Goal: Task Accomplishment & Management: Complete application form

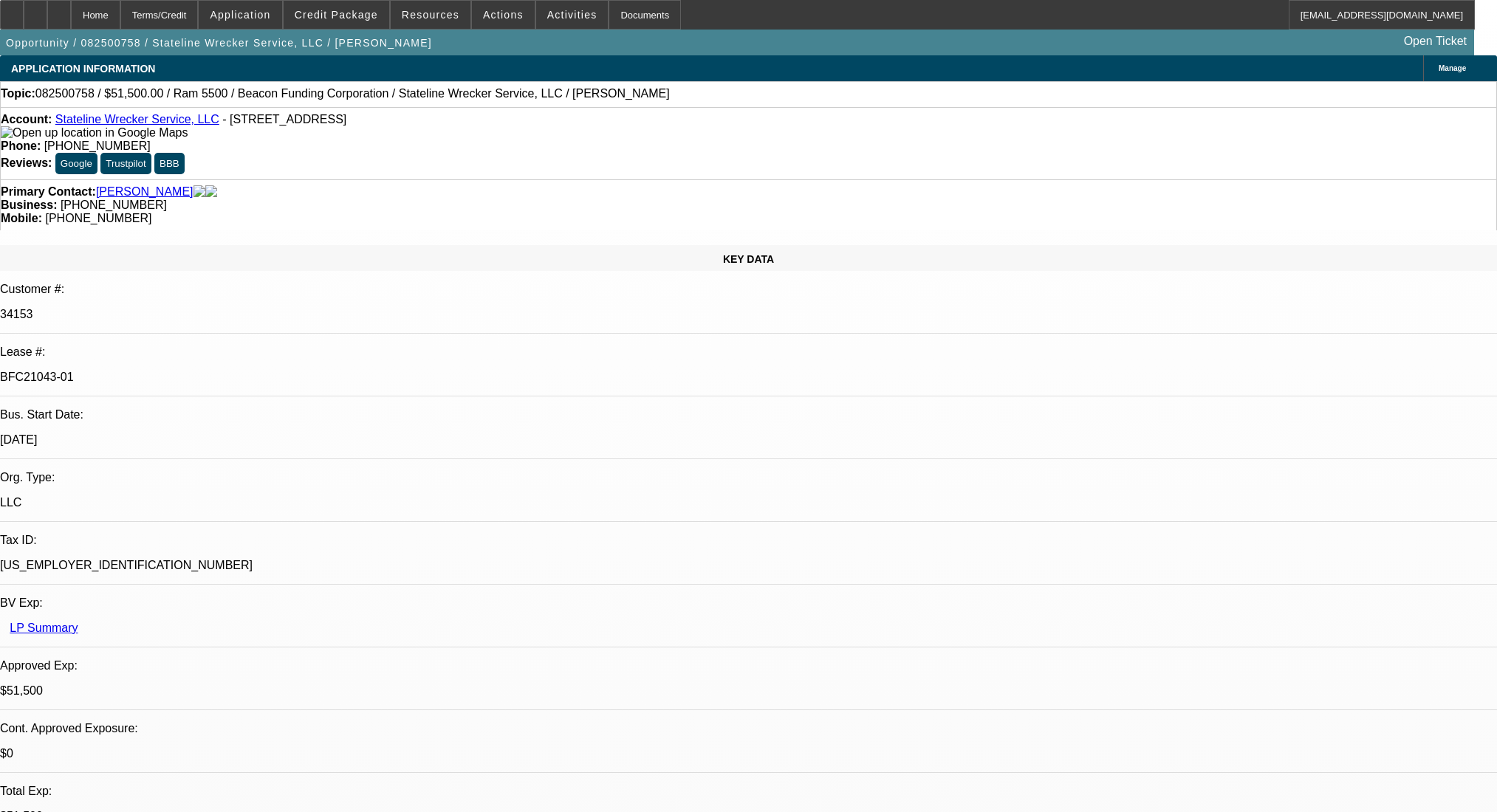
select select "0"
select select "2"
select select "0.1"
select select "4"
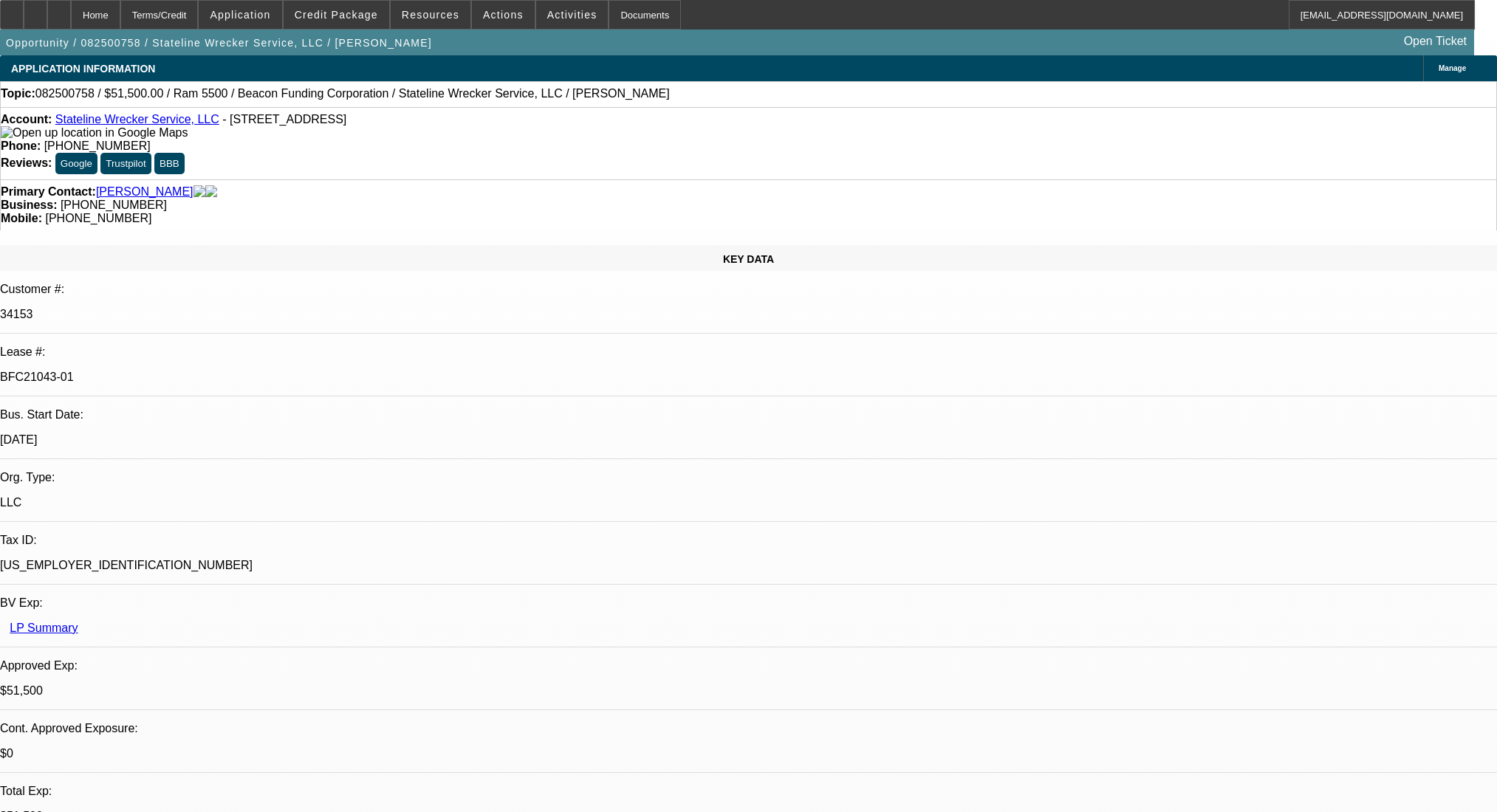
select select "0"
select select "2"
select select "0.1"
select select "4"
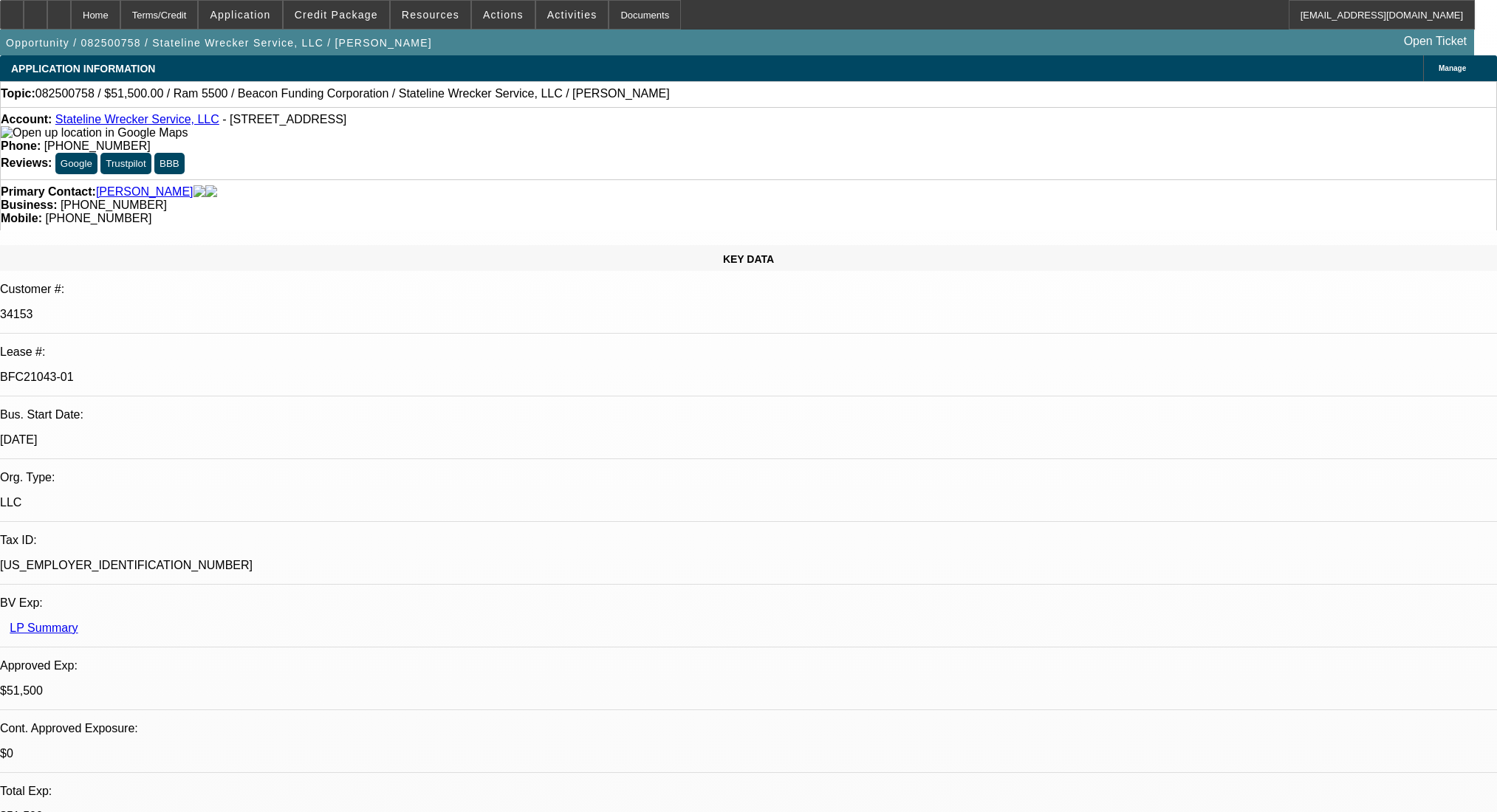
select select "0"
select select "2"
select select "0.1"
select select "4"
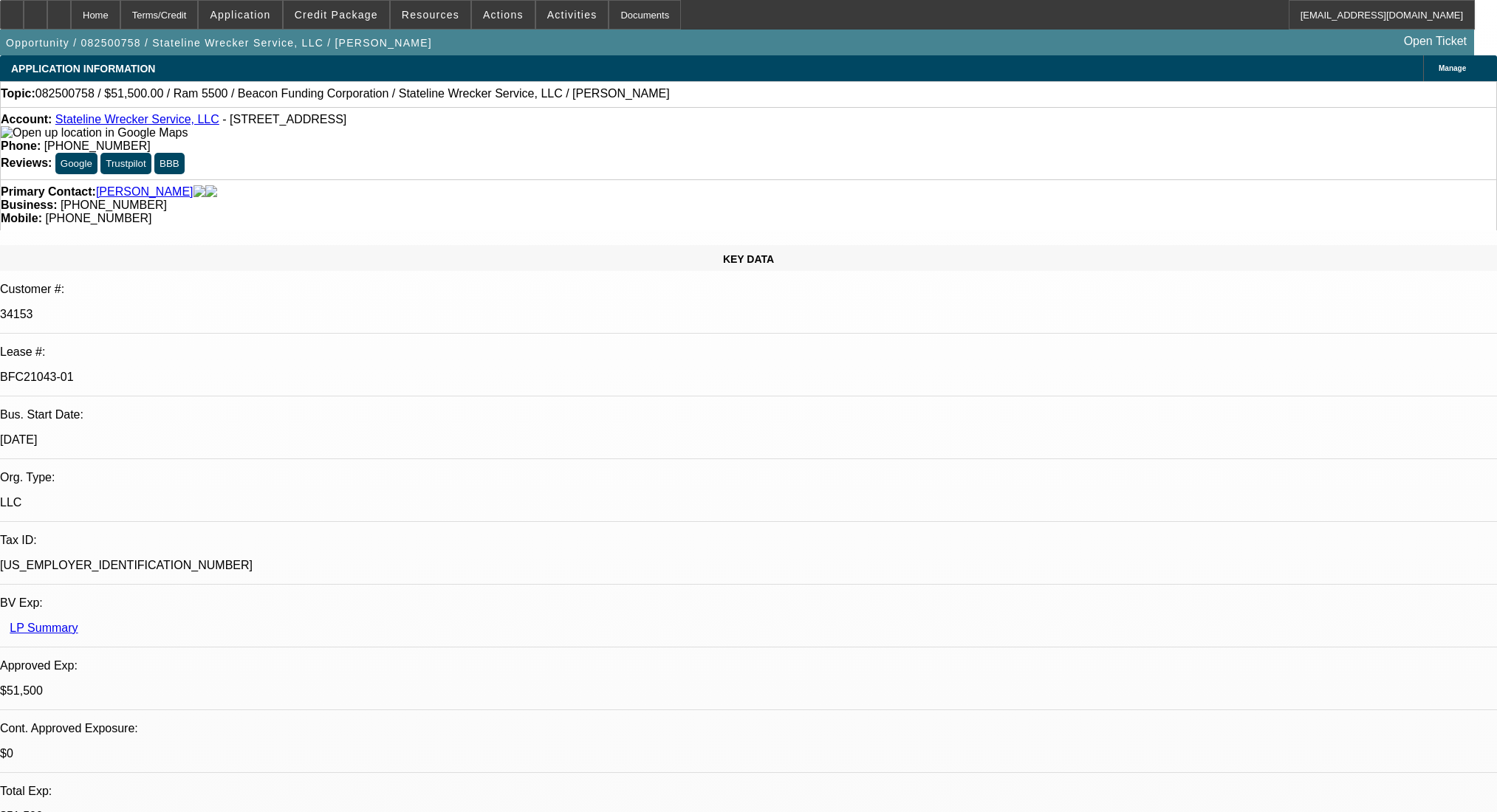
select select "0"
select select "2"
select select "0.1"
select select "4"
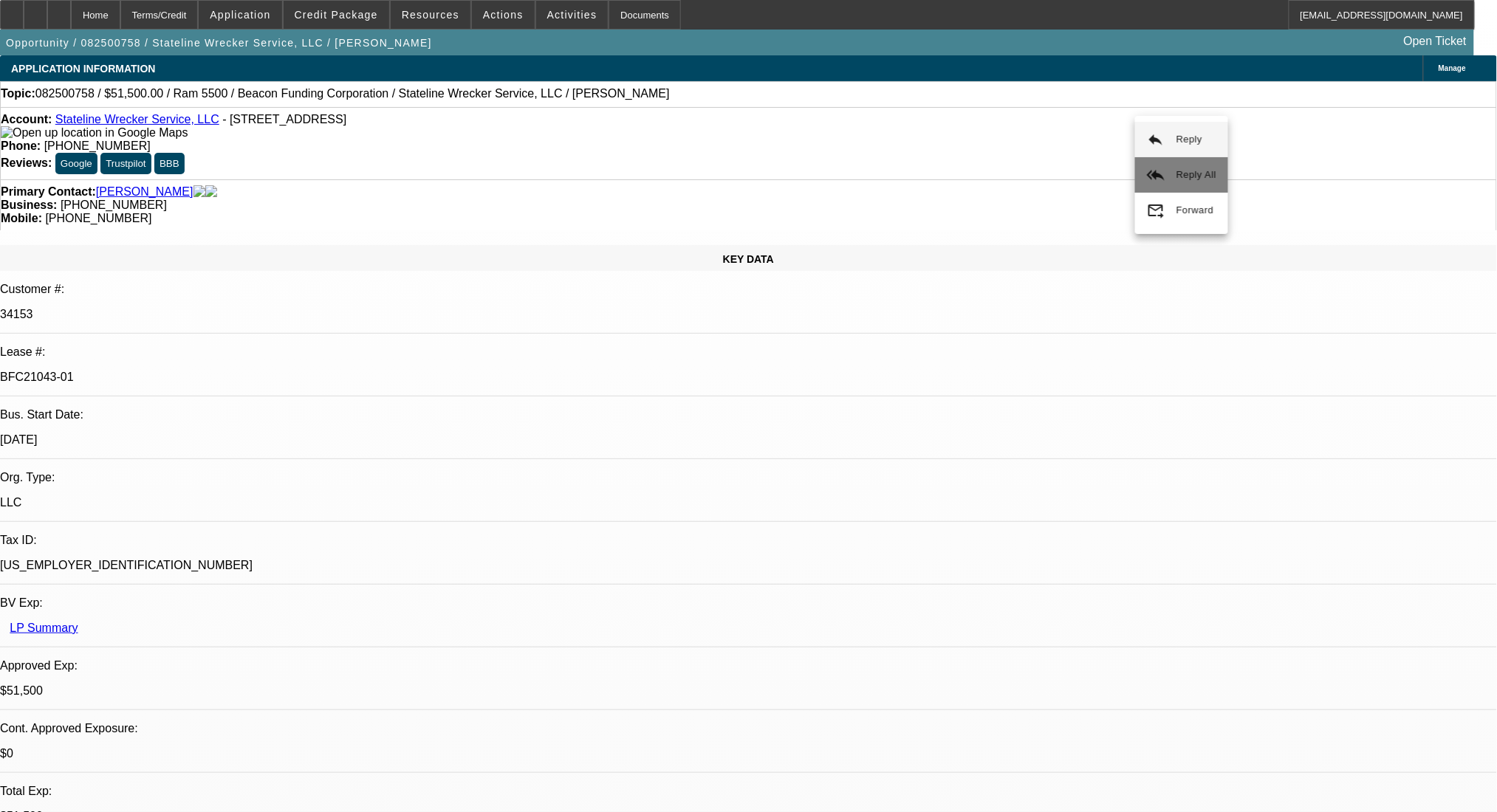
click at [1197, 171] on span "Reply All" at bounding box center [1196, 175] width 40 height 11
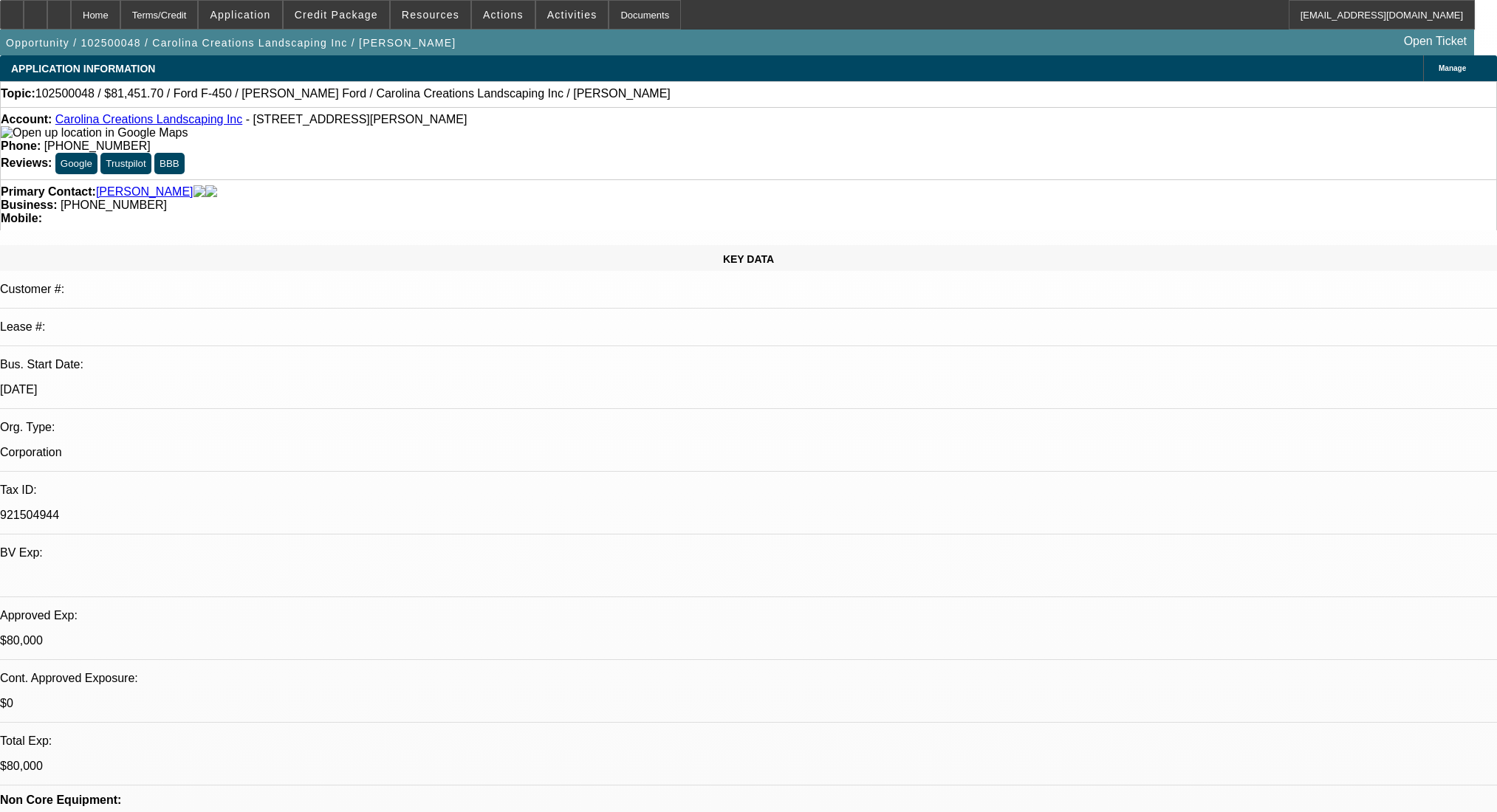
select select "0"
select select "0.1"
select select "4"
select select "0"
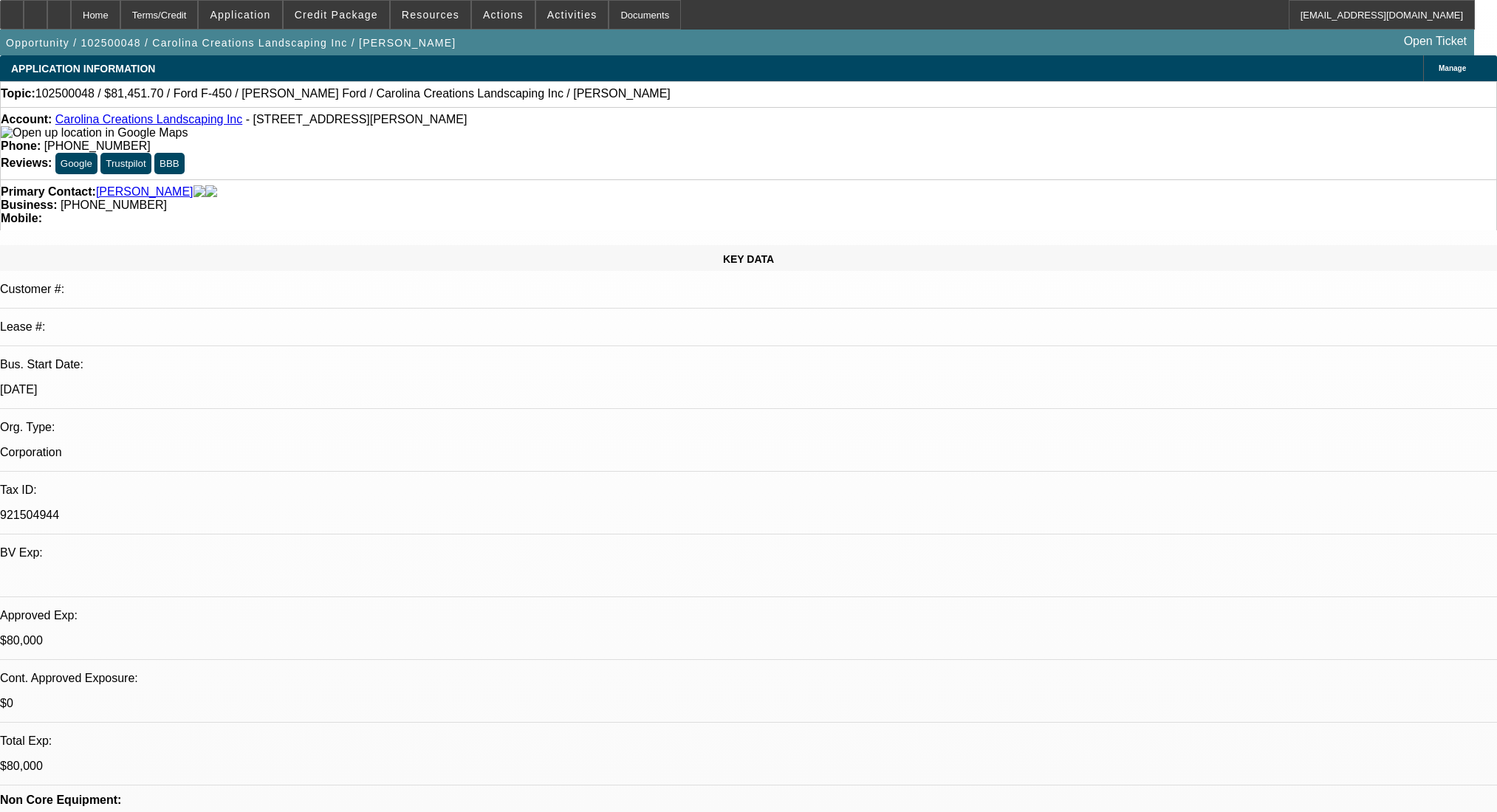
select select "2"
select select "0.1"
select select "4"
select select "0"
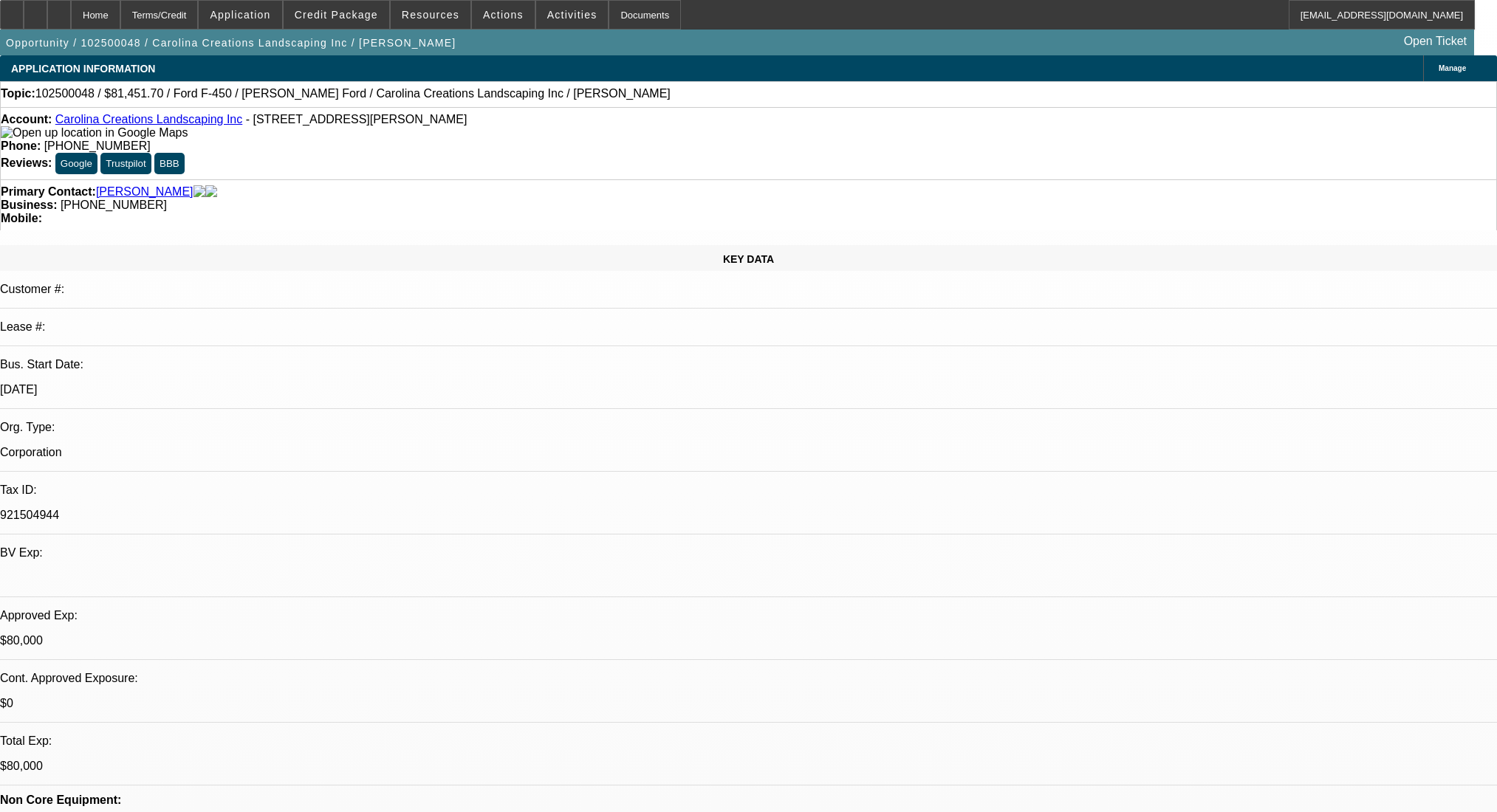
select select "2"
select select "0.1"
select select "4"
select select "0"
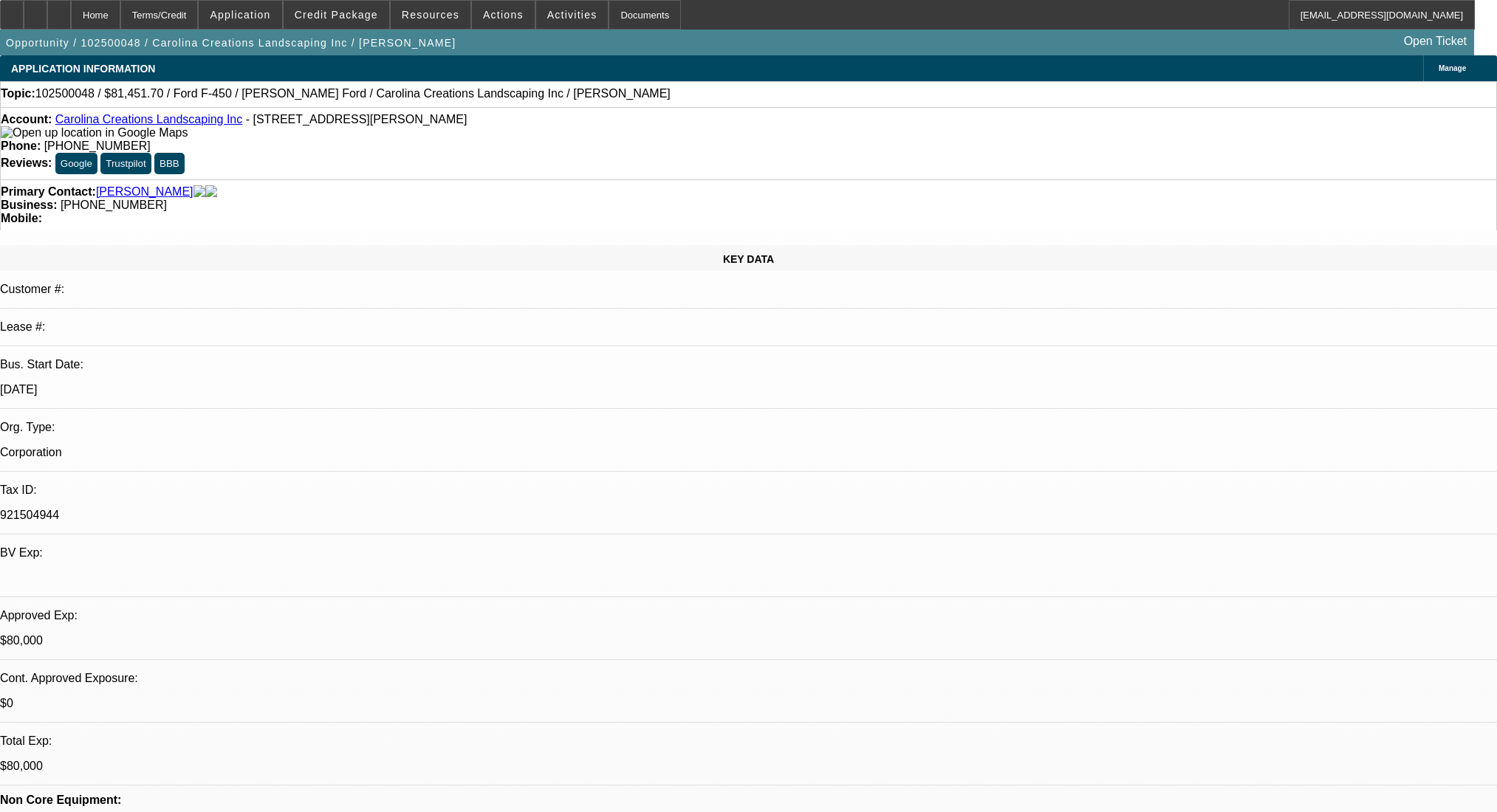
select select "2"
select select "0.1"
select select "4"
click at [71, 11] on div at bounding box center [59, 14] width 24 height 29
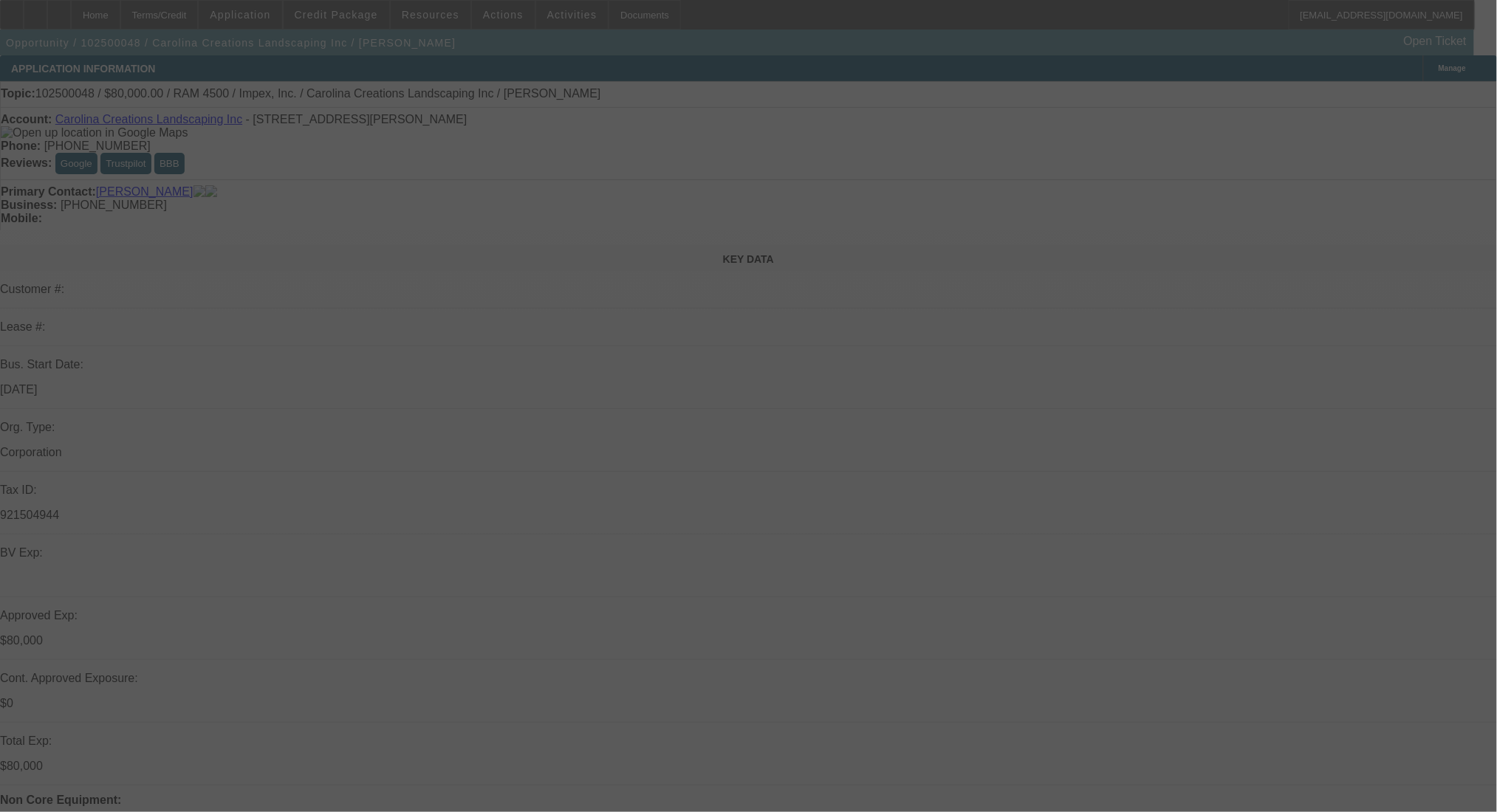
select select "0"
select select "0.1"
select select "0"
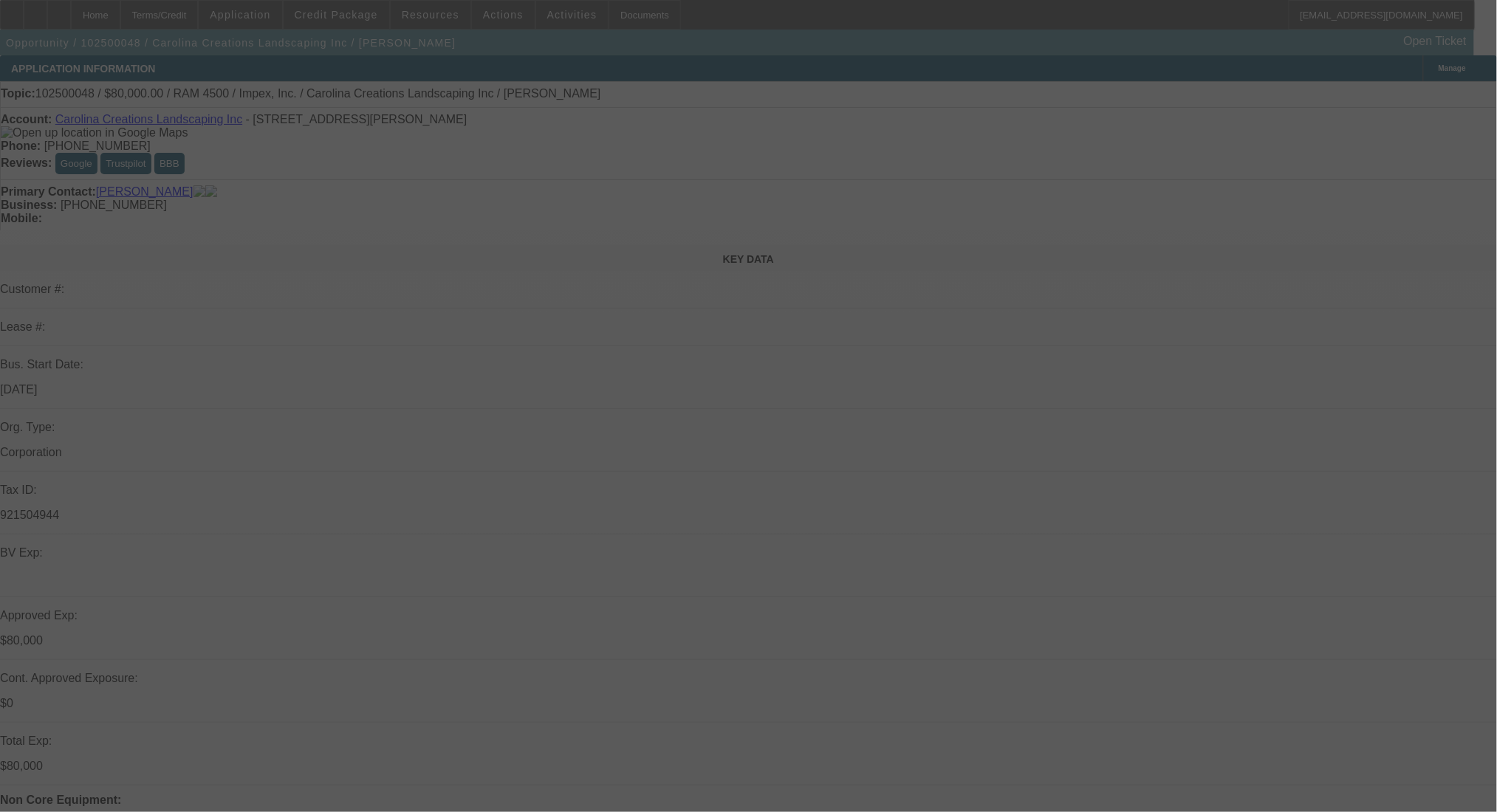
select select "0.1"
select select "0"
select select "2"
select select "0.1"
select select "0"
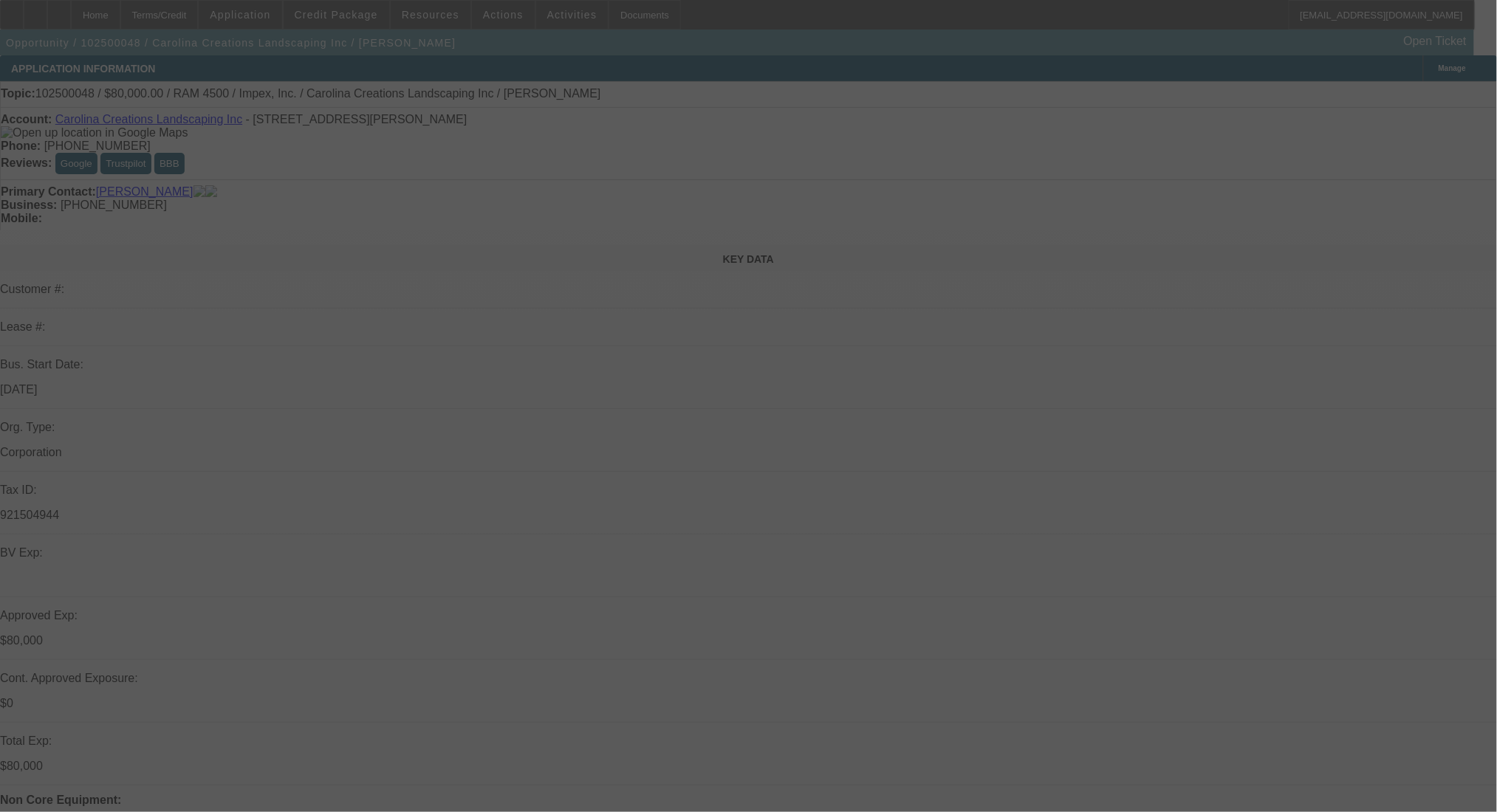
select select "2"
select select "0.1"
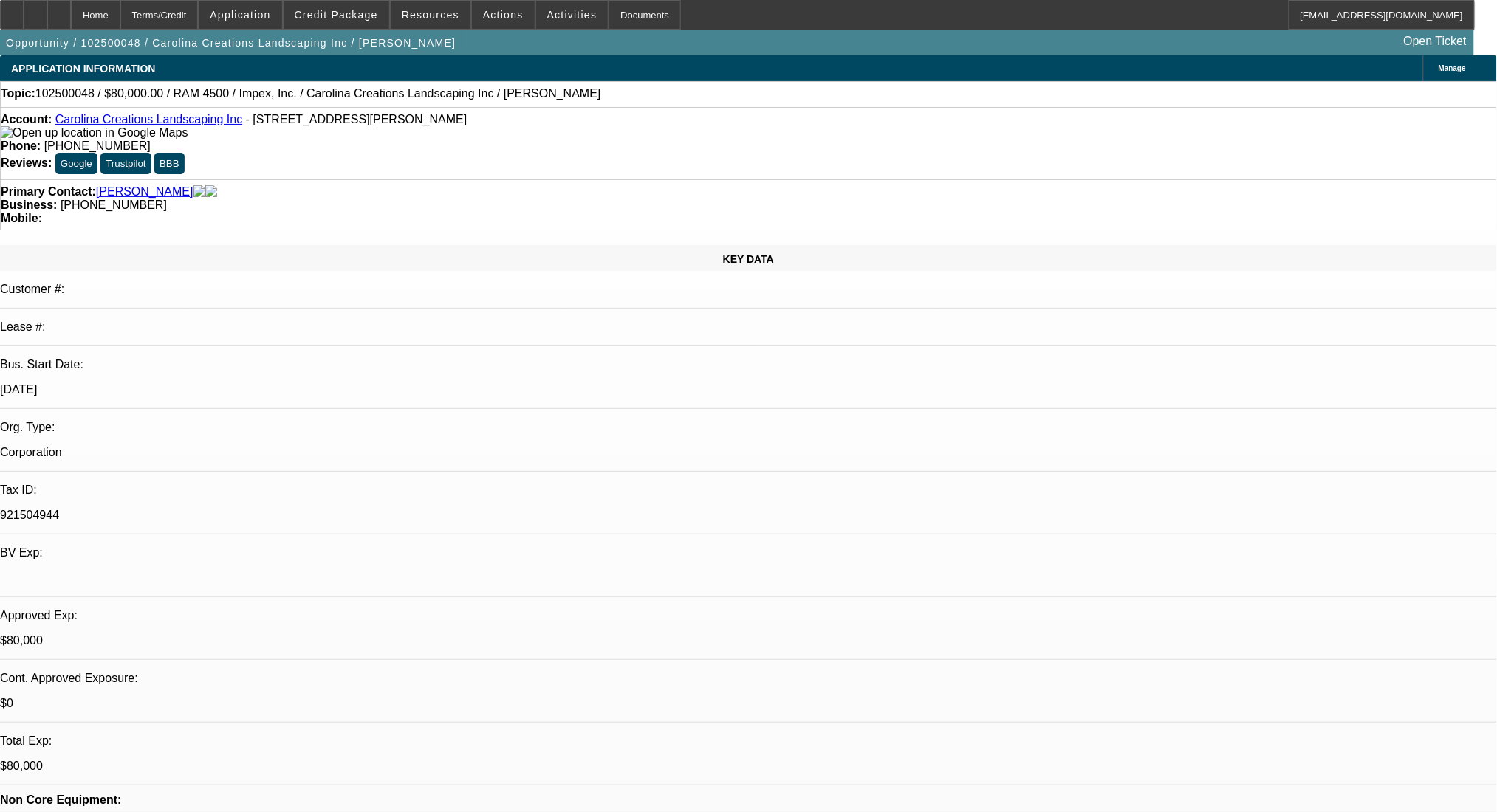
select select "1"
select select "4"
select select "1"
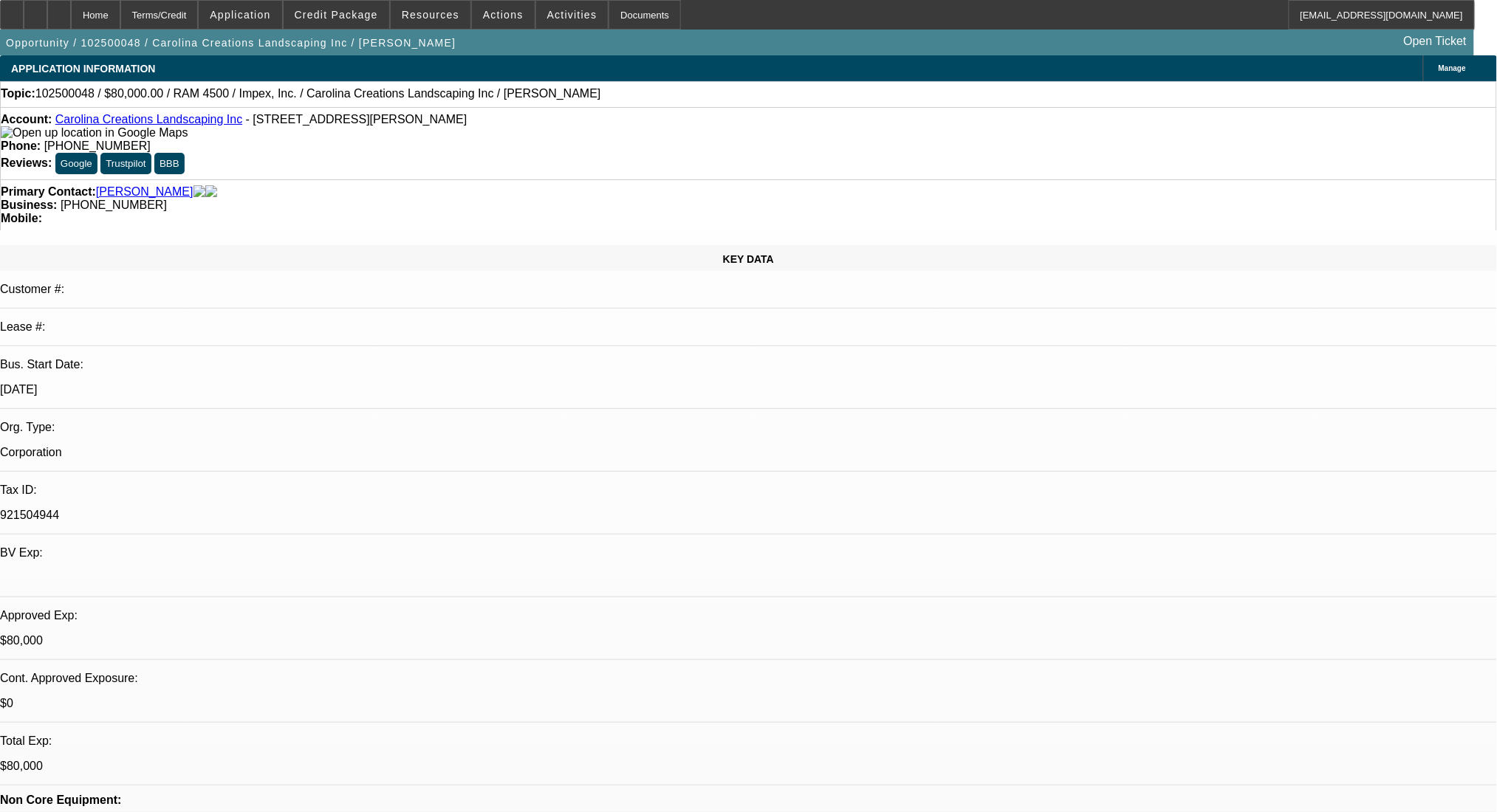
select select "4"
select select "1"
select select "2"
select select "4"
select select "1"
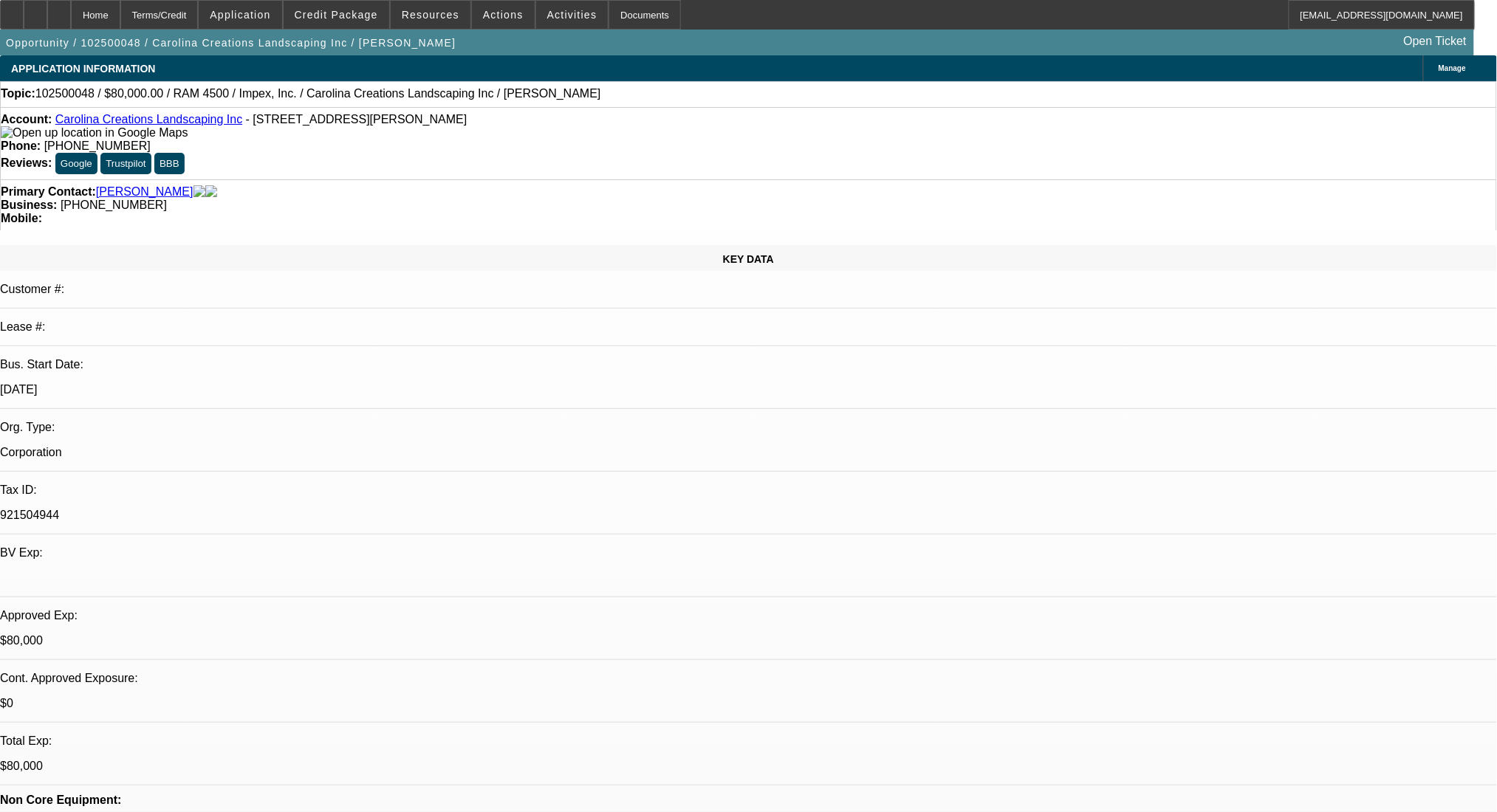
select select "2"
select select "4"
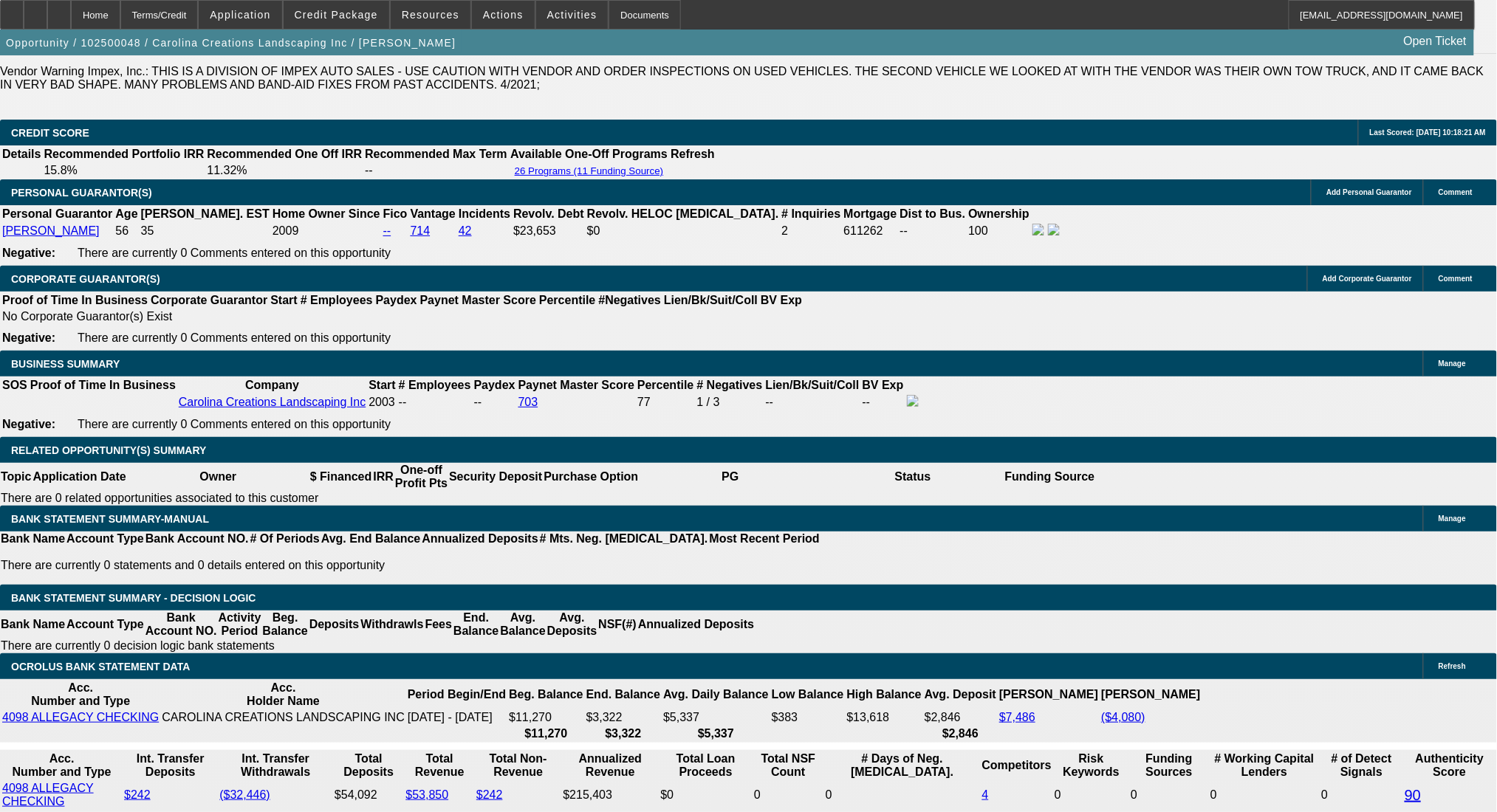
scroll to position [2164, 0]
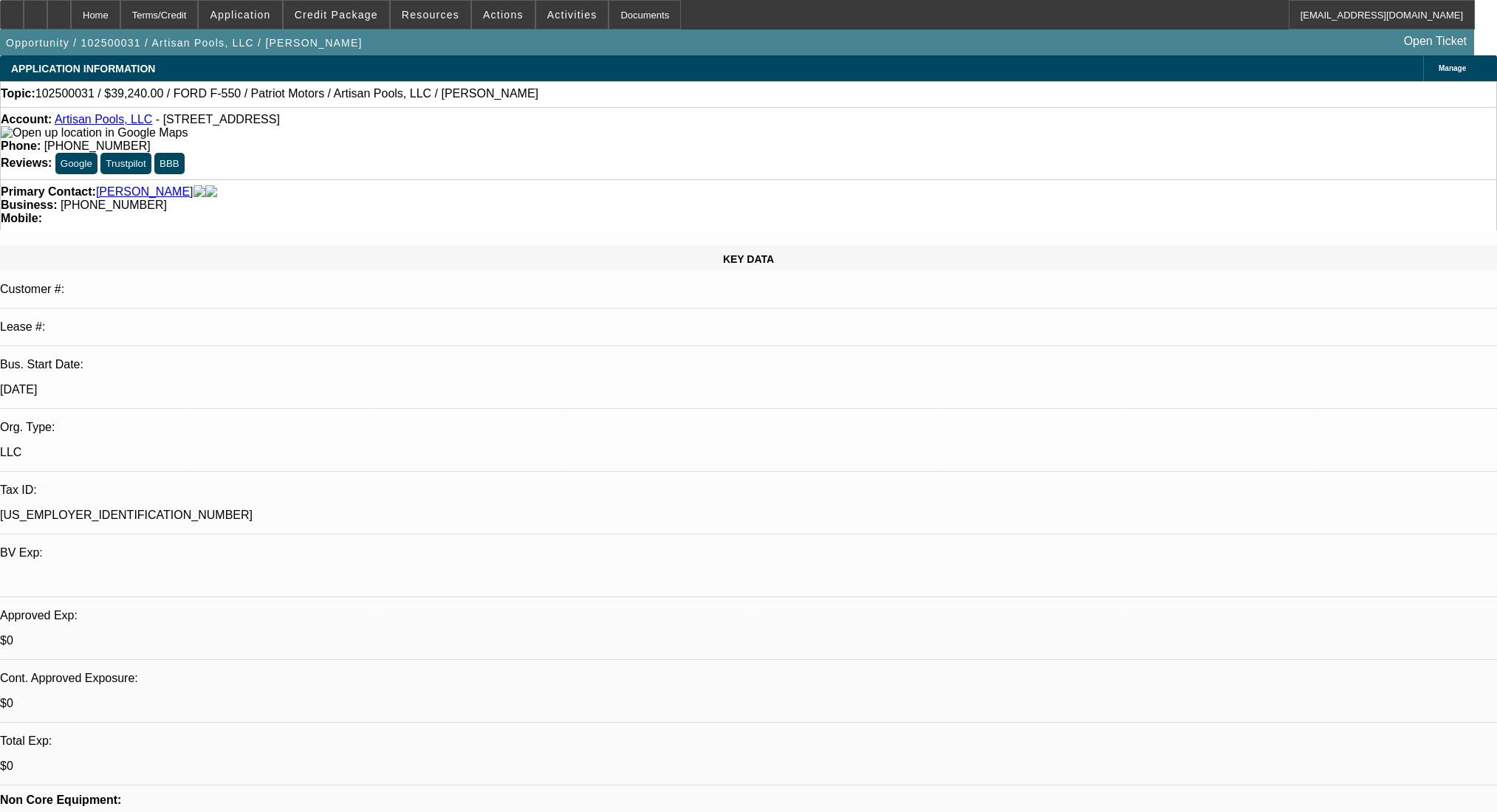
select select "0"
select select "3"
select select "0.1"
select select "4"
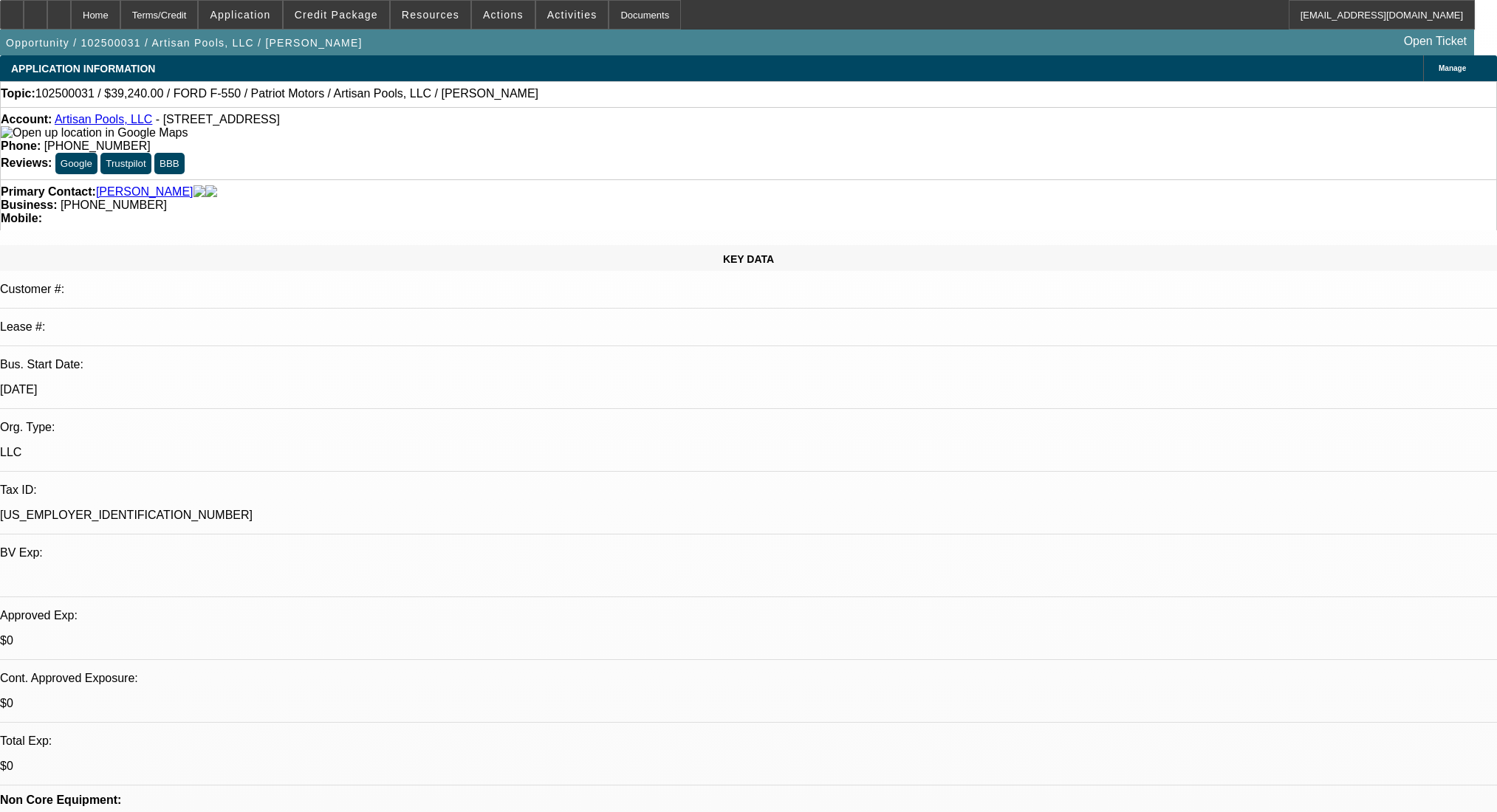
select select "0"
select select "3"
select select "0.1"
select select "4"
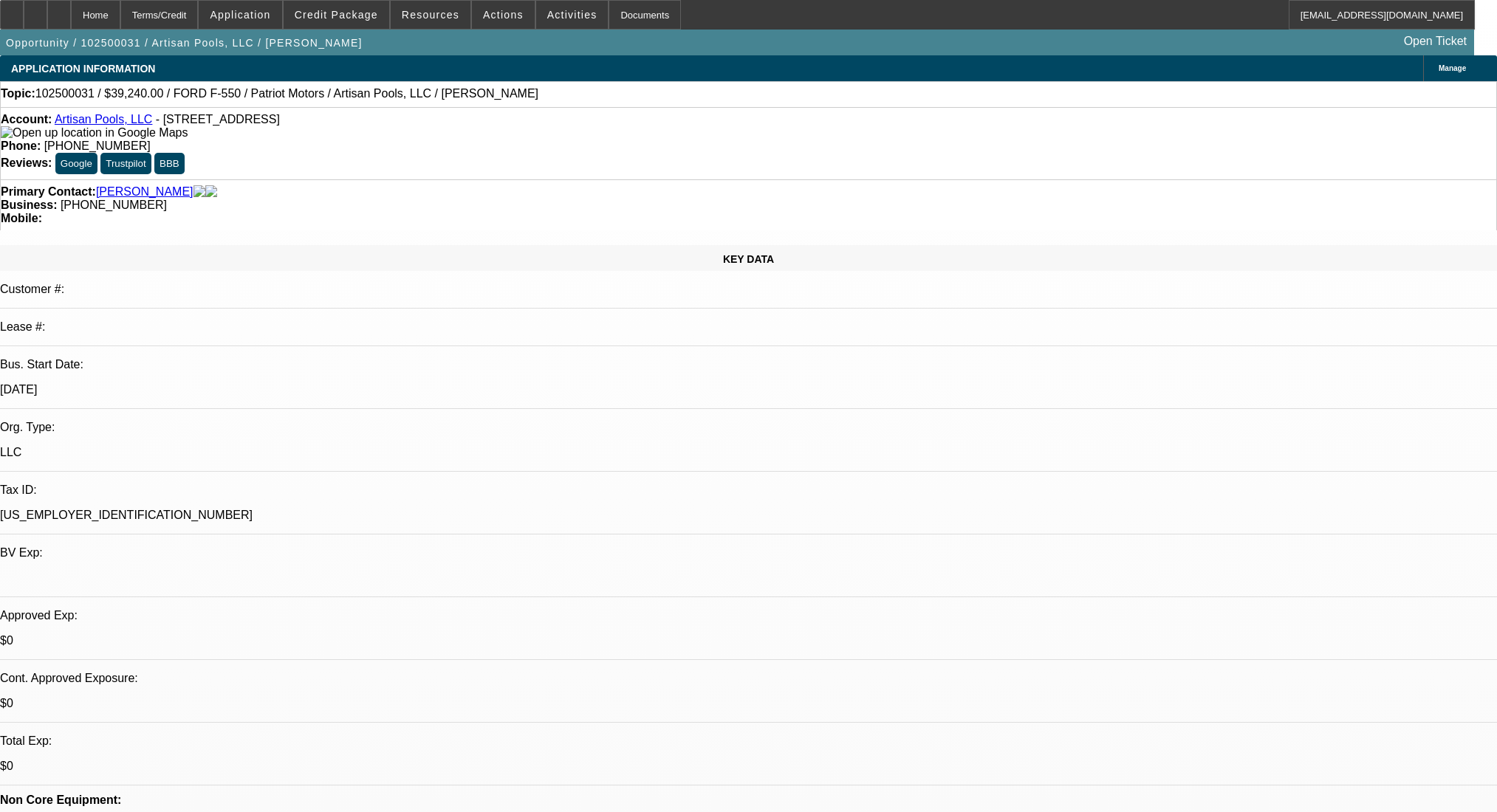
select select "0"
select select "3"
select select "0.1"
select select "4"
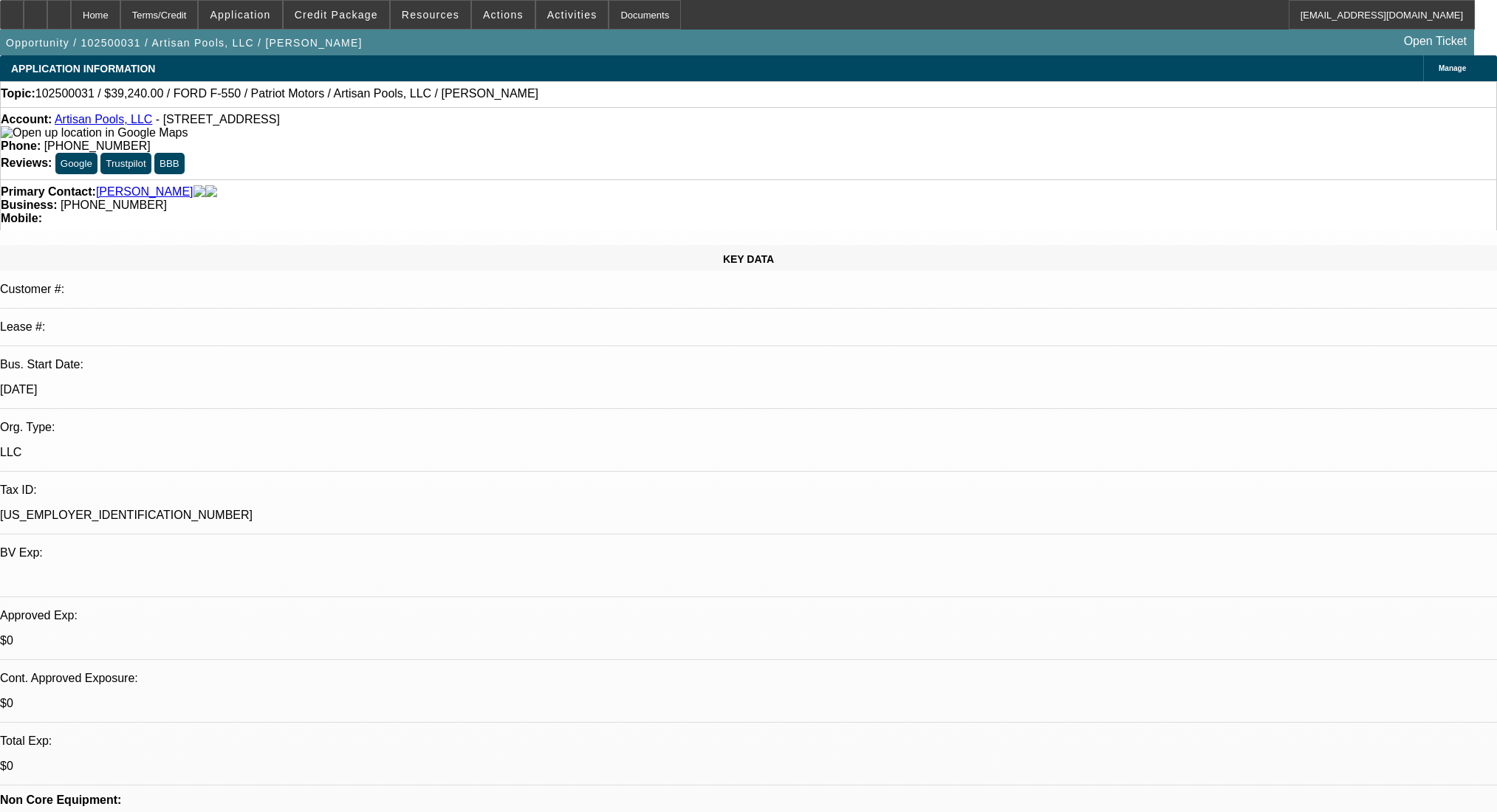
select select "0"
select select "3"
select select "0.1"
select select "4"
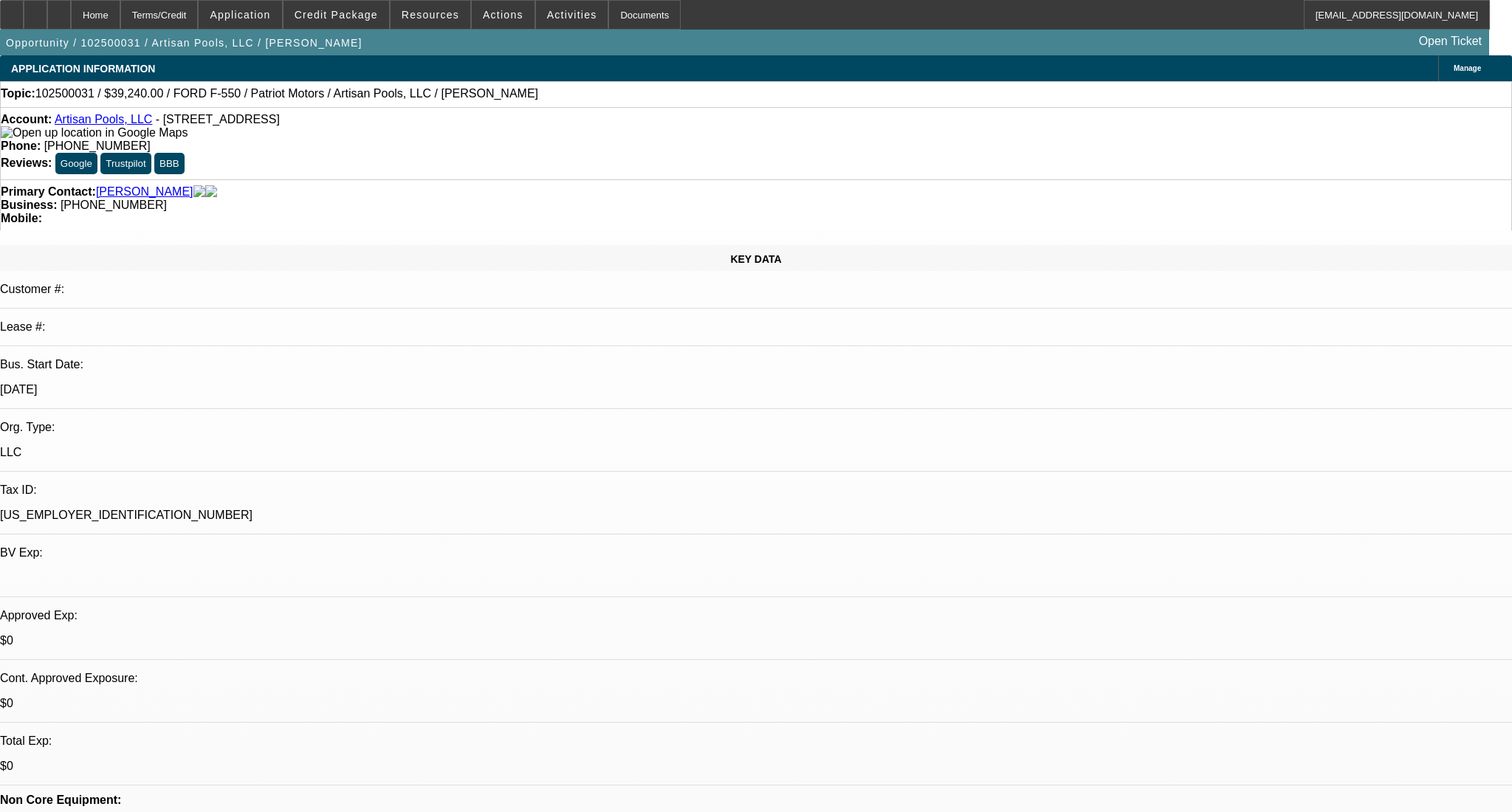
select select "0"
select select "3"
select select "0.1"
select select "4"
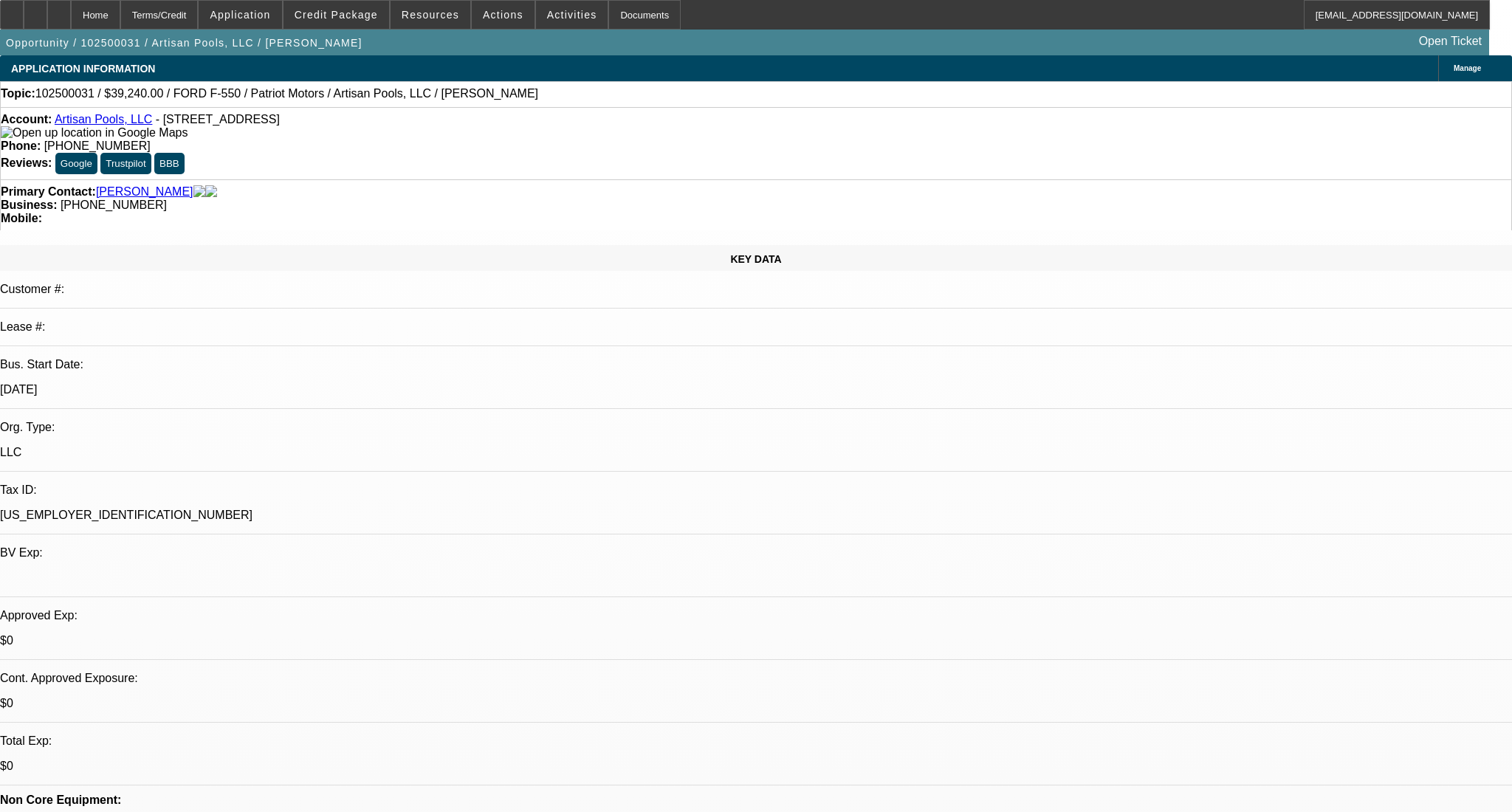
select select "0"
select select "3"
select select "0.1"
select select "4"
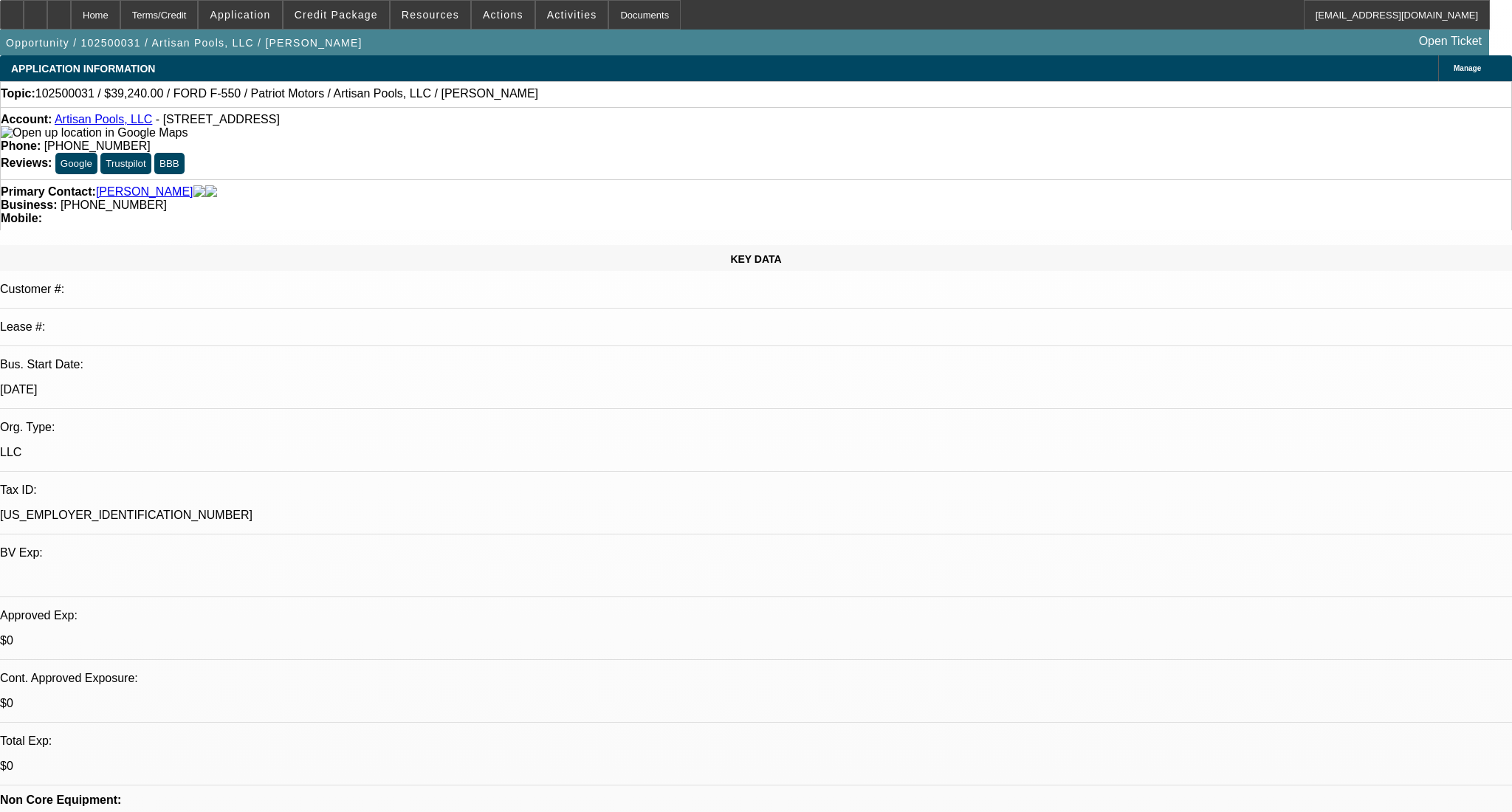
select select "0"
select select "3"
select select "0.1"
select select "4"
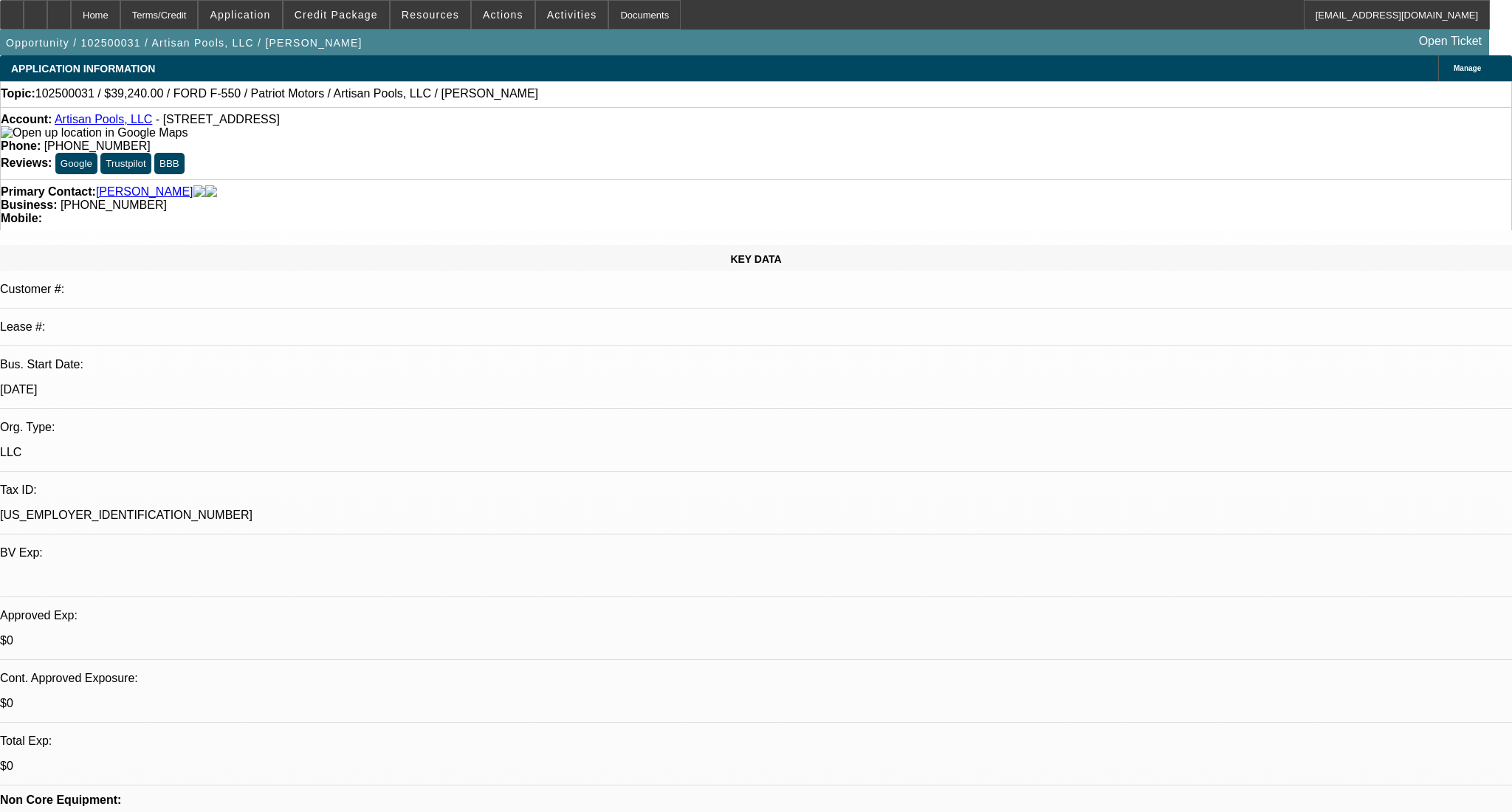
select select "0"
select select "3"
select select "0.1"
select select "4"
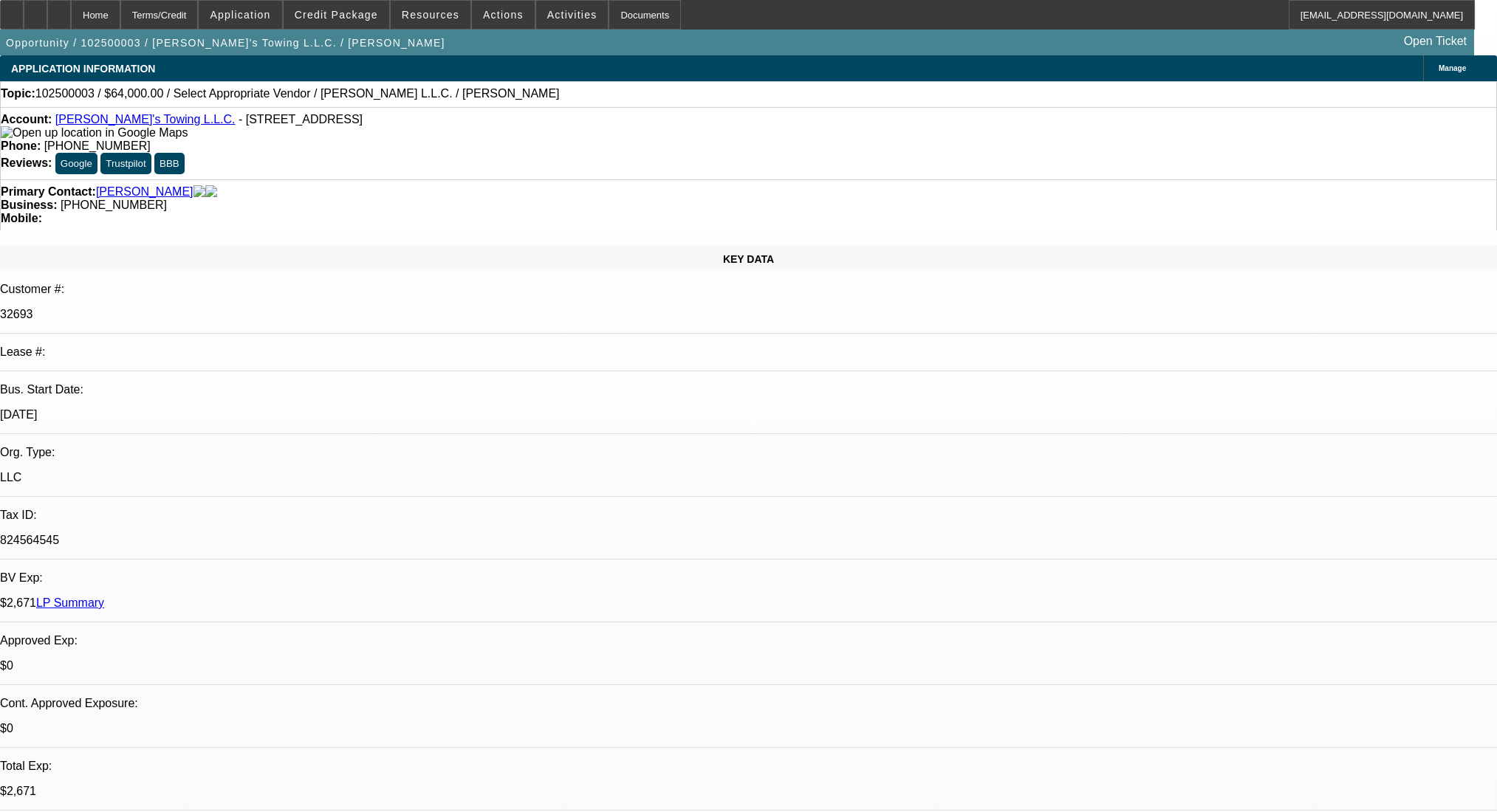
select select "0"
select select "2"
select select "0.2"
select select "17"
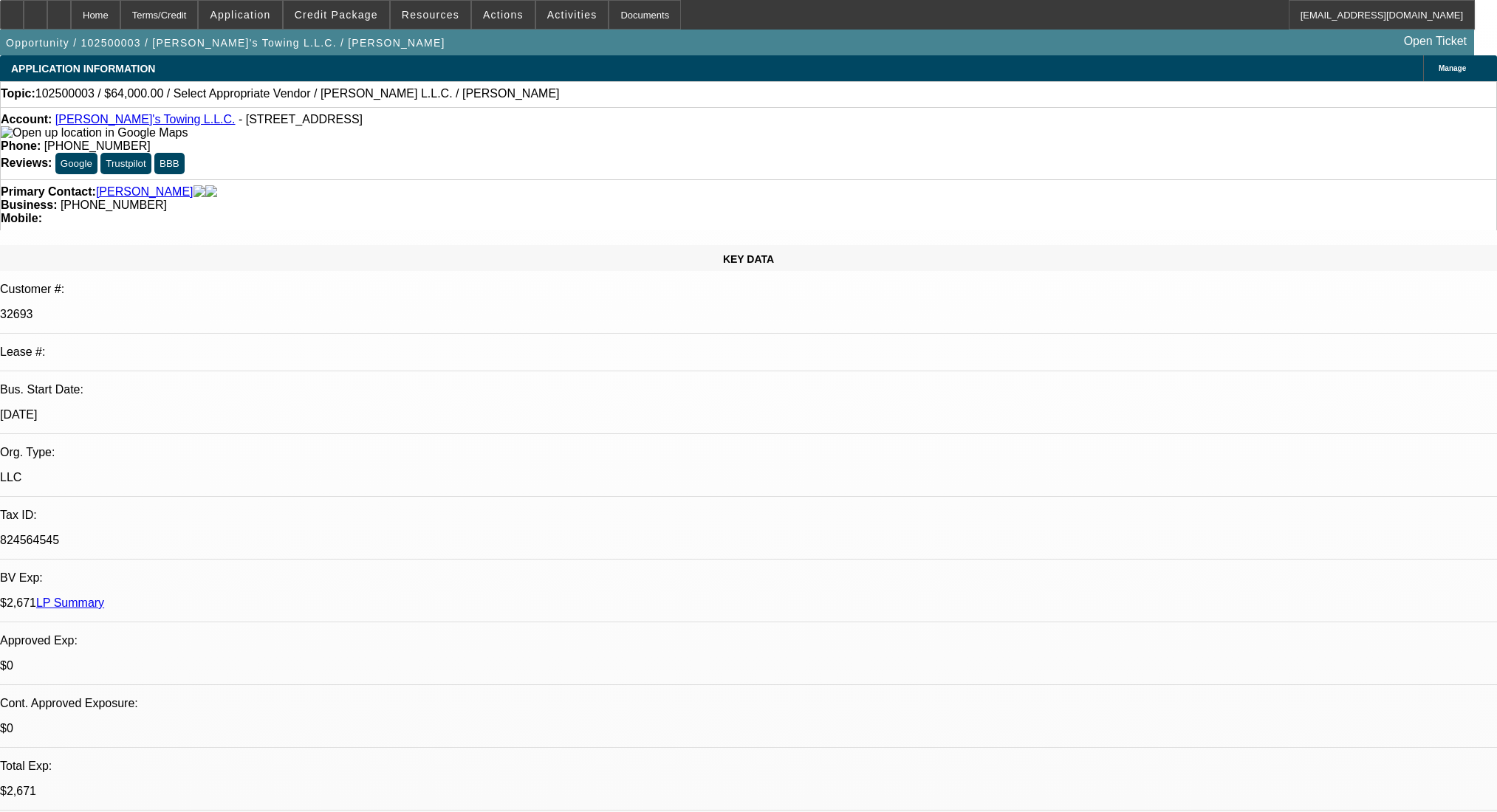
select select "0"
select select "2"
select select "0.2"
select select "17"
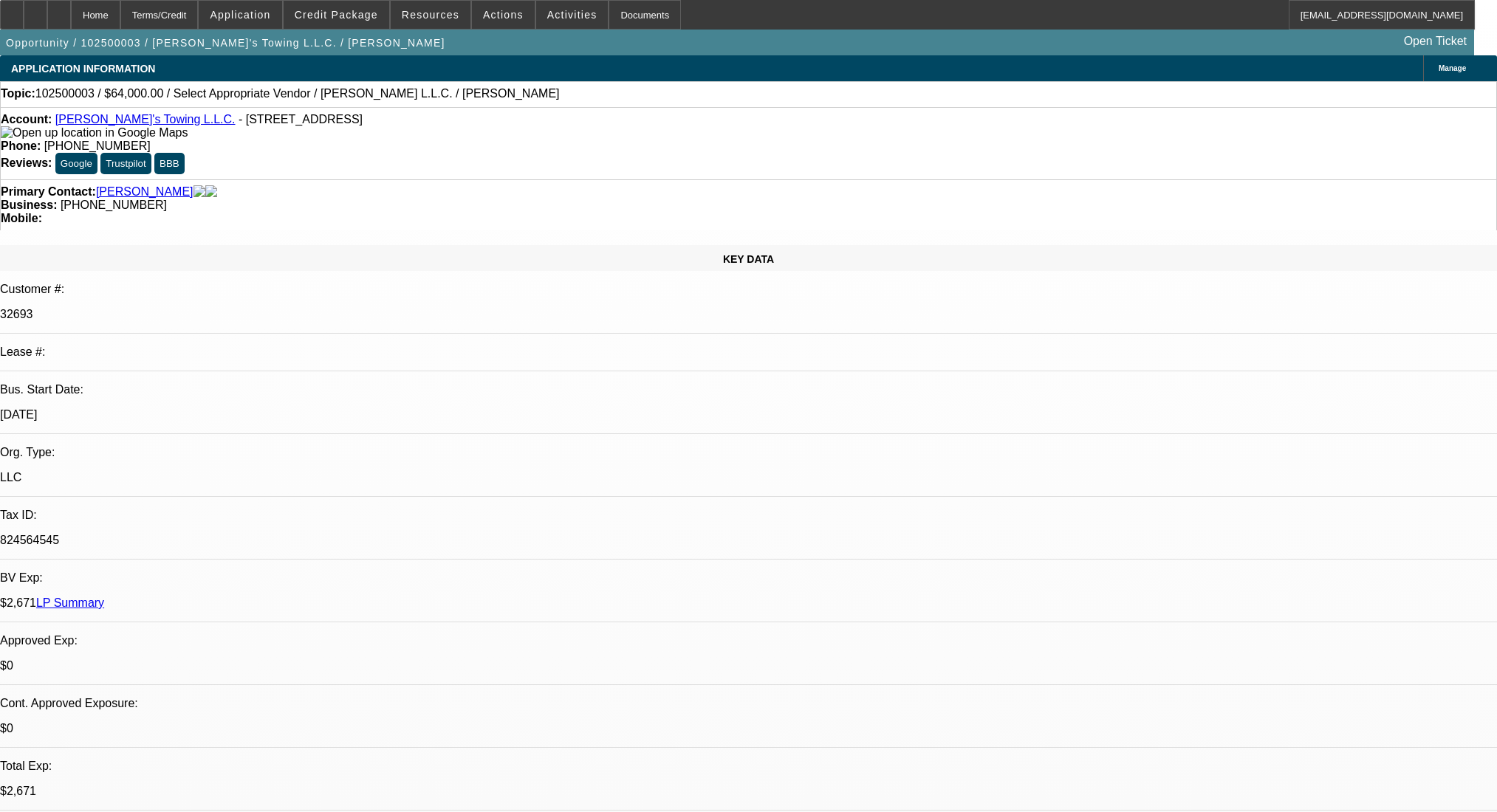
select select "0"
select select "2"
select select "0.2"
select select "17"
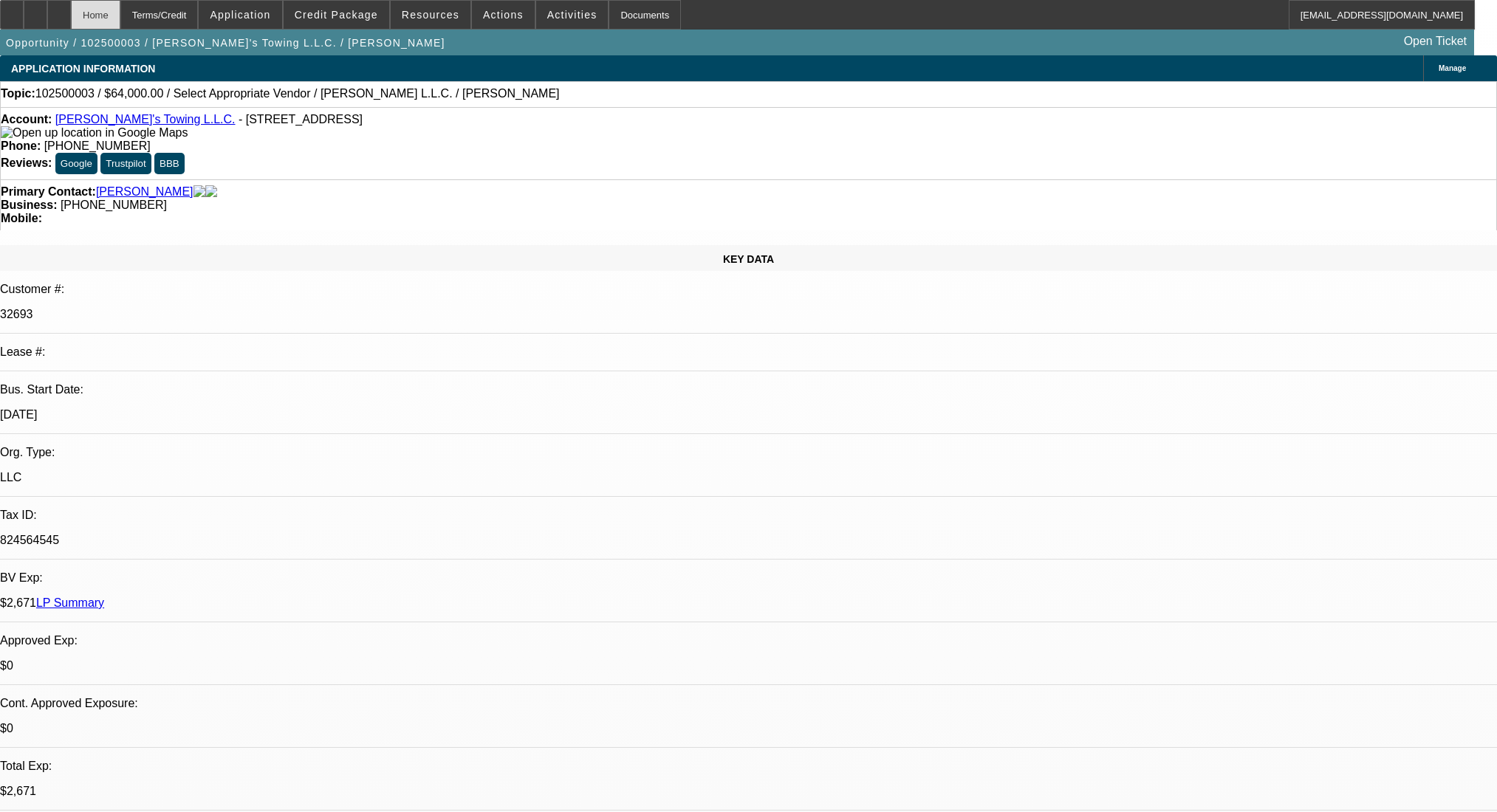
scroll to position [2143, 0]
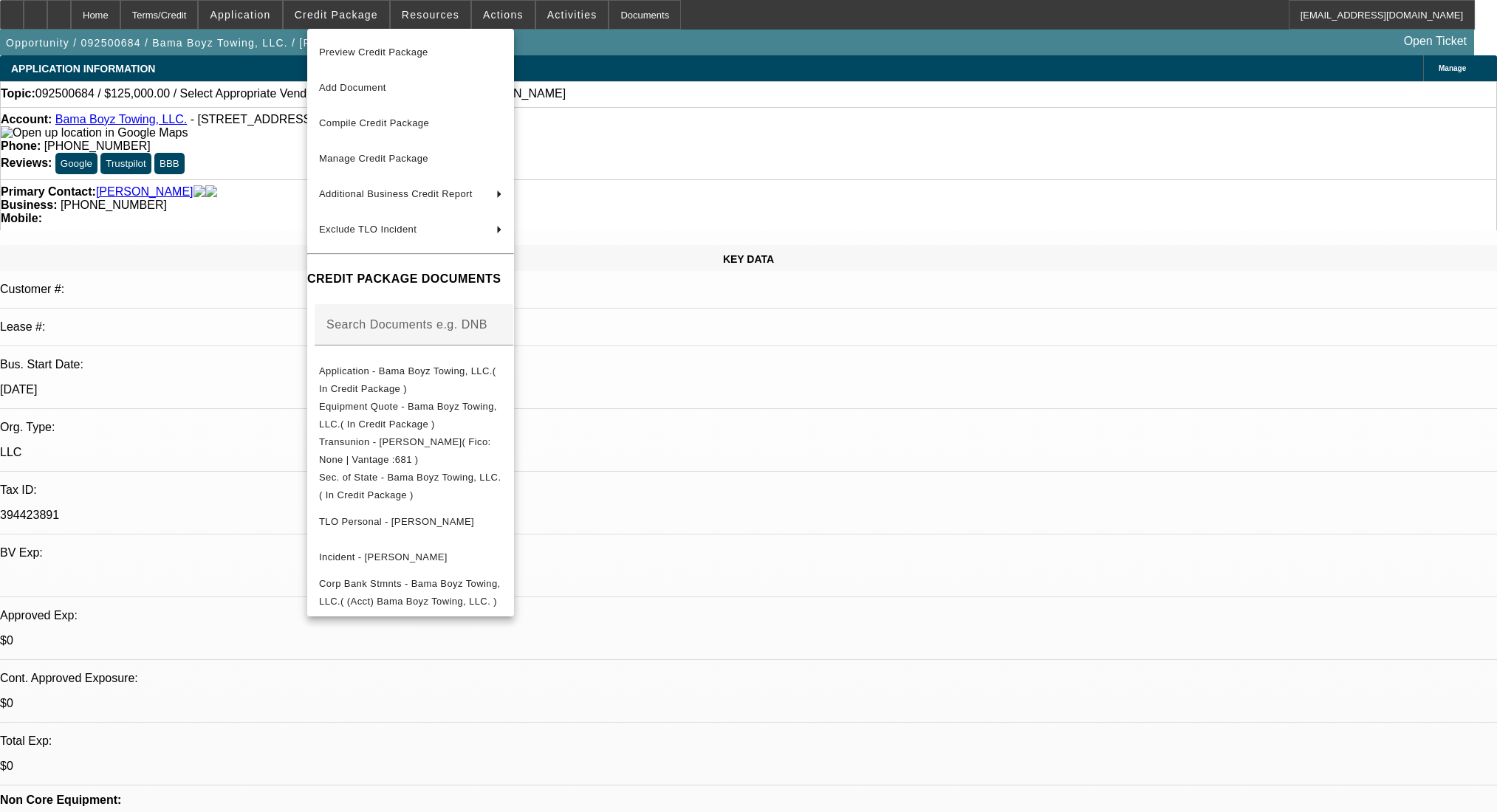
select select "0"
select select "2"
select select "0.1"
select select "4"
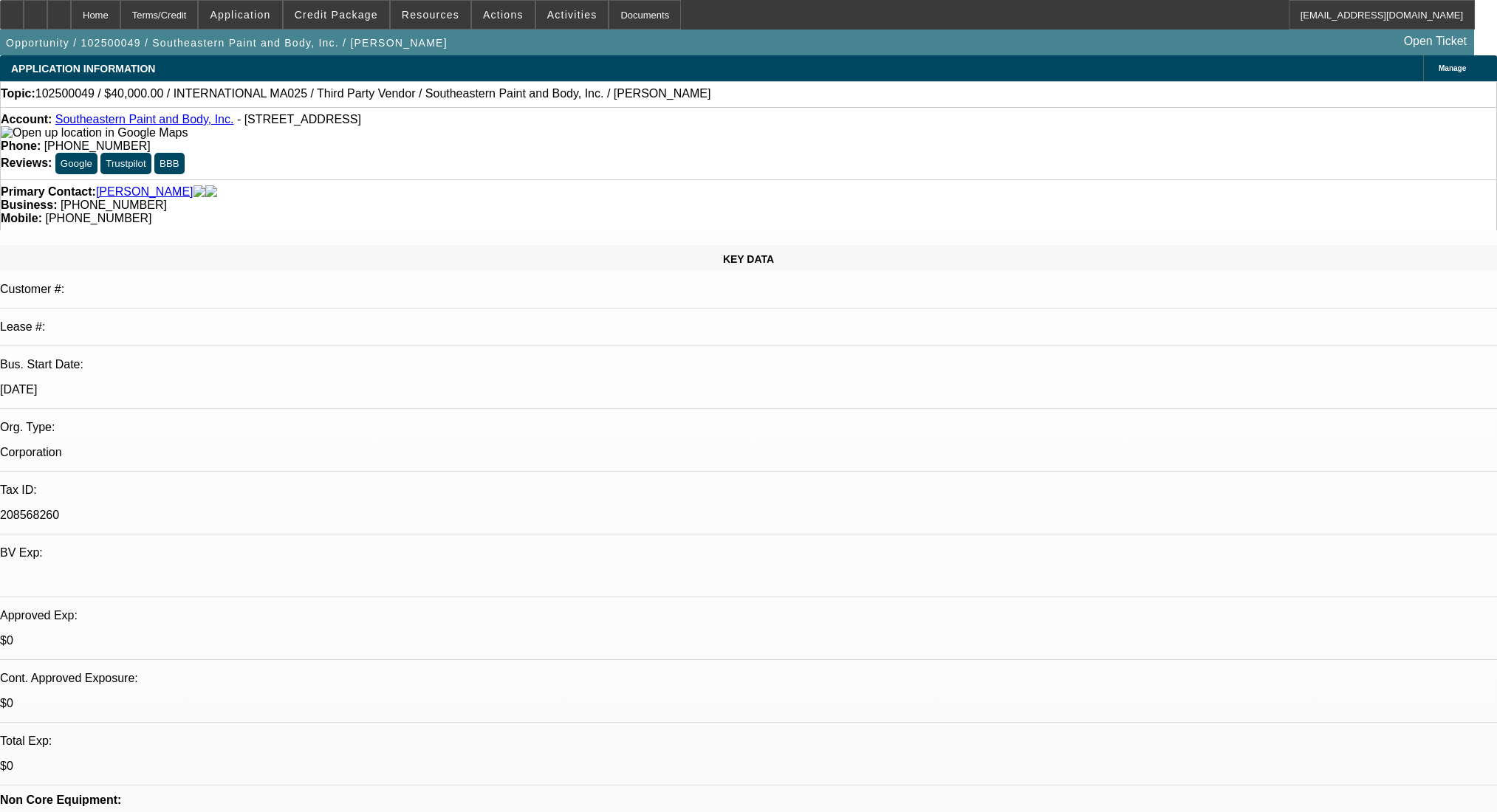
select select "0.2"
select select "2"
select select "0"
select select "6"
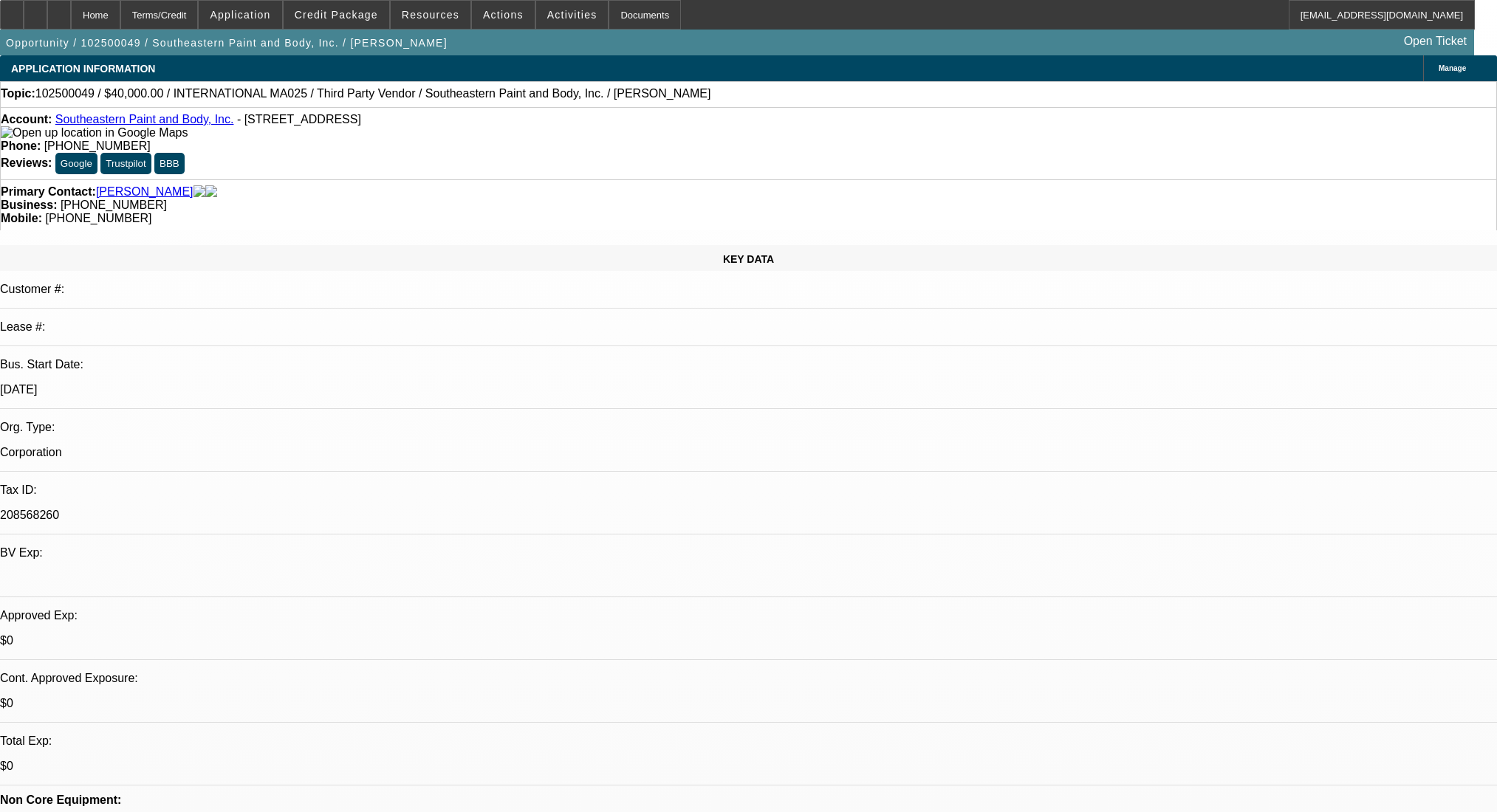
select select "0.2"
select select "2"
select select "0"
select select "6"
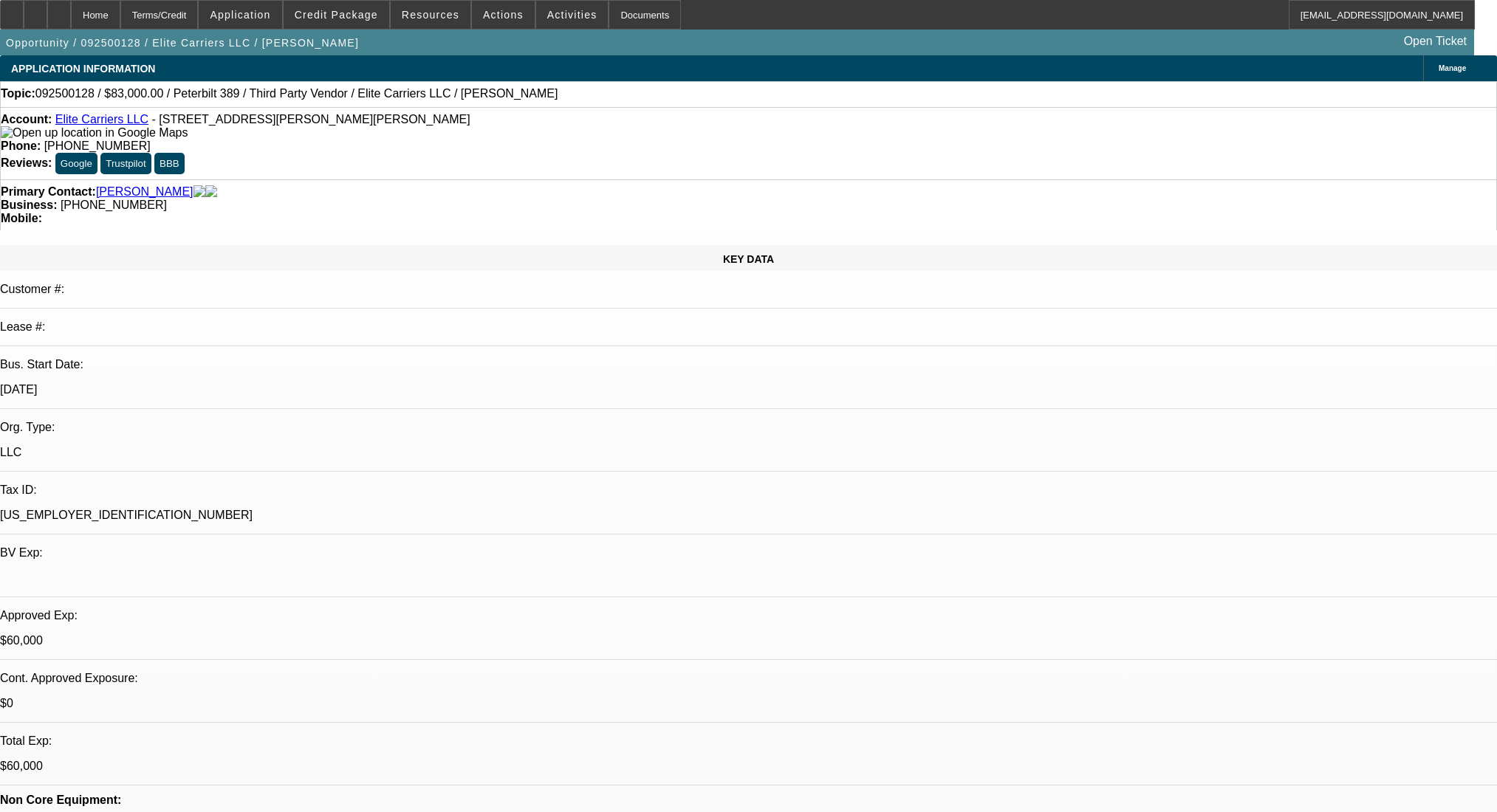
select select "0"
select select "2"
select select "0.1"
select select "4"
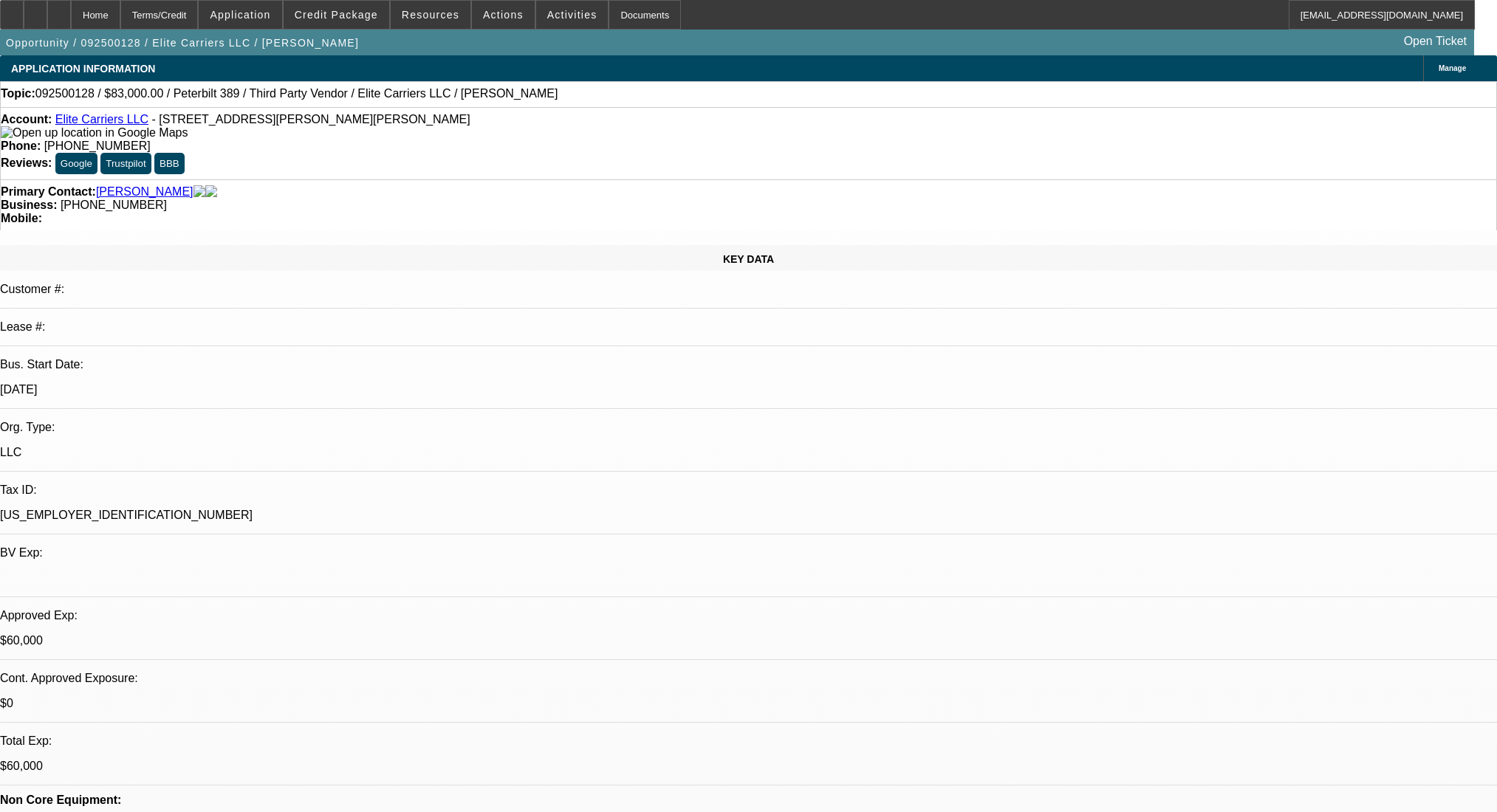
select select "0"
select select "2"
select select "0.1"
select select "4"
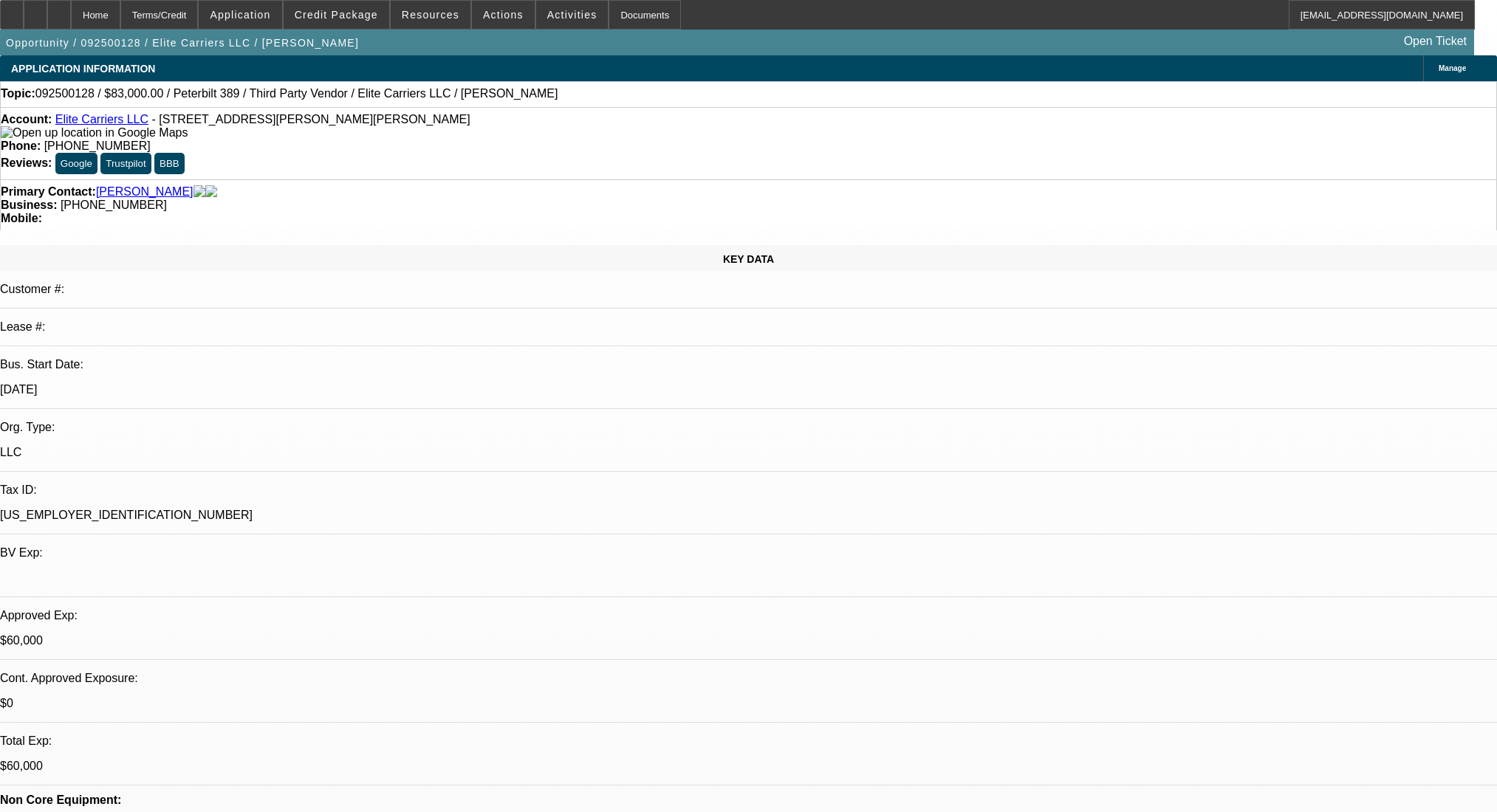
select select "0"
select select "2"
select select "0.1"
select select "4"
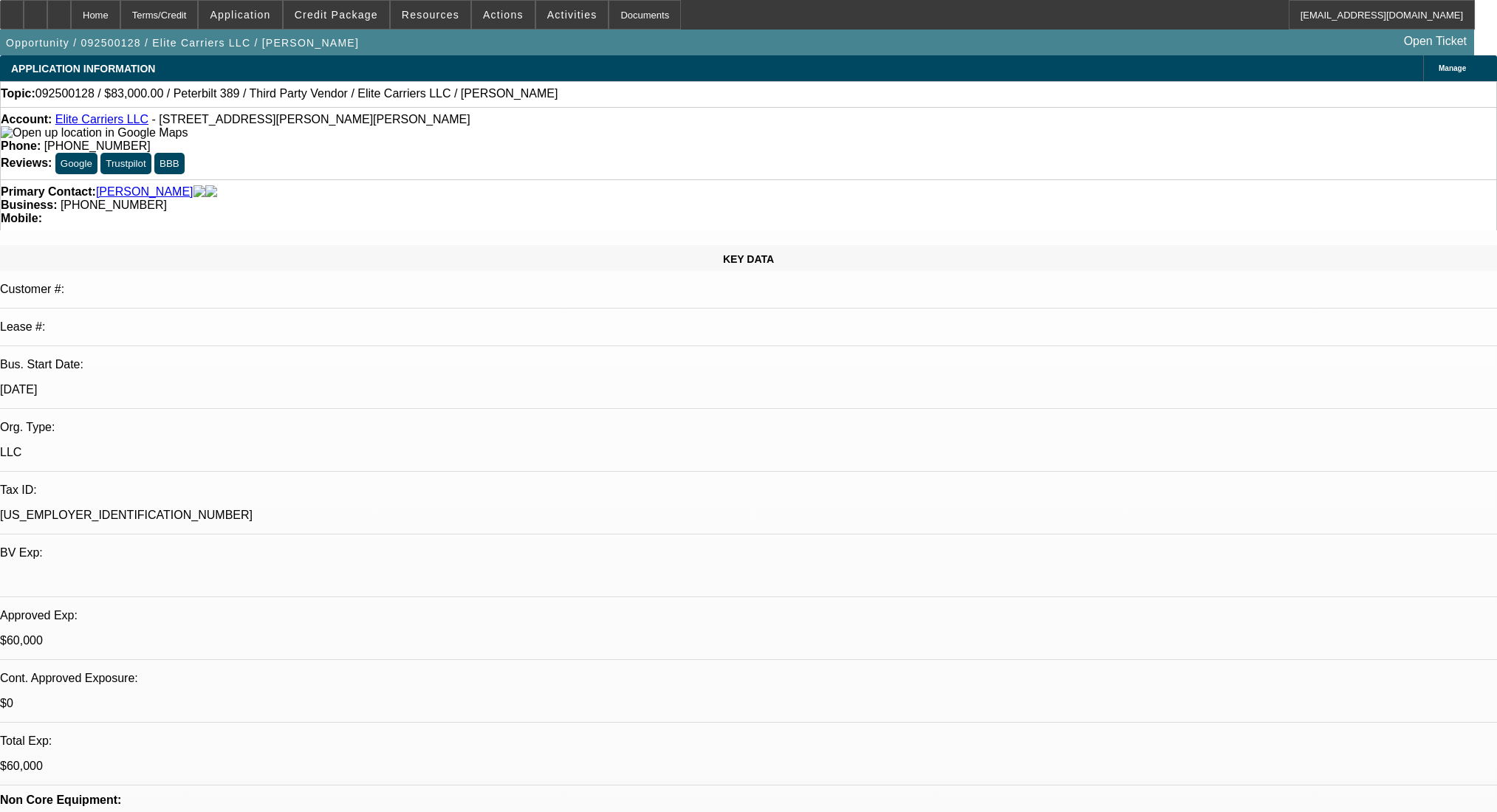
select select "0"
select select "2"
select select "0.1"
select select "4"
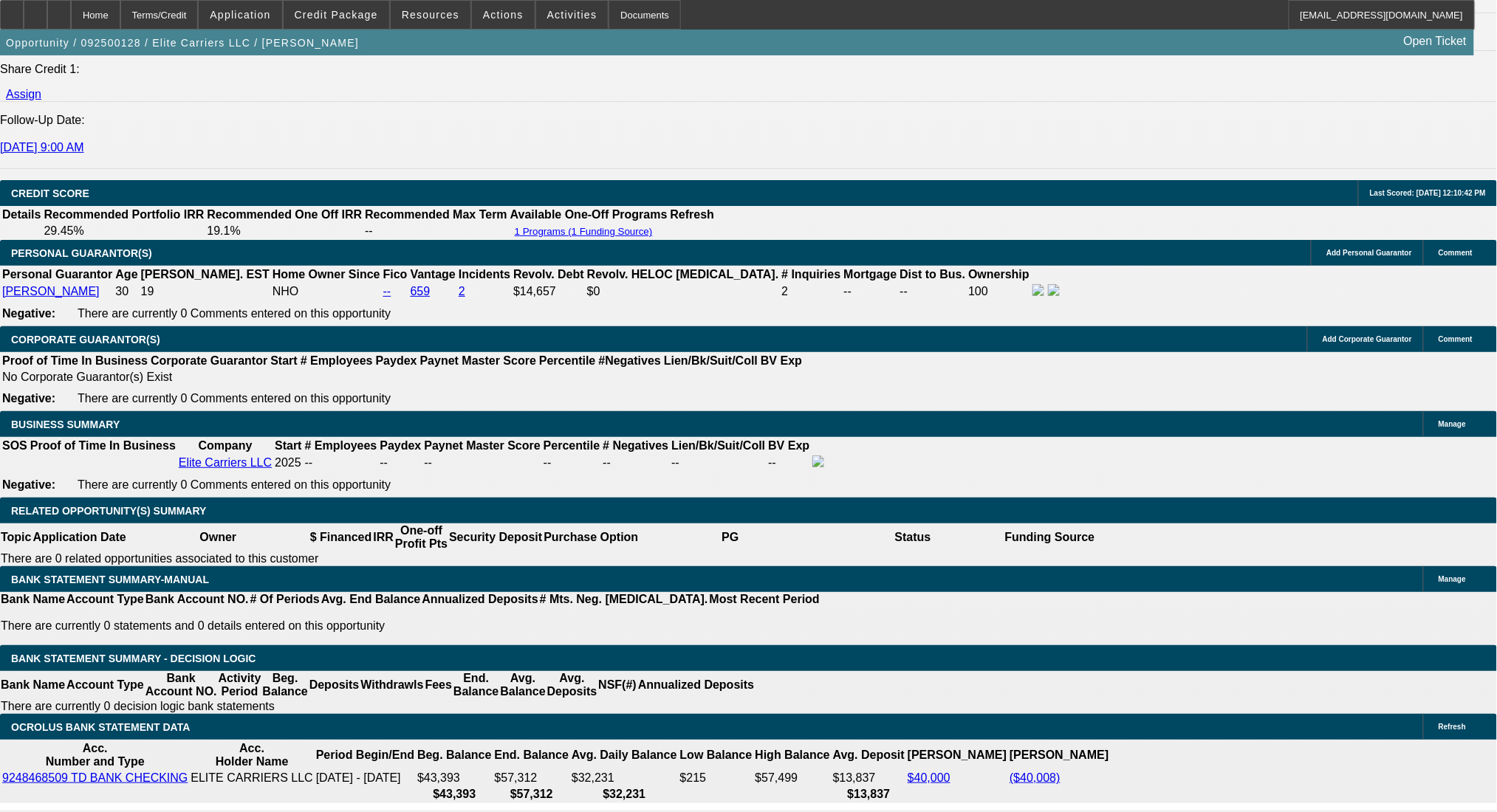
scroll to position [1771, 0]
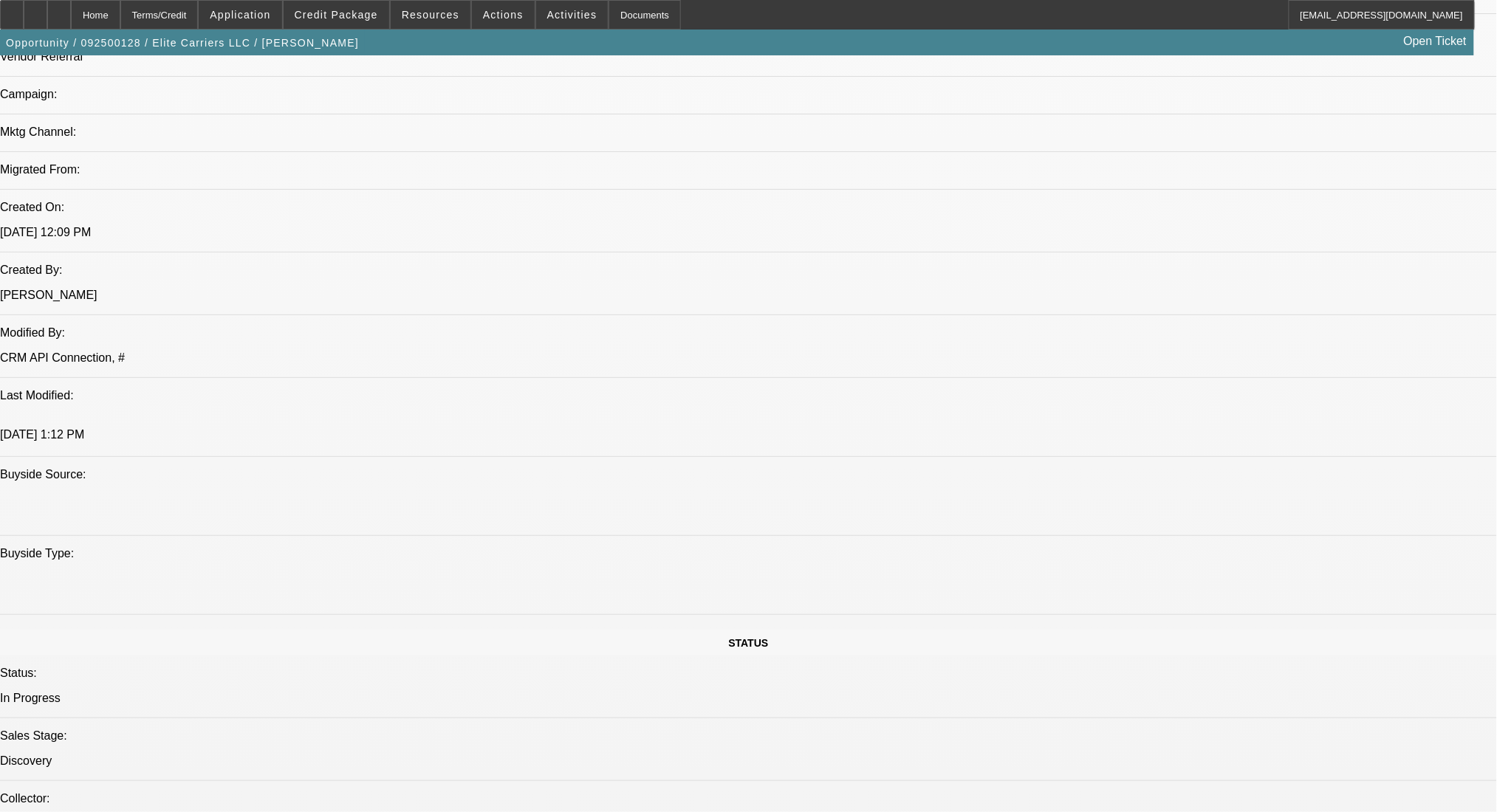
scroll to position [394, 0]
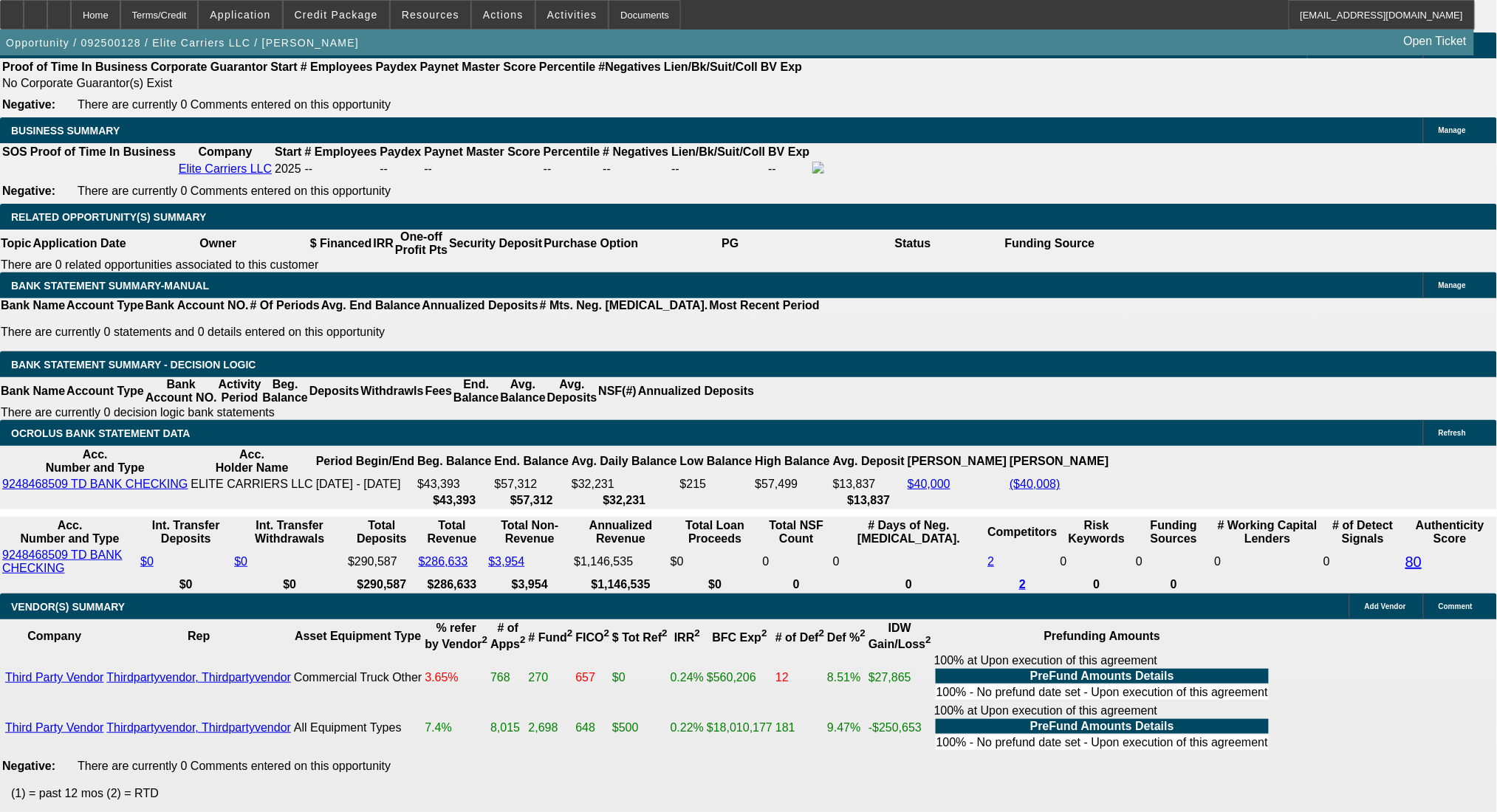
scroll to position [2263, 0]
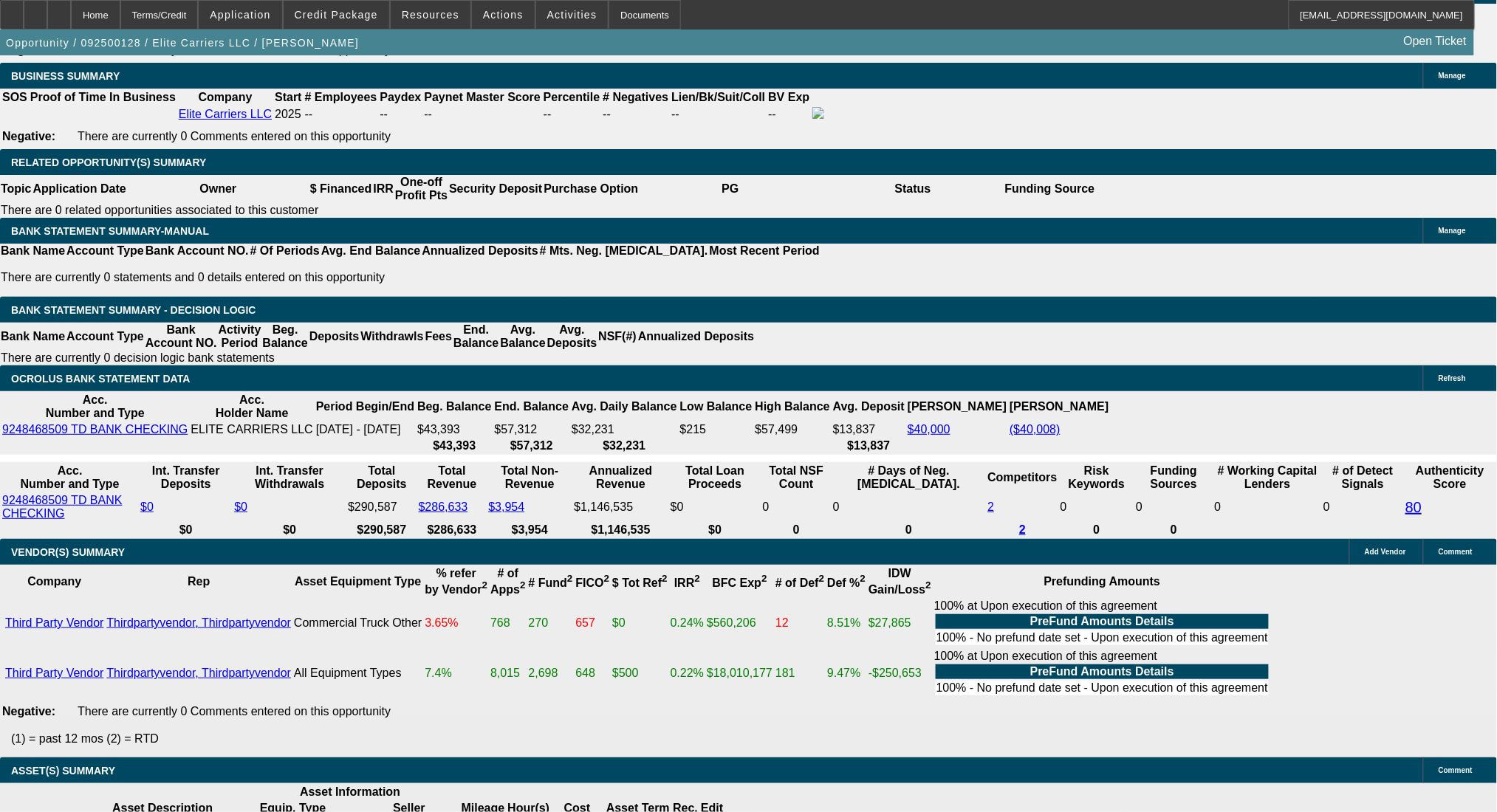
drag, startPoint x: 329, startPoint y: 376, endPoint x: 383, endPoint y: 370, distance: 54.3
type input "3"
type input "UNKNOWN"
type input "31"
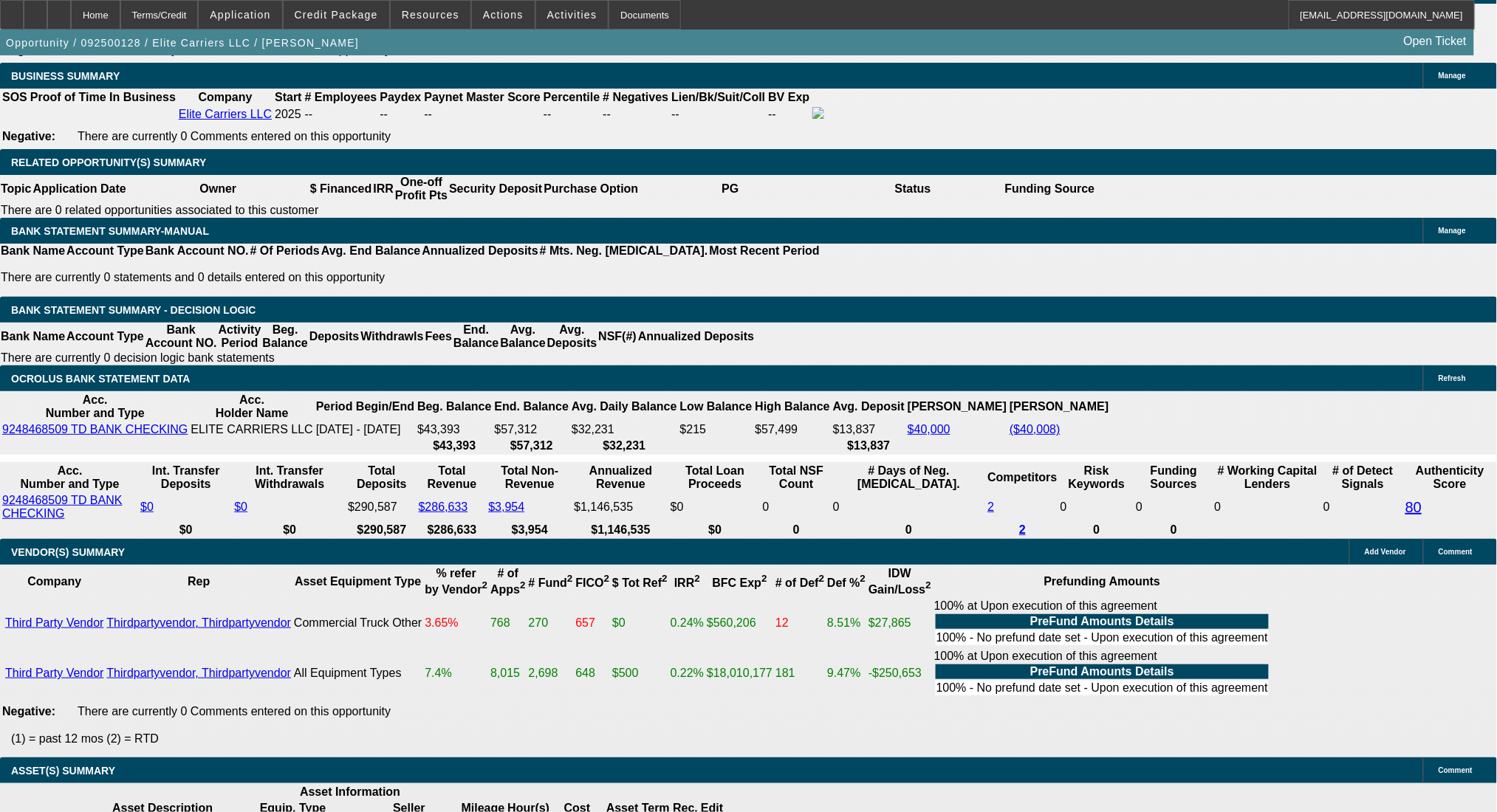
type input "$1,837.15"
type input "$3,674.30"
type input "31"
type input "$3,036.96"
type input "$6,073.92"
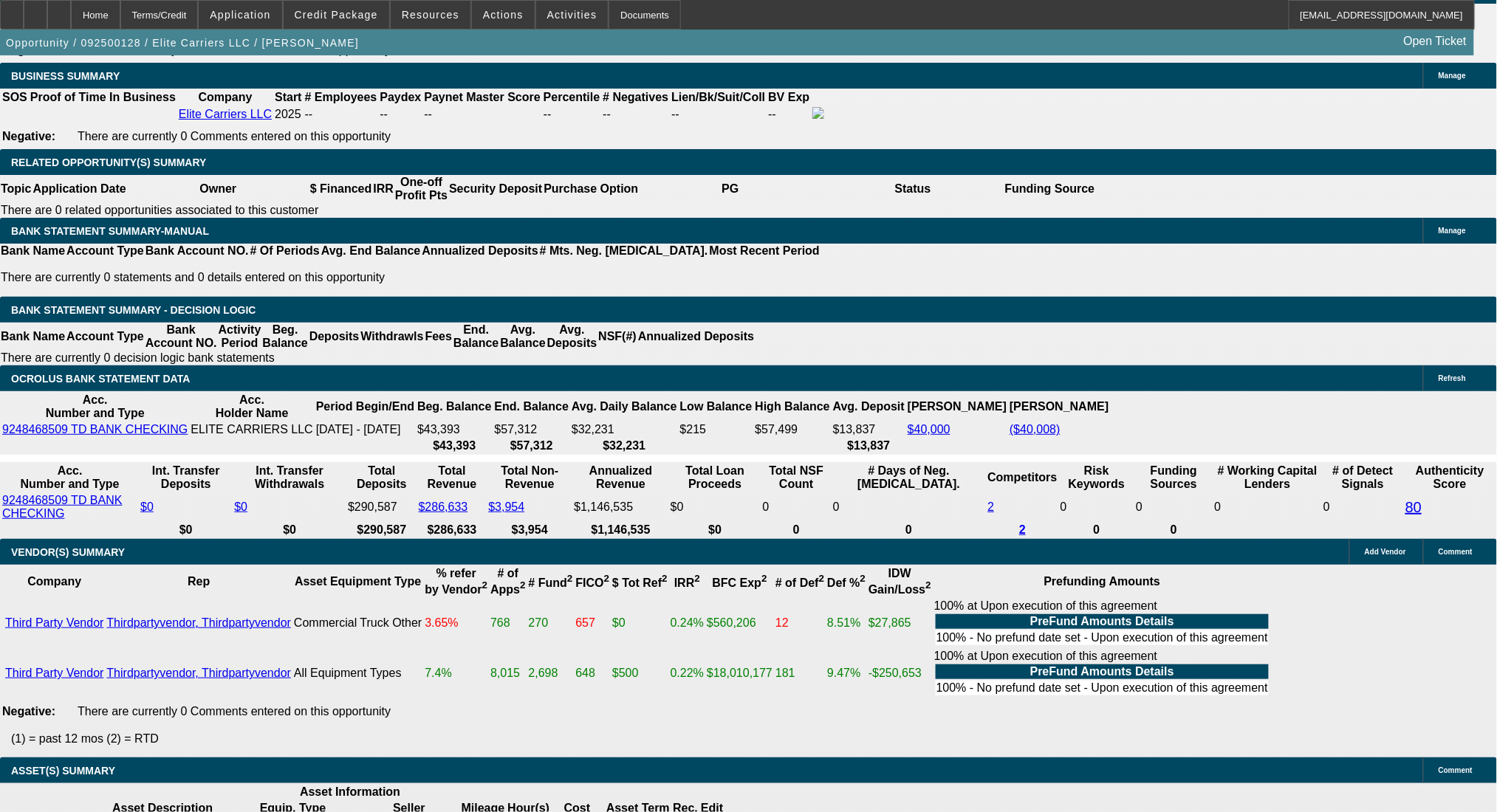
drag, startPoint x: 220, startPoint y: 377, endPoint x: 313, endPoint y: 377, distance: 93.0
drag, startPoint x: 237, startPoint y: 377, endPoint x: 324, endPoint y: 376, distance: 87.0
type input "30"
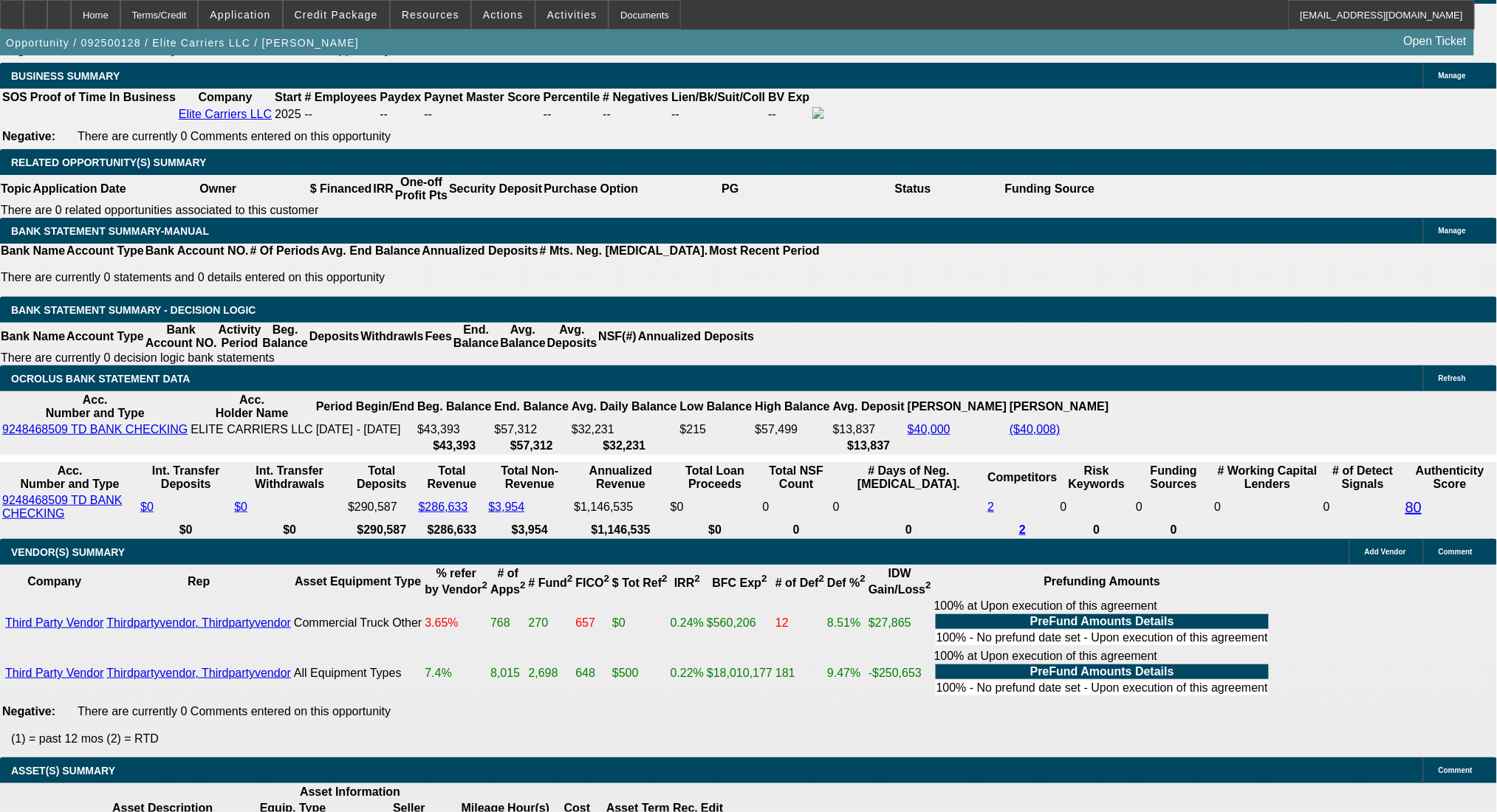
type input "$60.00"
type input "3036"
type input "31"
type input "$6,072.00"
type input "$3,036.00"
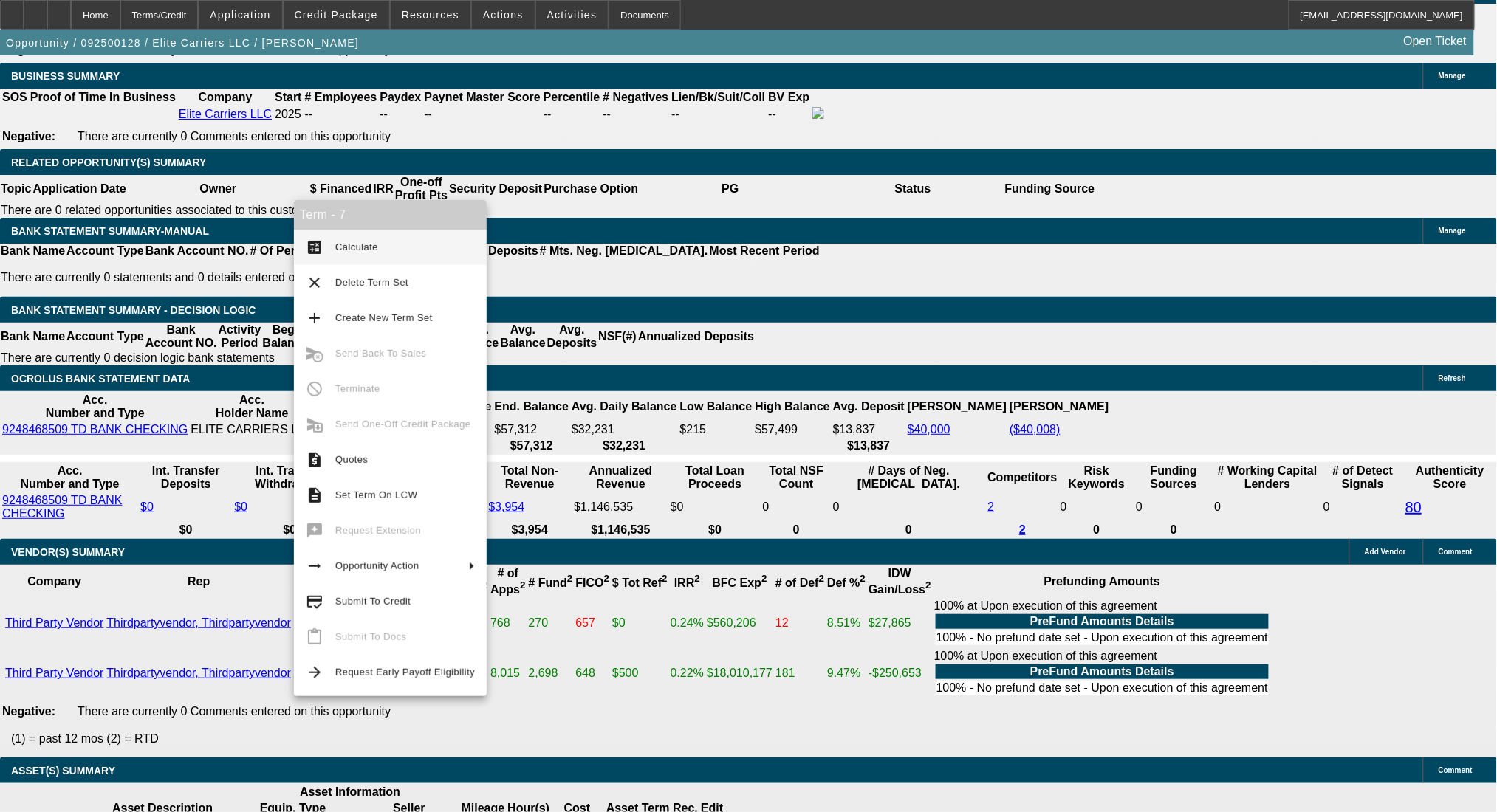
click at [324, 243] on button "calculate Calculate" at bounding box center [390, 247] width 193 height 35
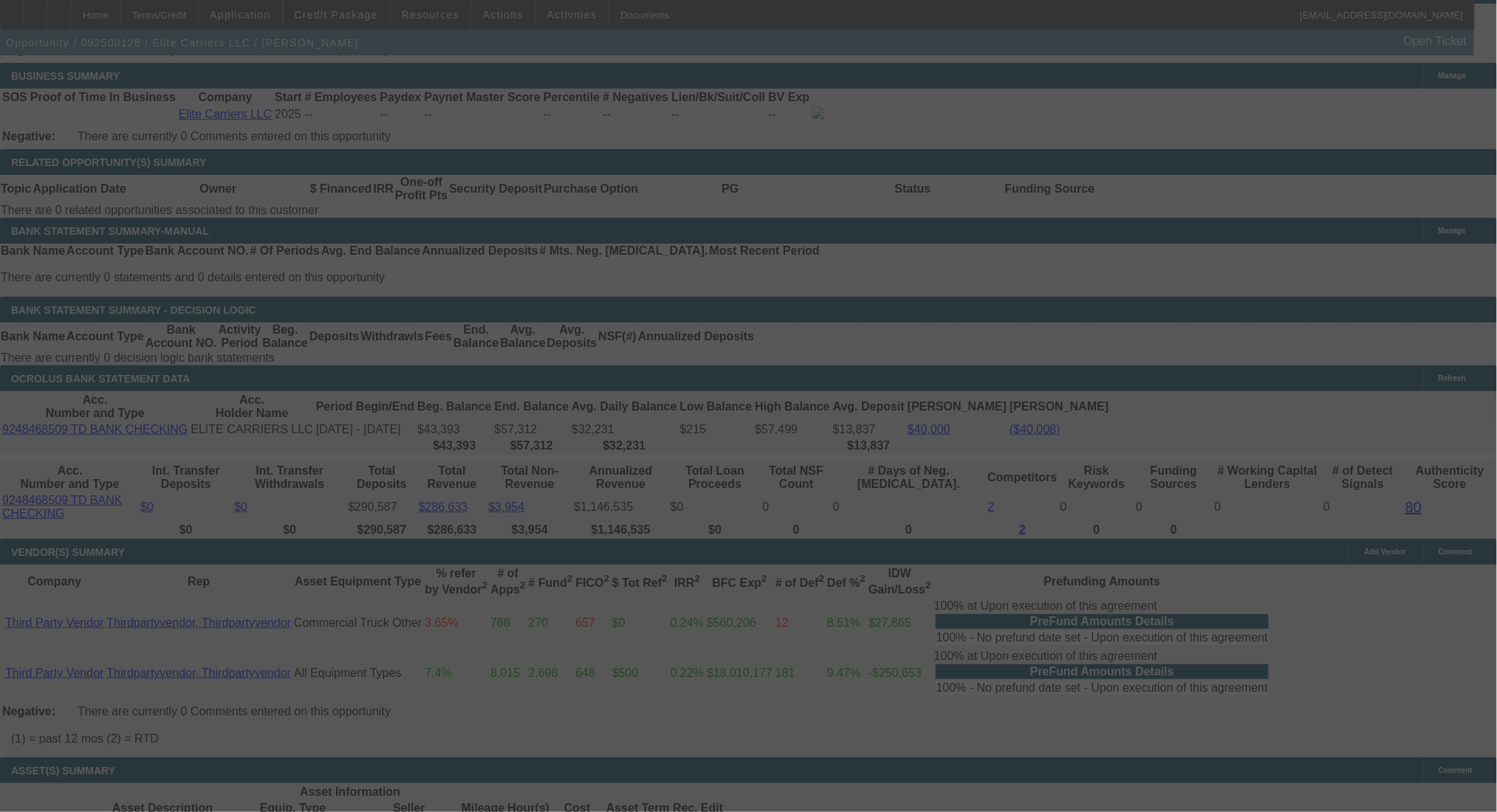
select select "0"
select select "2"
select select "0.1"
select select "4"
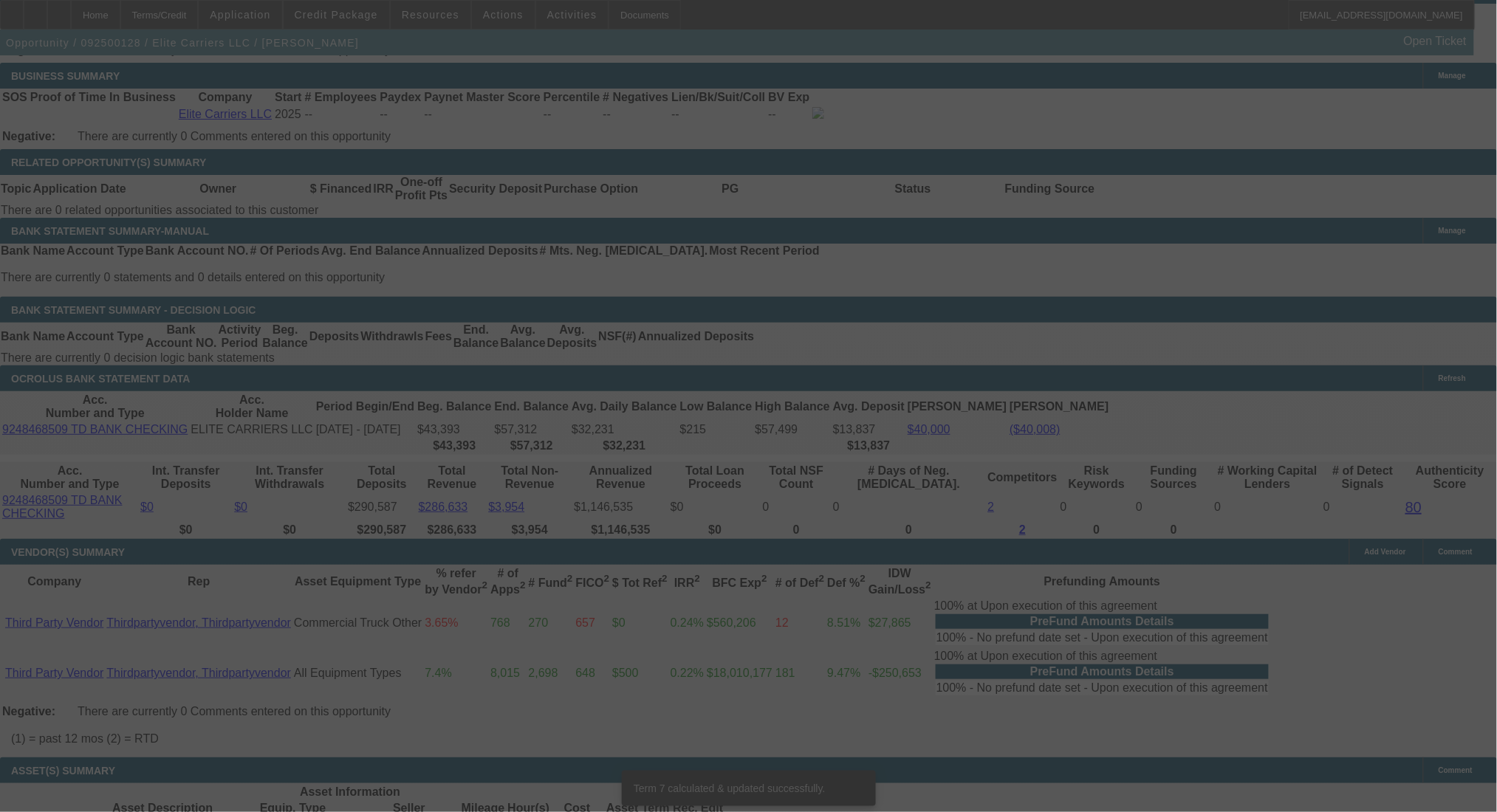
scroll to position [2246, 0]
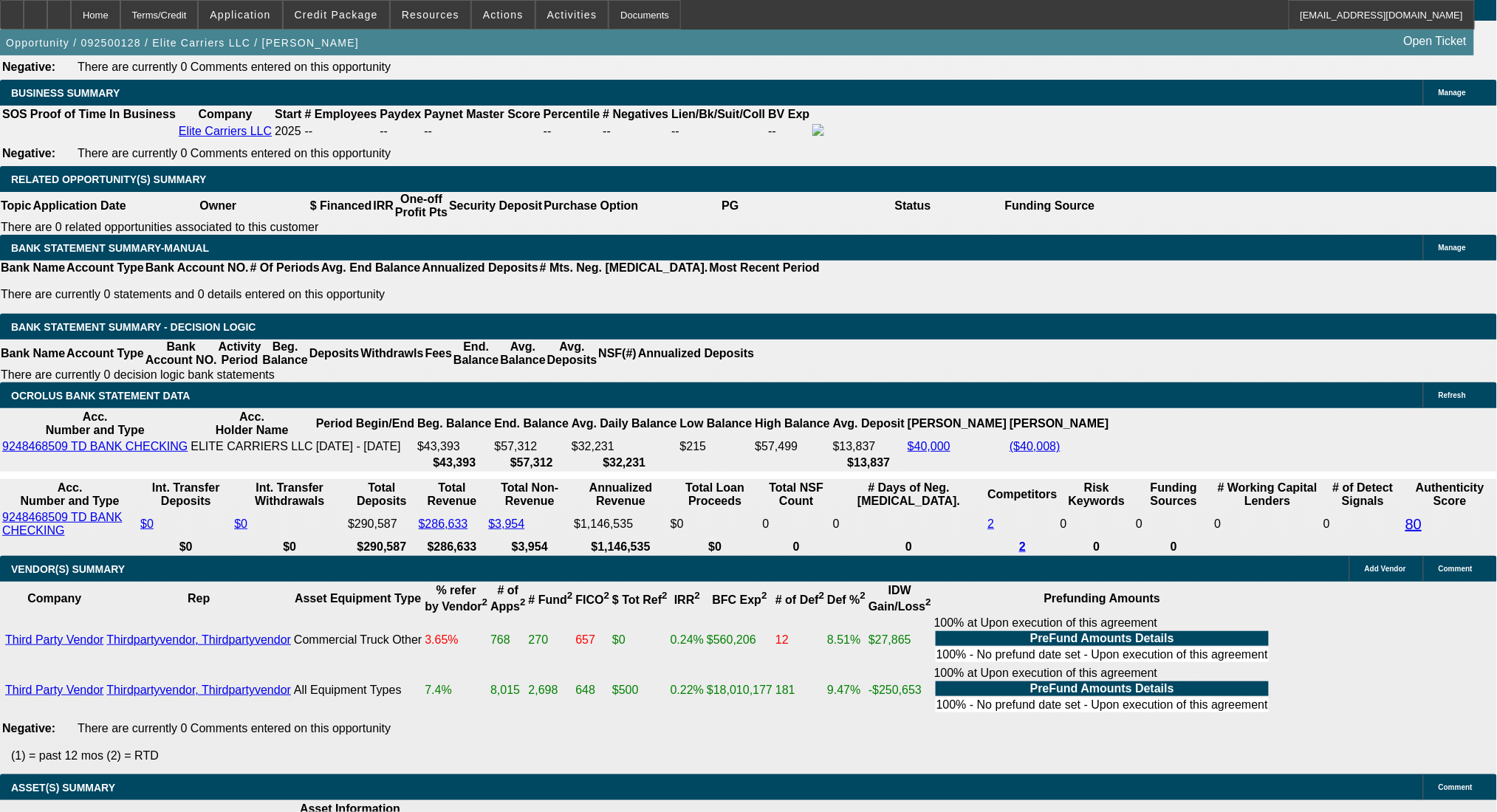
drag, startPoint x: 252, startPoint y: 263, endPoint x: 321, endPoint y: 271, distance: 69.5
drag, startPoint x: 235, startPoint y: 267, endPoint x: 361, endPoint y: 277, distance: 126.4
drag, startPoint x: 280, startPoint y: 288, endPoint x: 292, endPoint y: 279, distance: 15.0
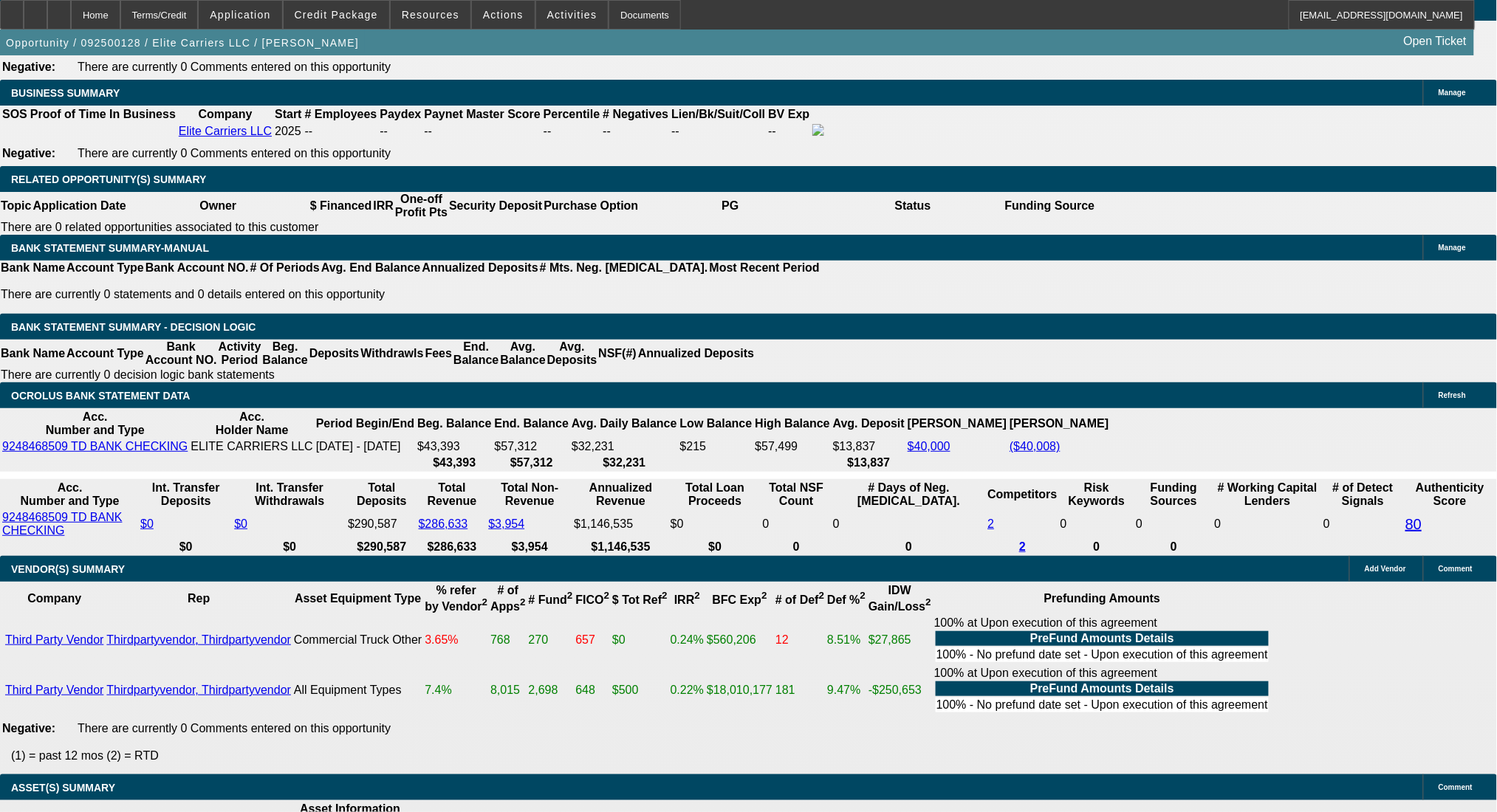
drag, startPoint x: 255, startPoint y: 274, endPoint x: 419, endPoint y: 287, distance: 164.5
type input "$40,000.00"
type input "UNKNOWN"
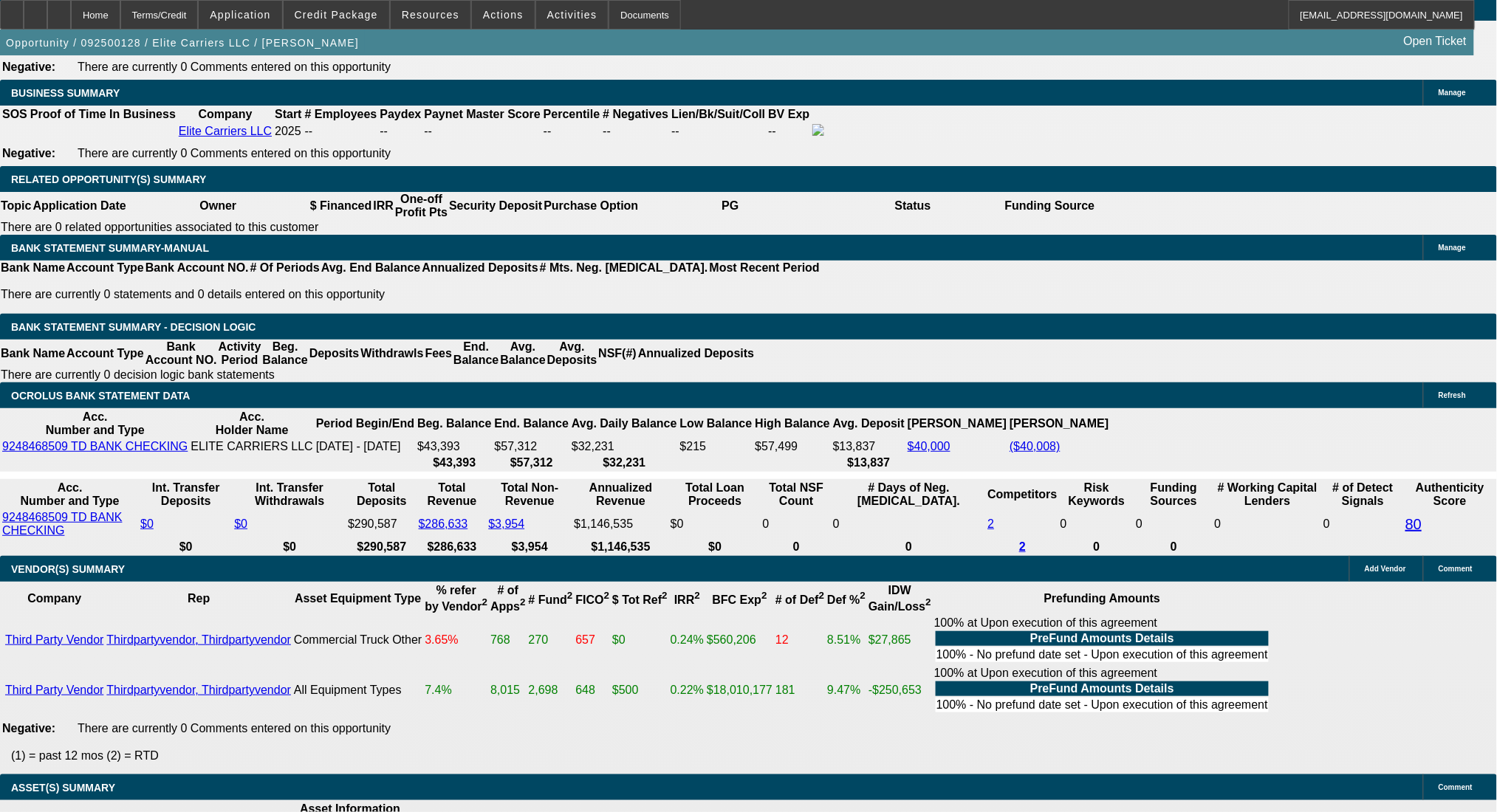
type input "$6,218.30"
drag, startPoint x: 230, startPoint y: 393, endPoint x: 347, endPoint y: 394, distance: 117.0
type input "31"
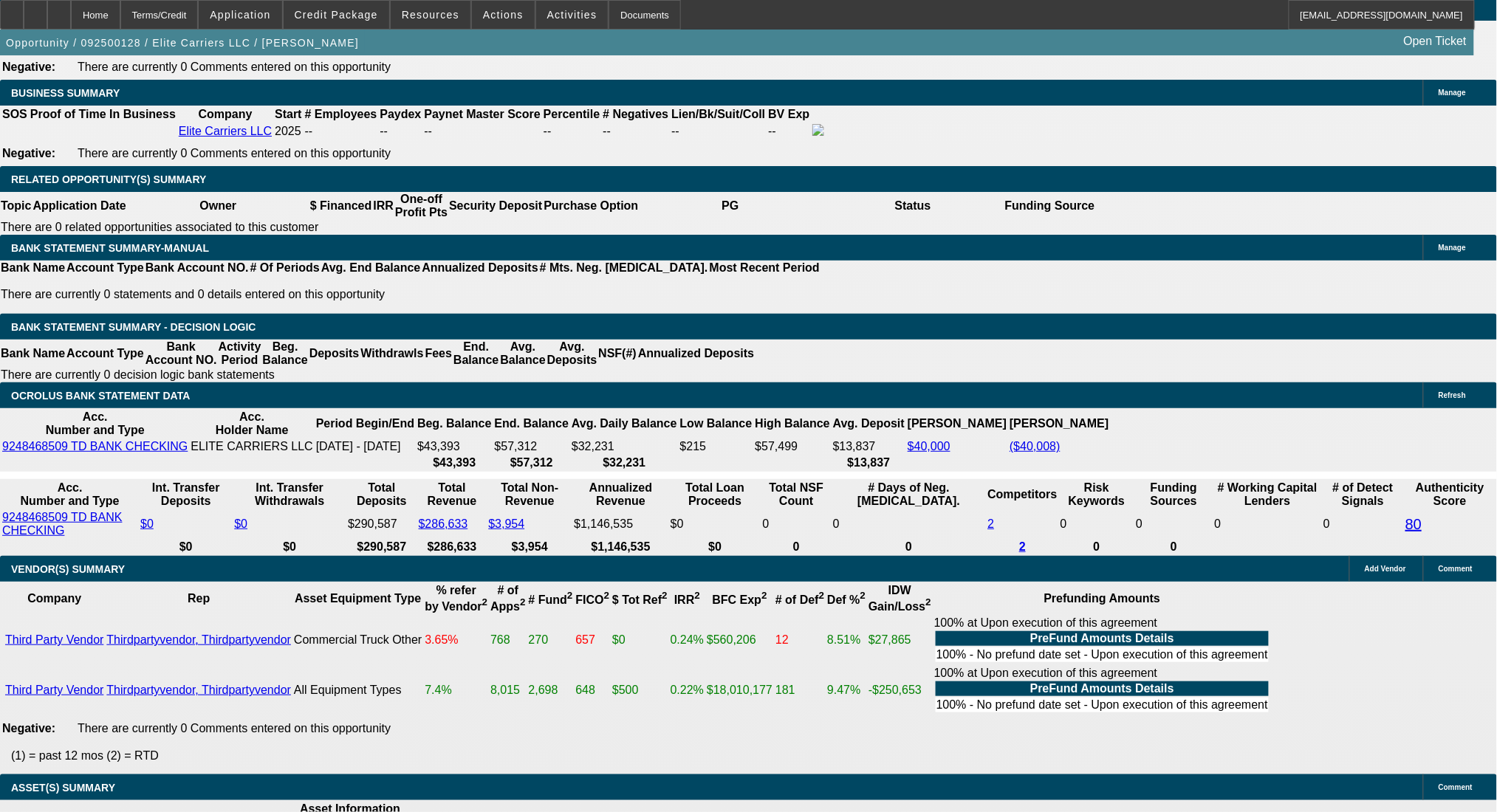
type input "$62.00"
type input "3109"
type input "$6,218.00"
type input "31"
type input "$3,109.00"
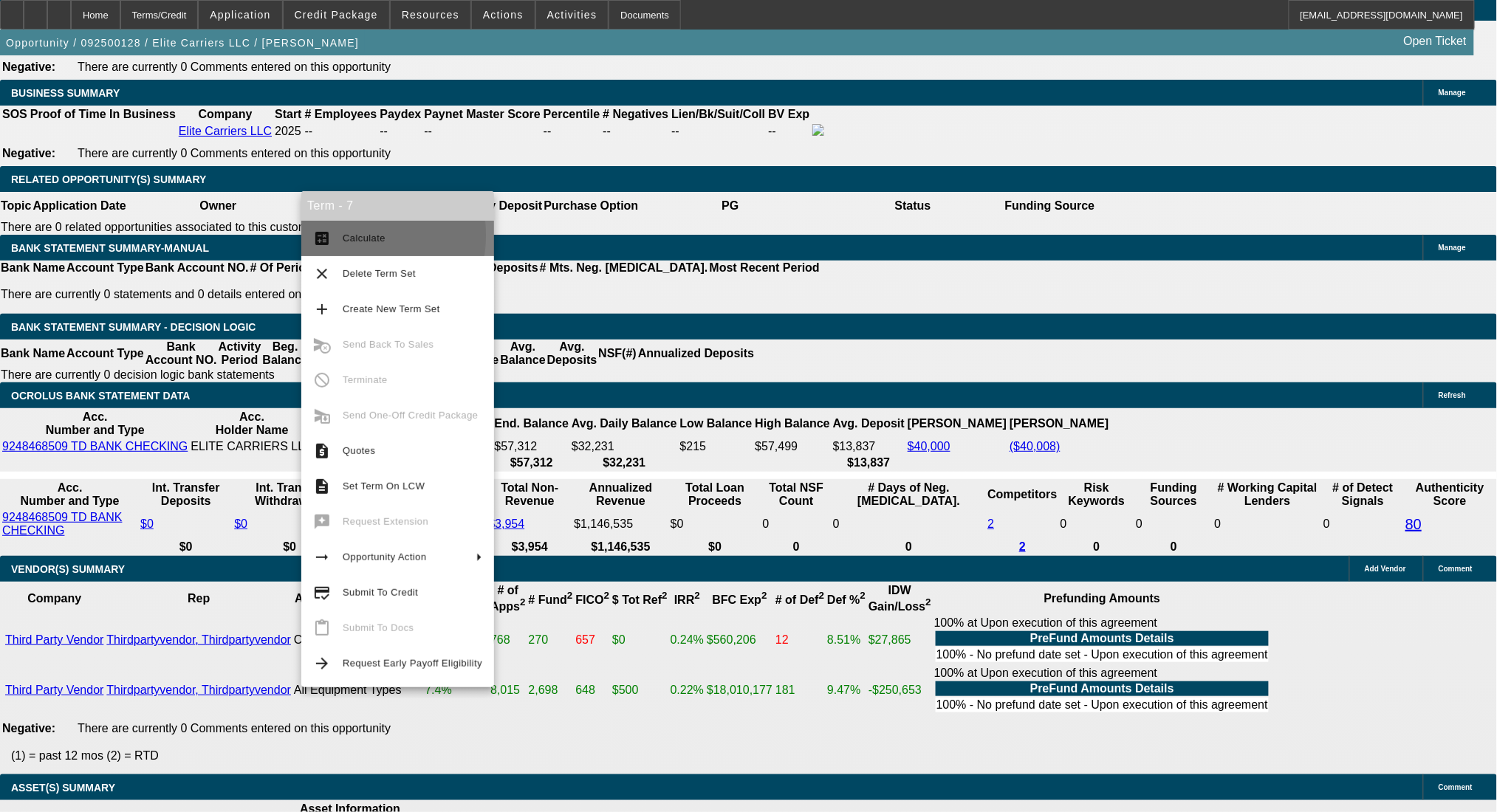
click at [335, 236] on button "calculate Calculate" at bounding box center [398, 238] width 193 height 35
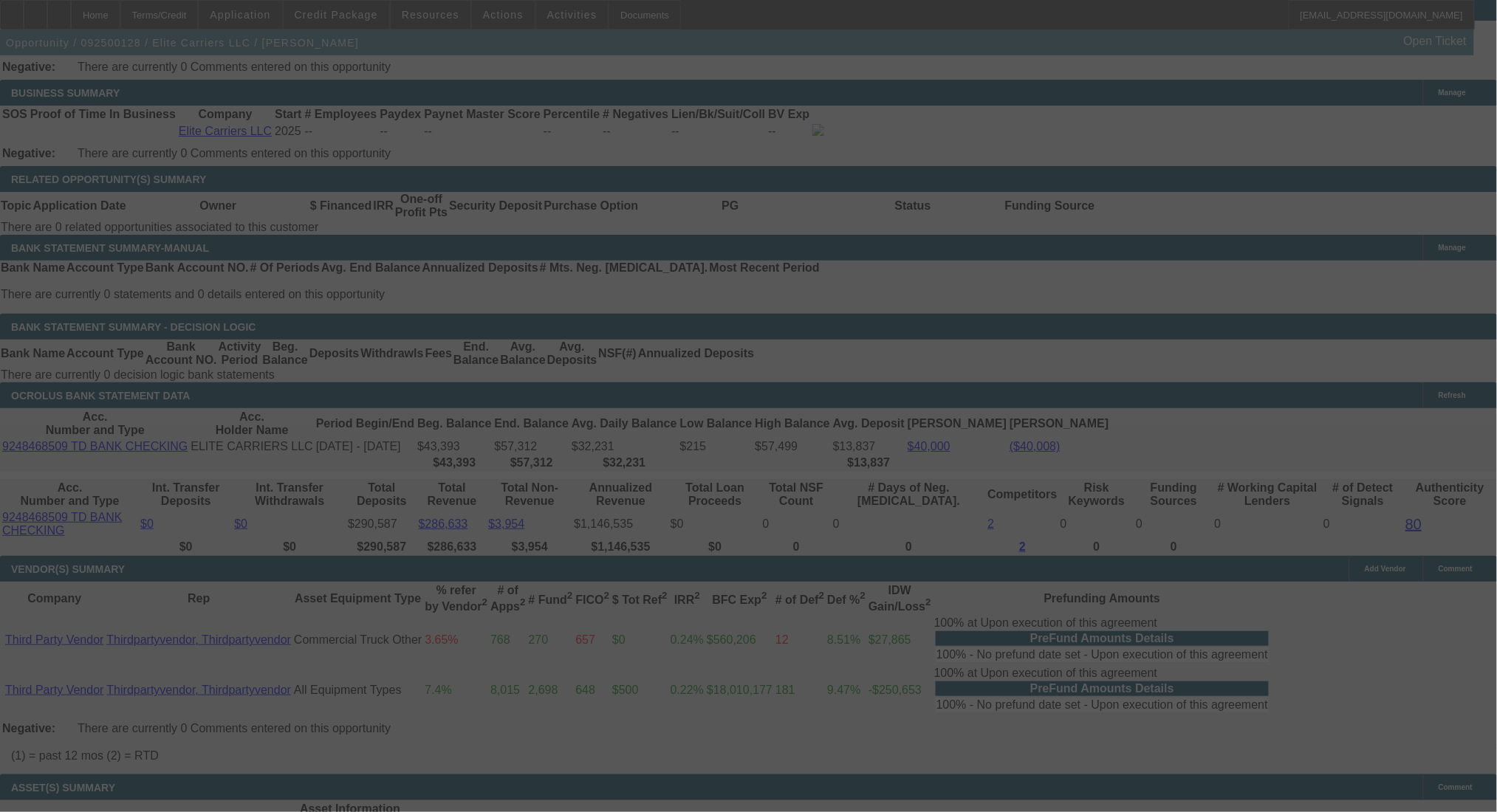
select select "0"
select select "2"
select select "0.1"
select select "4"
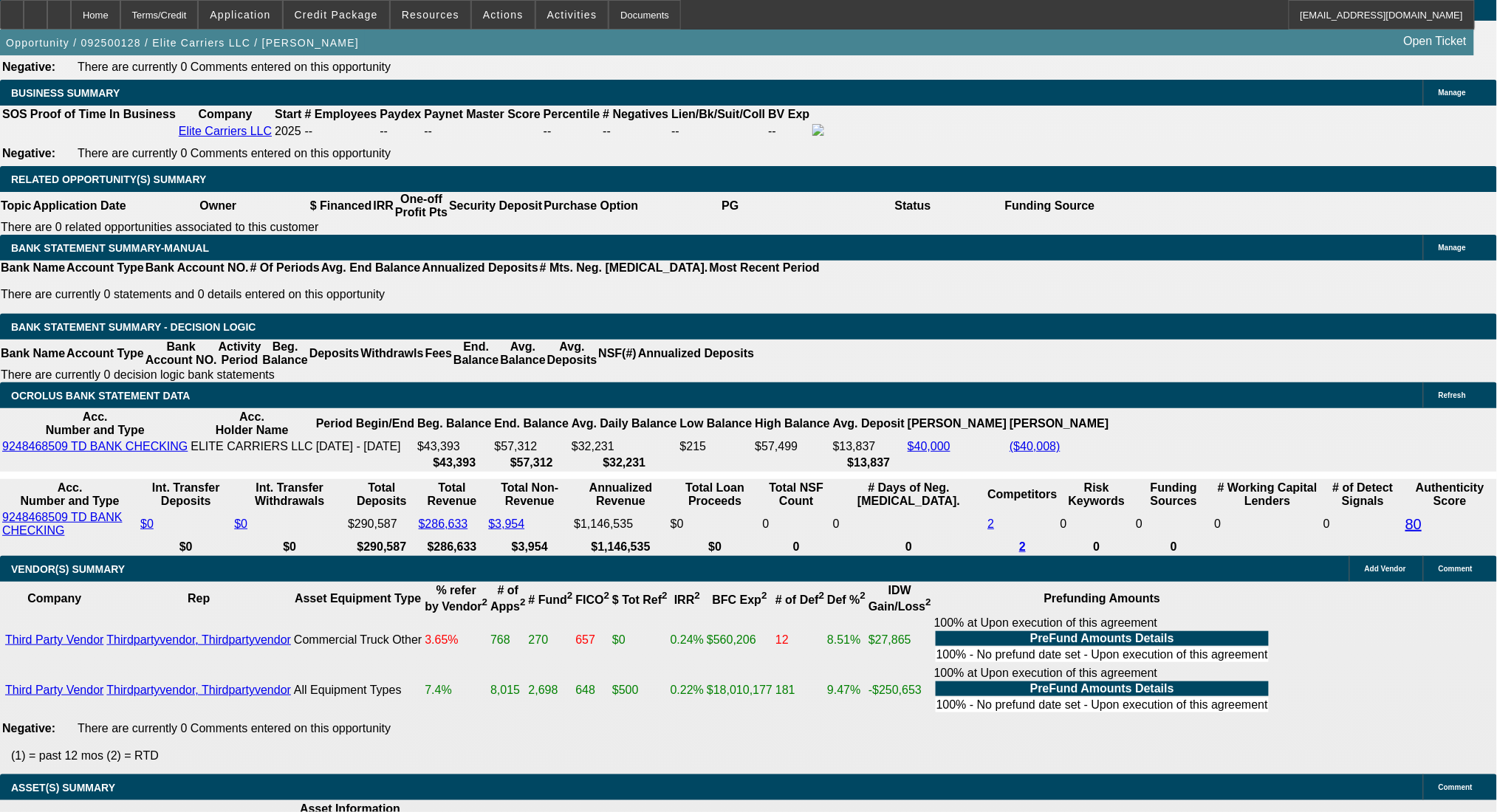
drag, startPoint x: 330, startPoint y: 393, endPoint x: 375, endPoint y: 393, distance: 45.0
type input "UNKNOWN"
type input "29"
type input "$6,022.54"
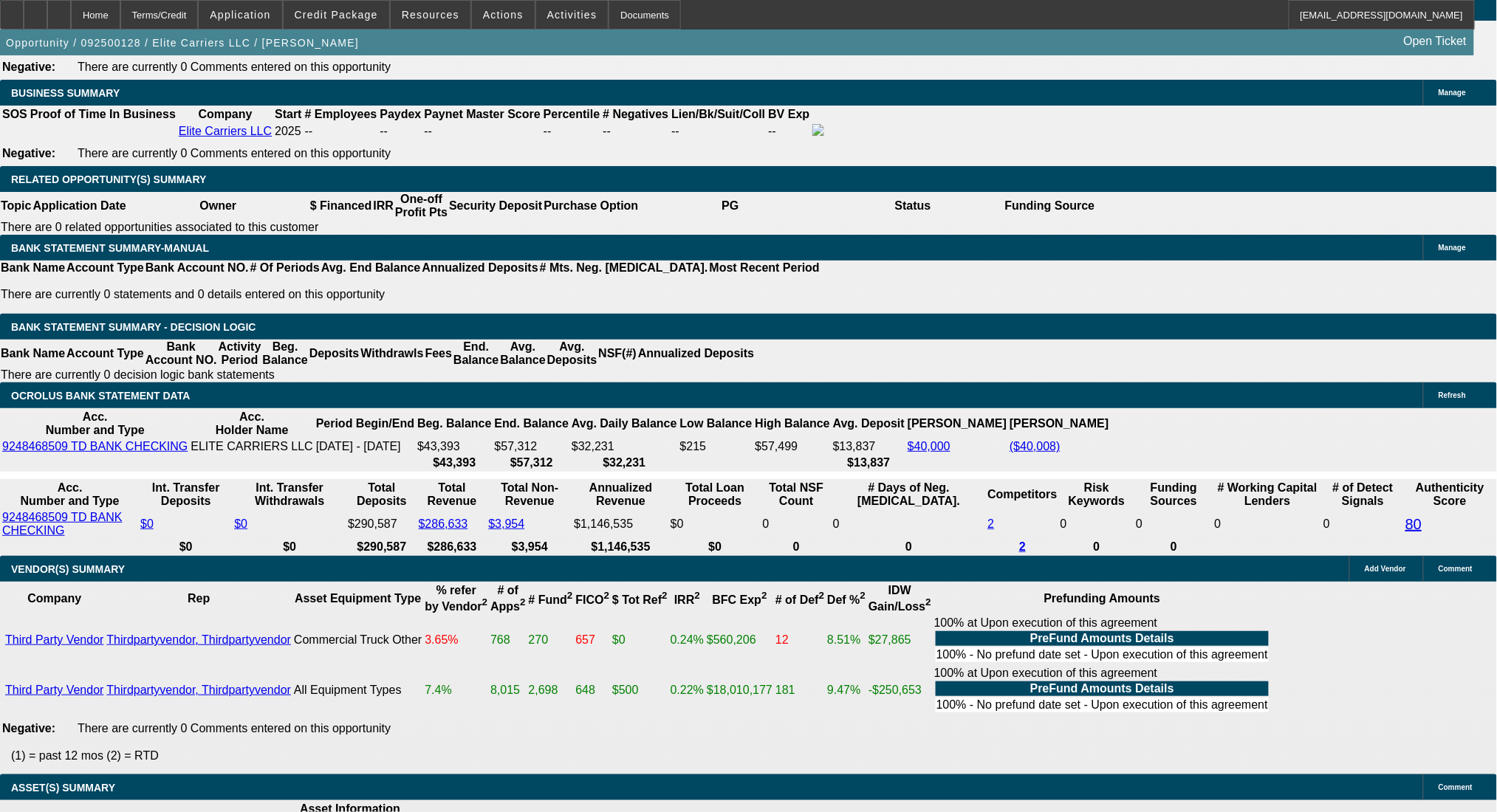
type input "$3,011.27"
type input "29"
type input "3"
type input "$6.00"
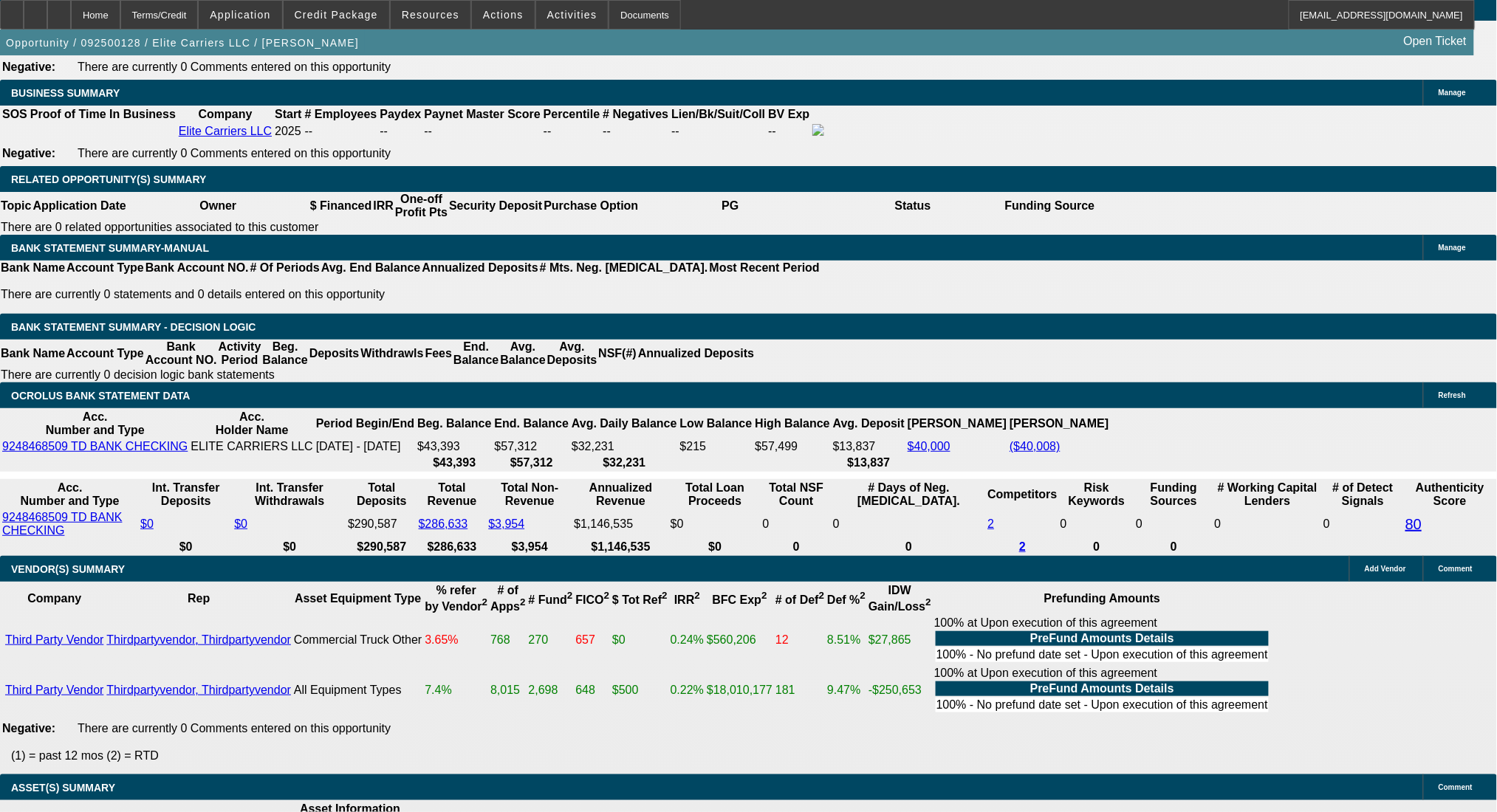
type input "3064"
type input "$6,128.00"
type input "30.1"
type input "$3,064.00"
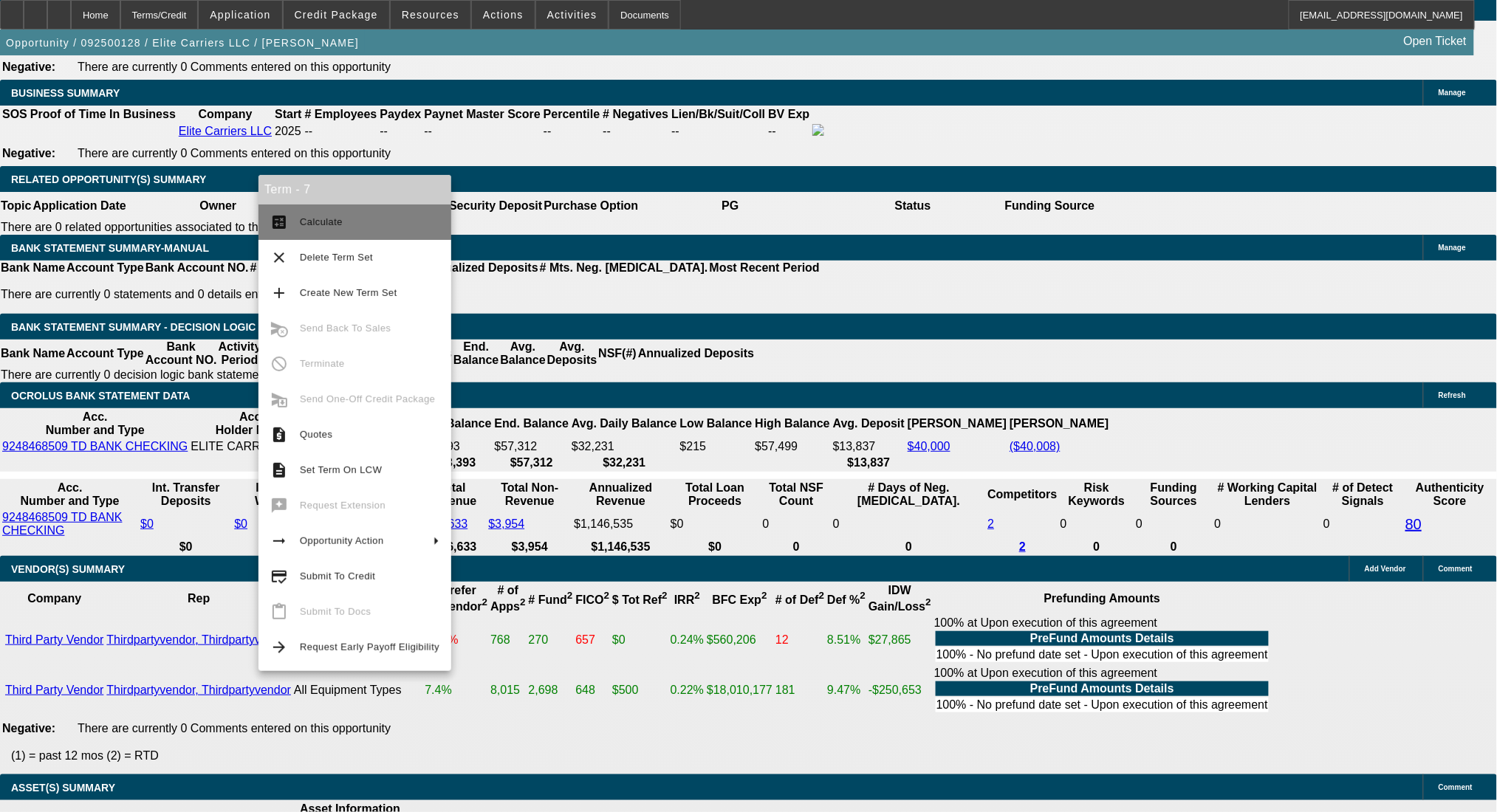
click at [310, 216] on span "Calculate" at bounding box center [321, 221] width 43 height 11
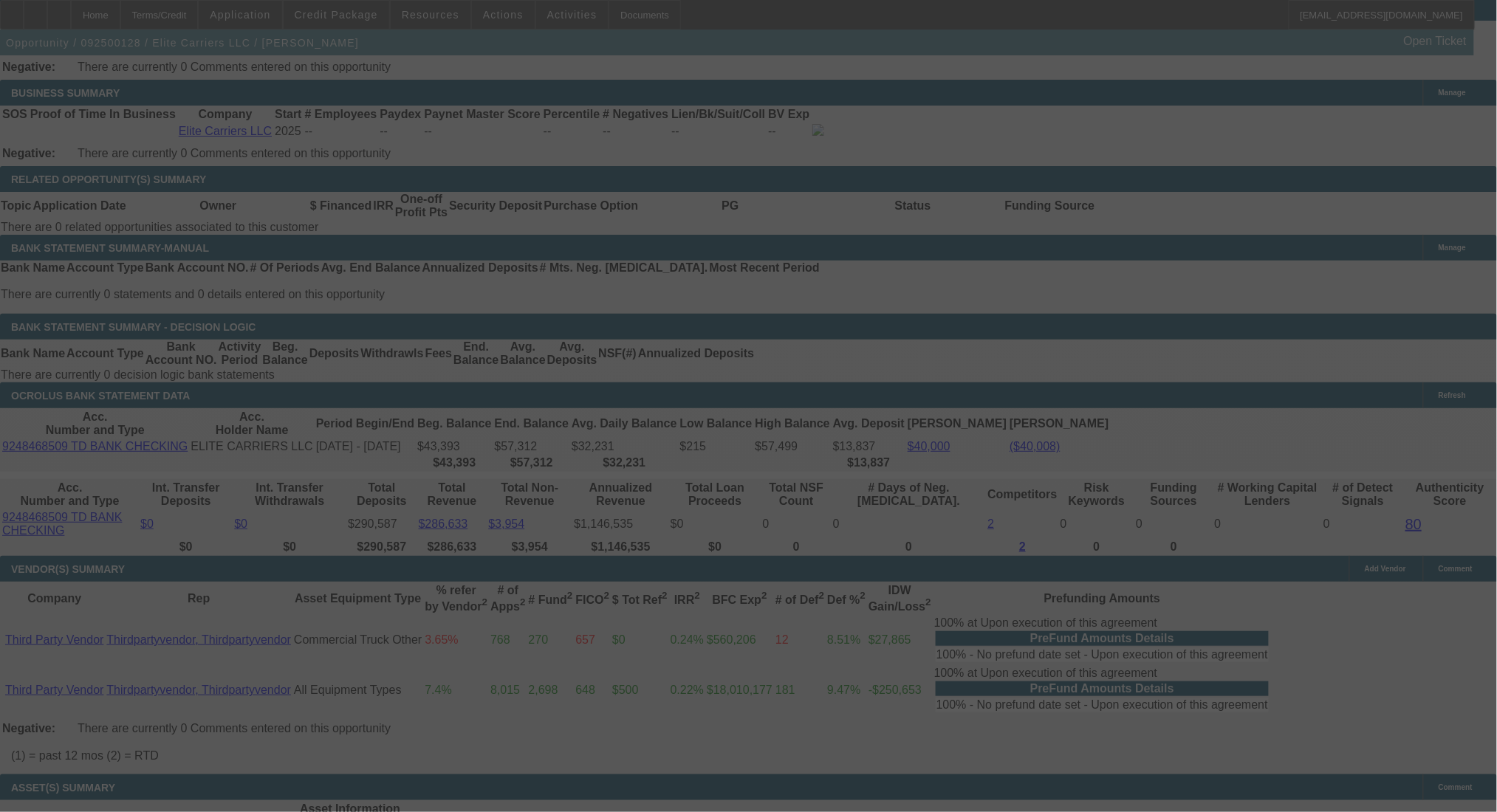
select select "0"
select select "2"
select select "0.1"
select select "4"
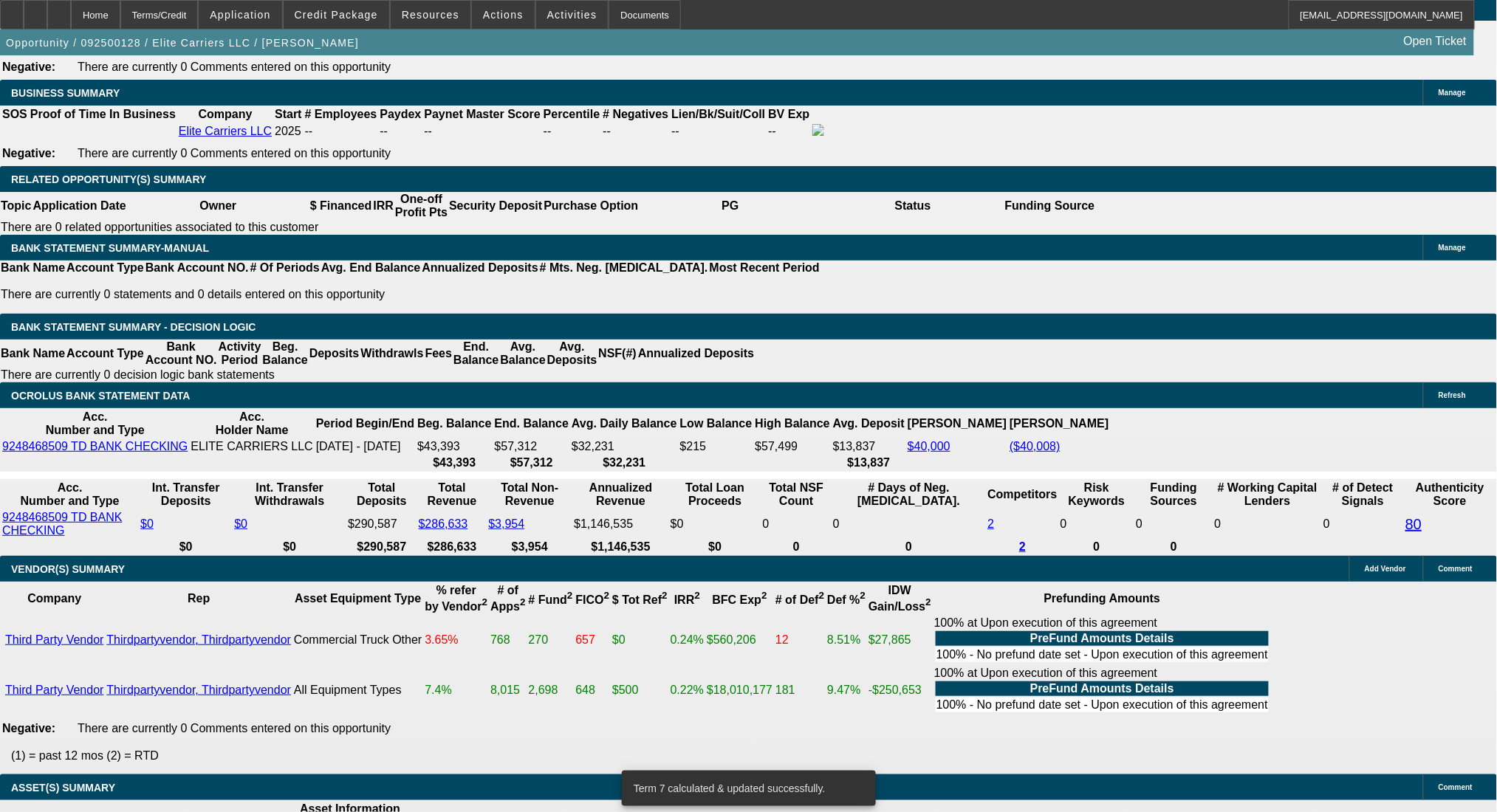
drag, startPoint x: 230, startPoint y: 387, endPoint x: 333, endPoint y: 385, distance: 103.0
type input "3060"
type input "$6,120.00"
type input "UNKNOWN"
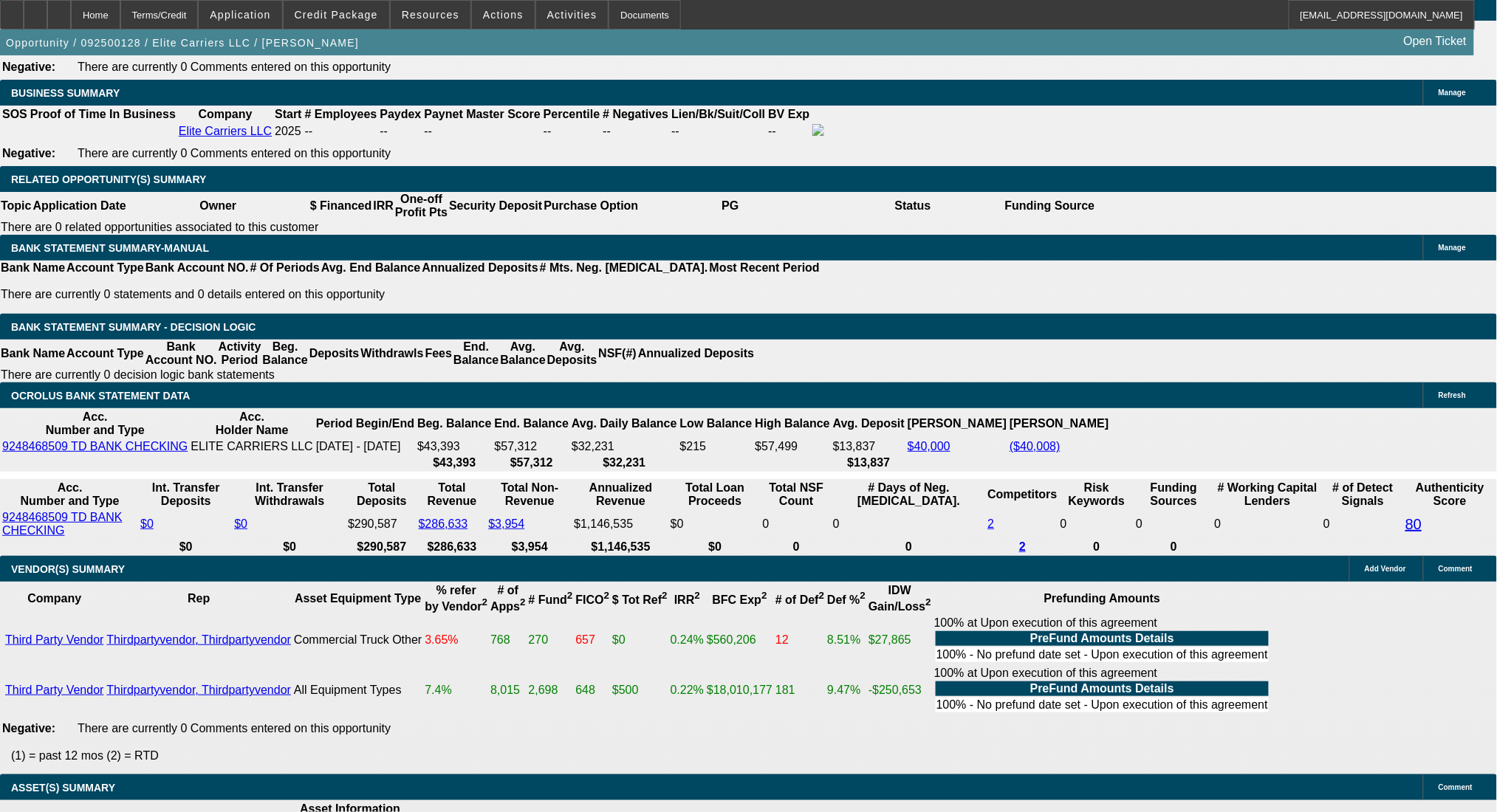
type input "30"
type input "$3,060.00"
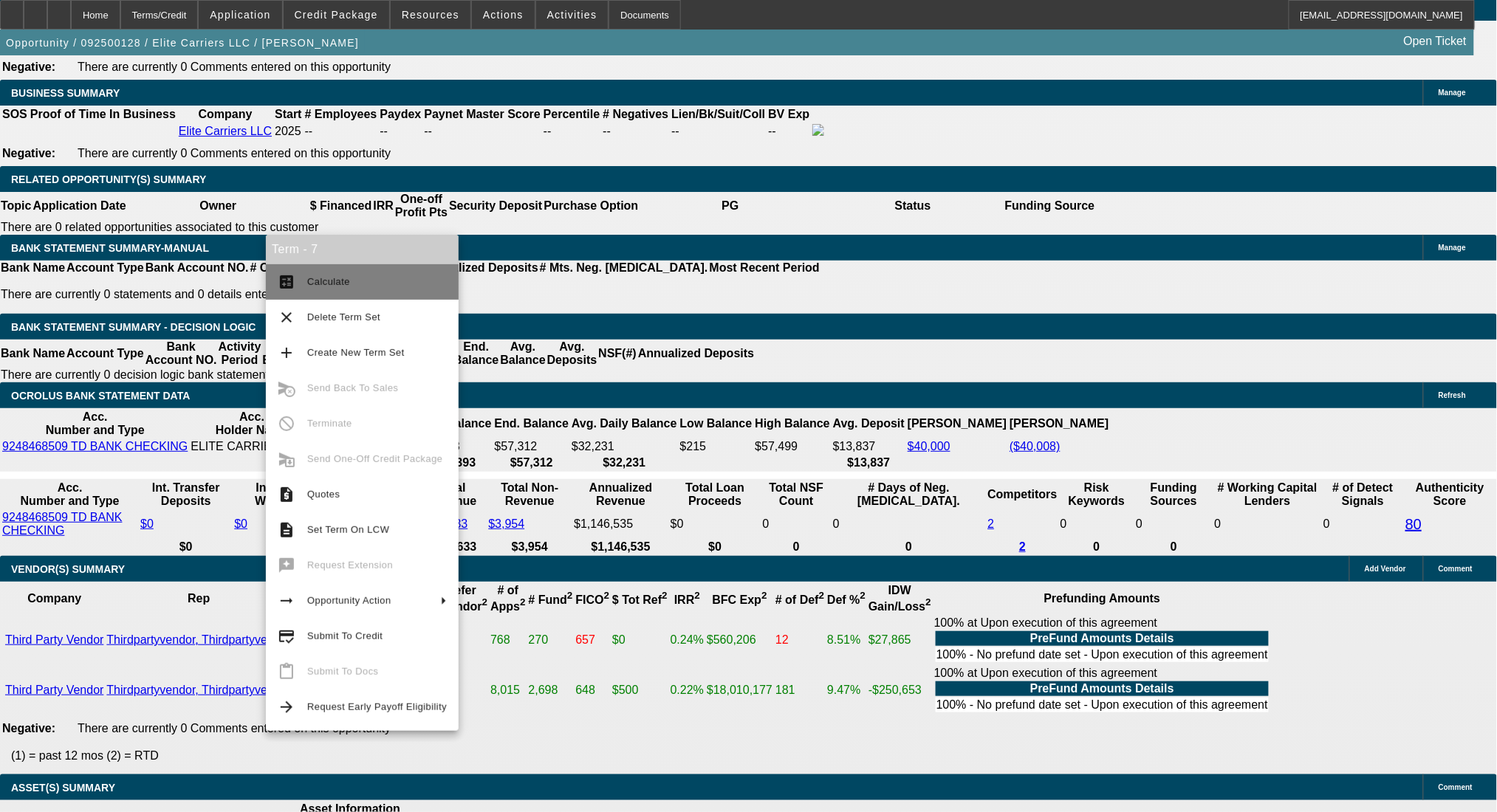
click at [310, 270] on button "calculate Calculate" at bounding box center [363, 281] width 193 height 35
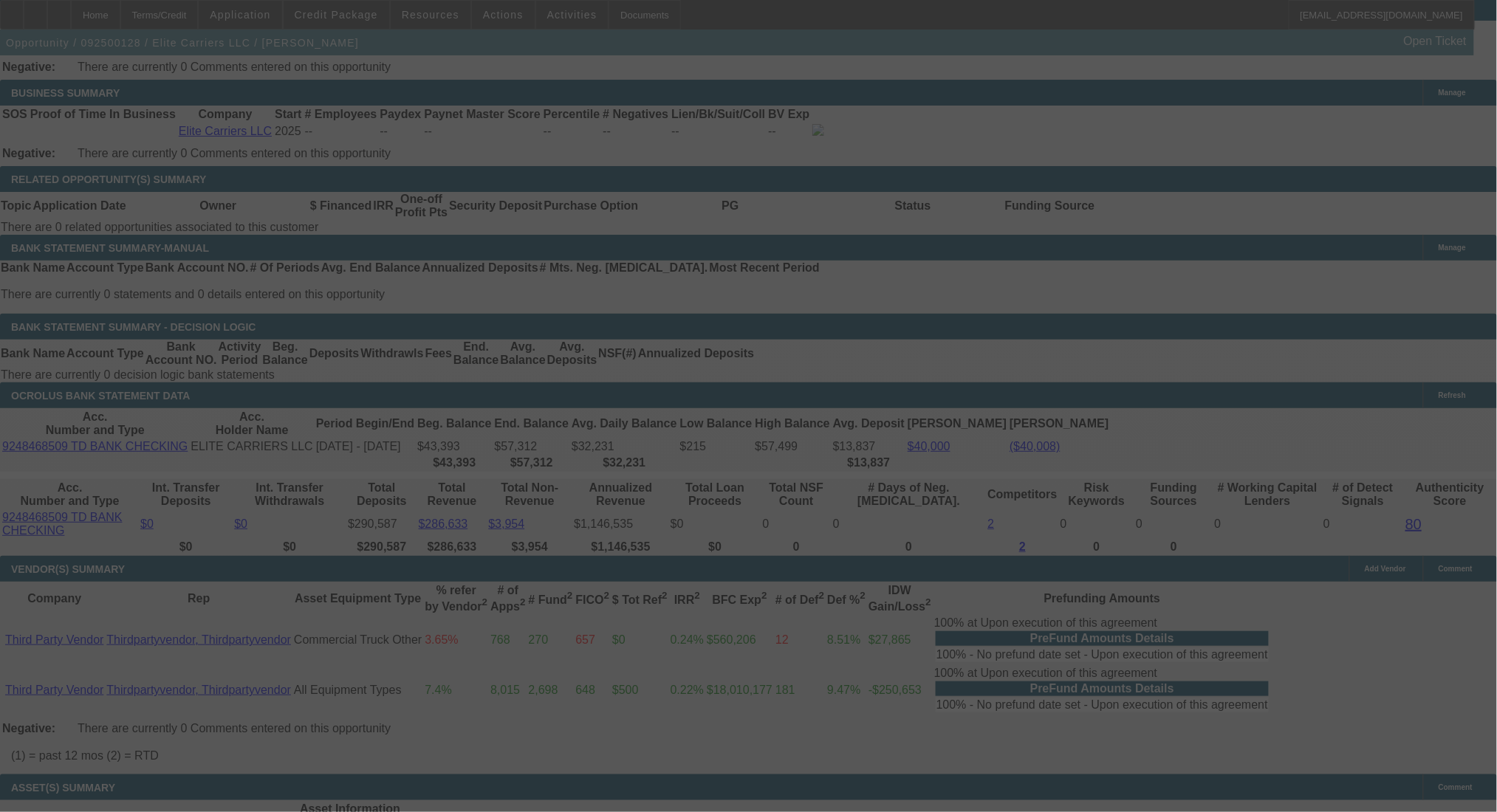
select select "0"
select select "2"
select select "0.1"
select select "4"
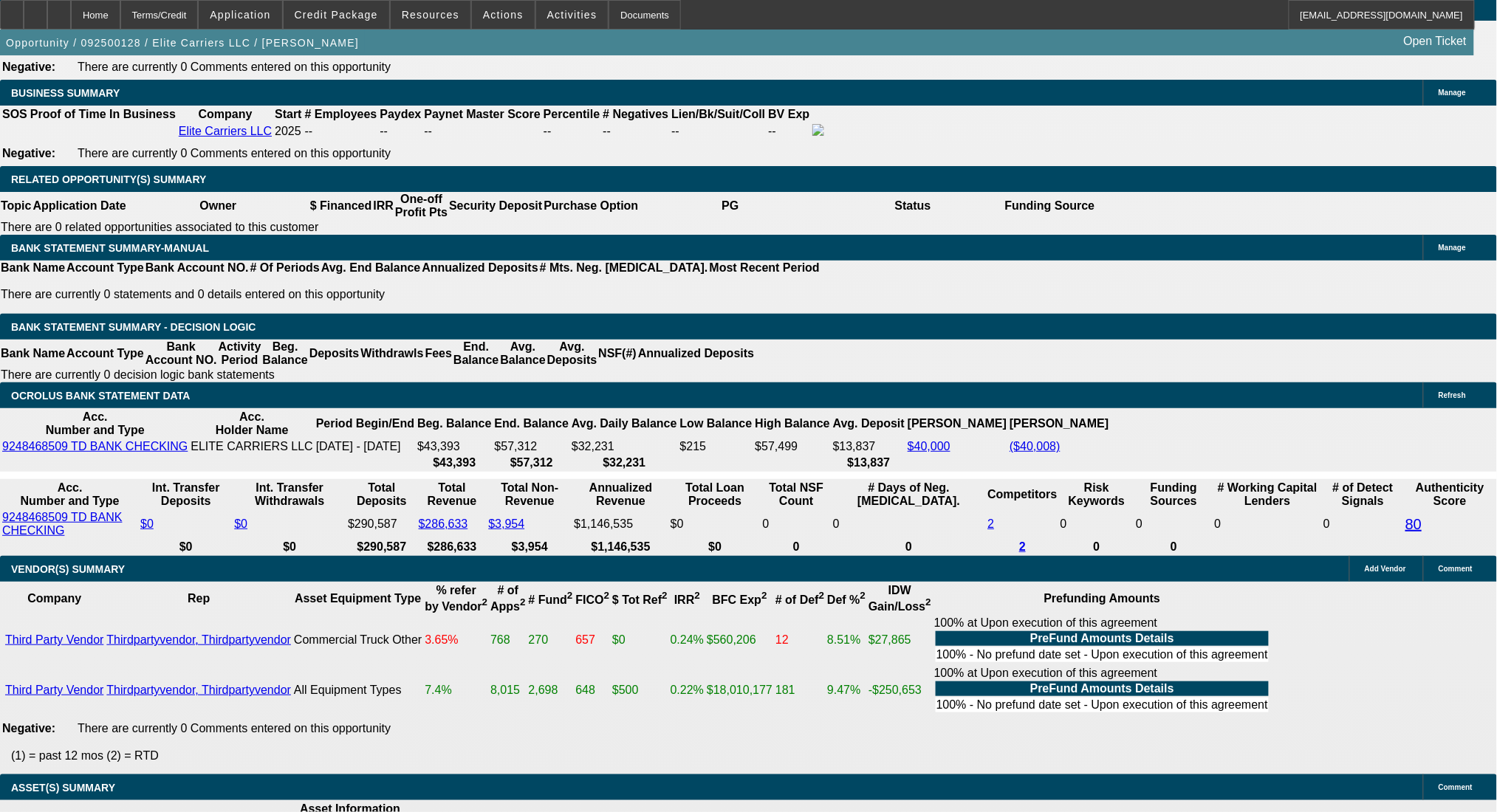
drag, startPoint x: 226, startPoint y: 391, endPoint x: 337, endPoint y: 385, distance: 111.2
type input "307"
type input "$614.00"
type input "UNKNOWN"
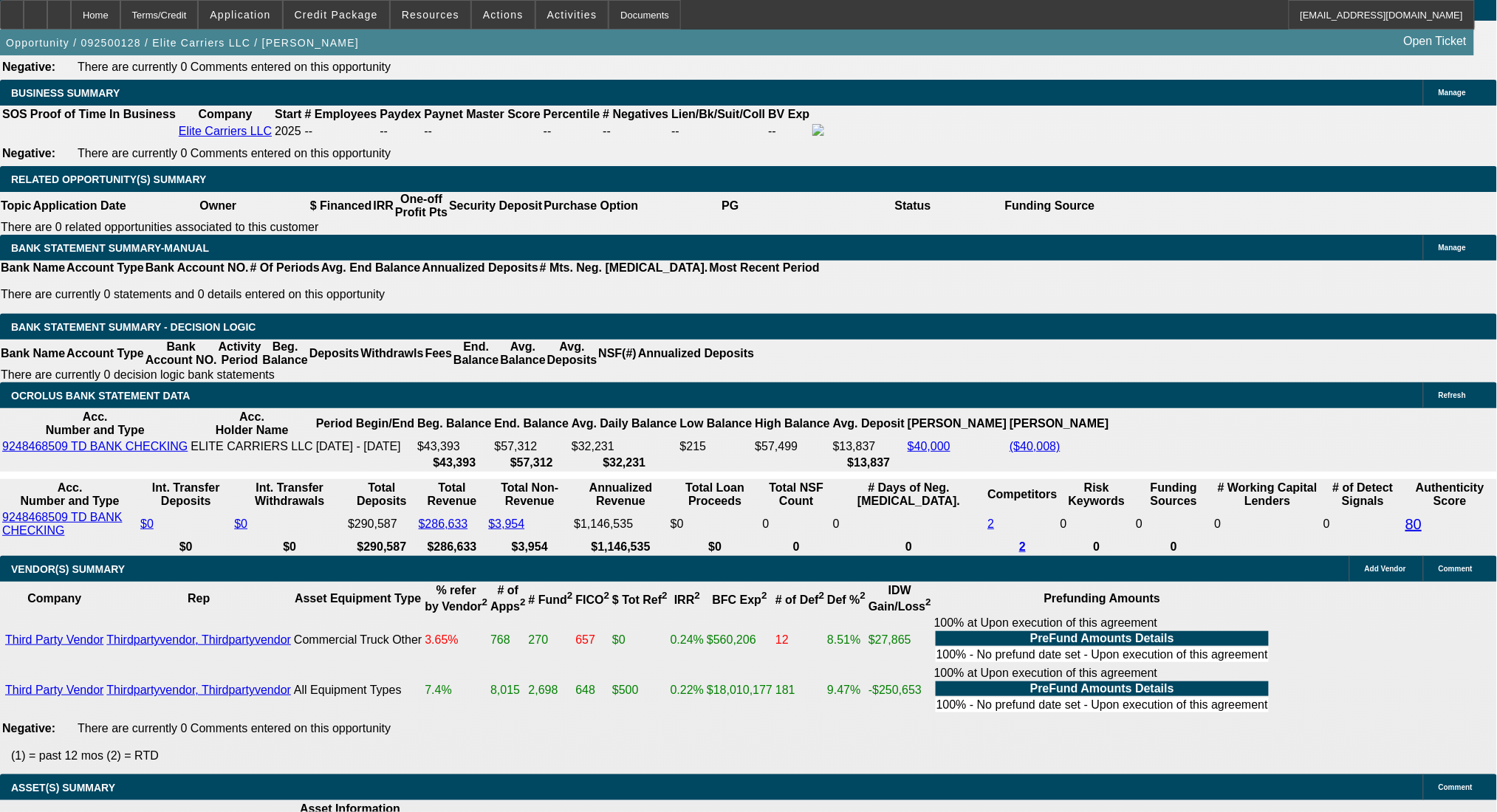
type input "3075"
type input "$6,150.00"
type input "30.3"
type input "$3,075.00"
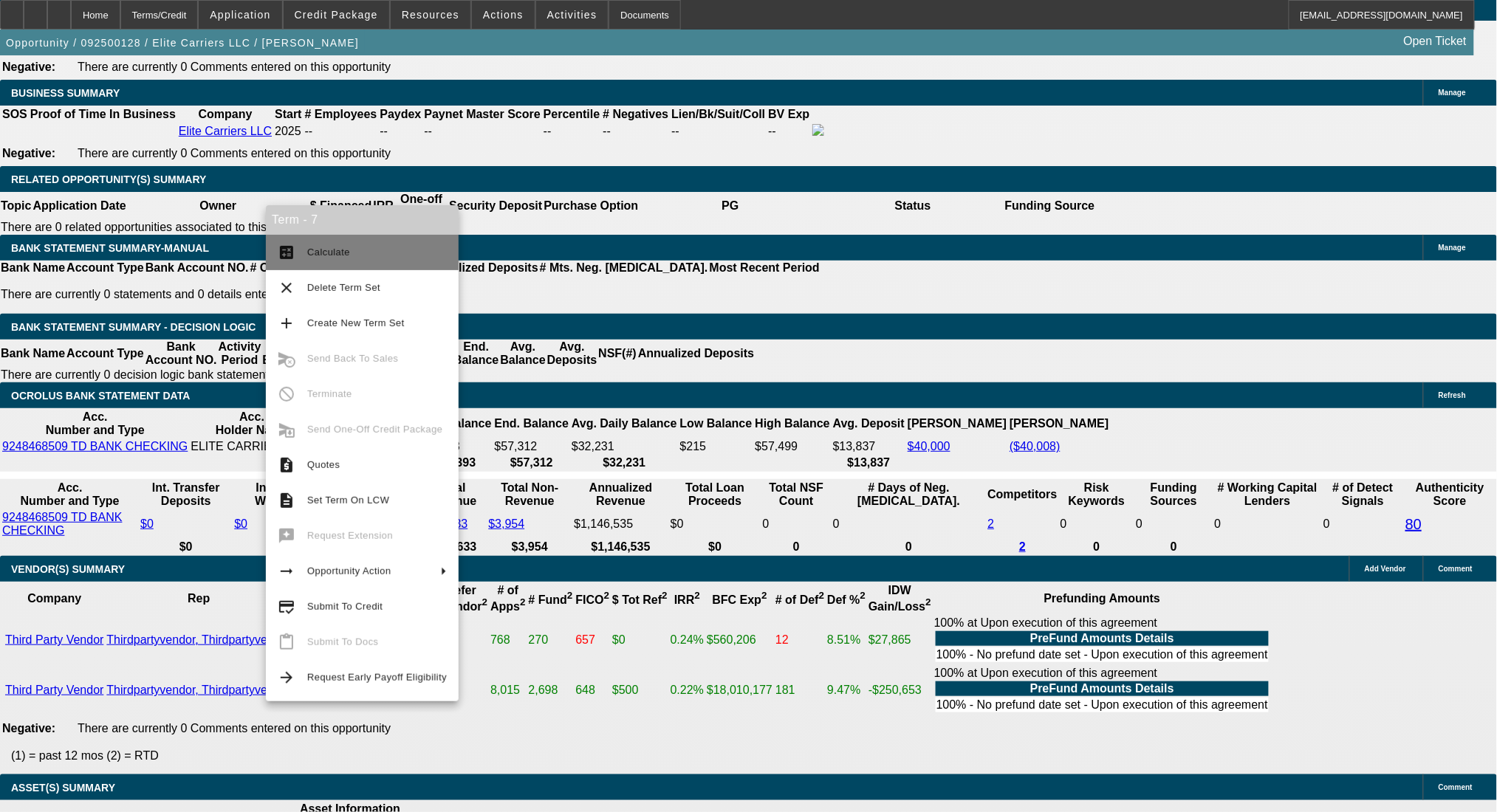
click at [303, 246] on button "calculate Calculate" at bounding box center [363, 252] width 193 height 35
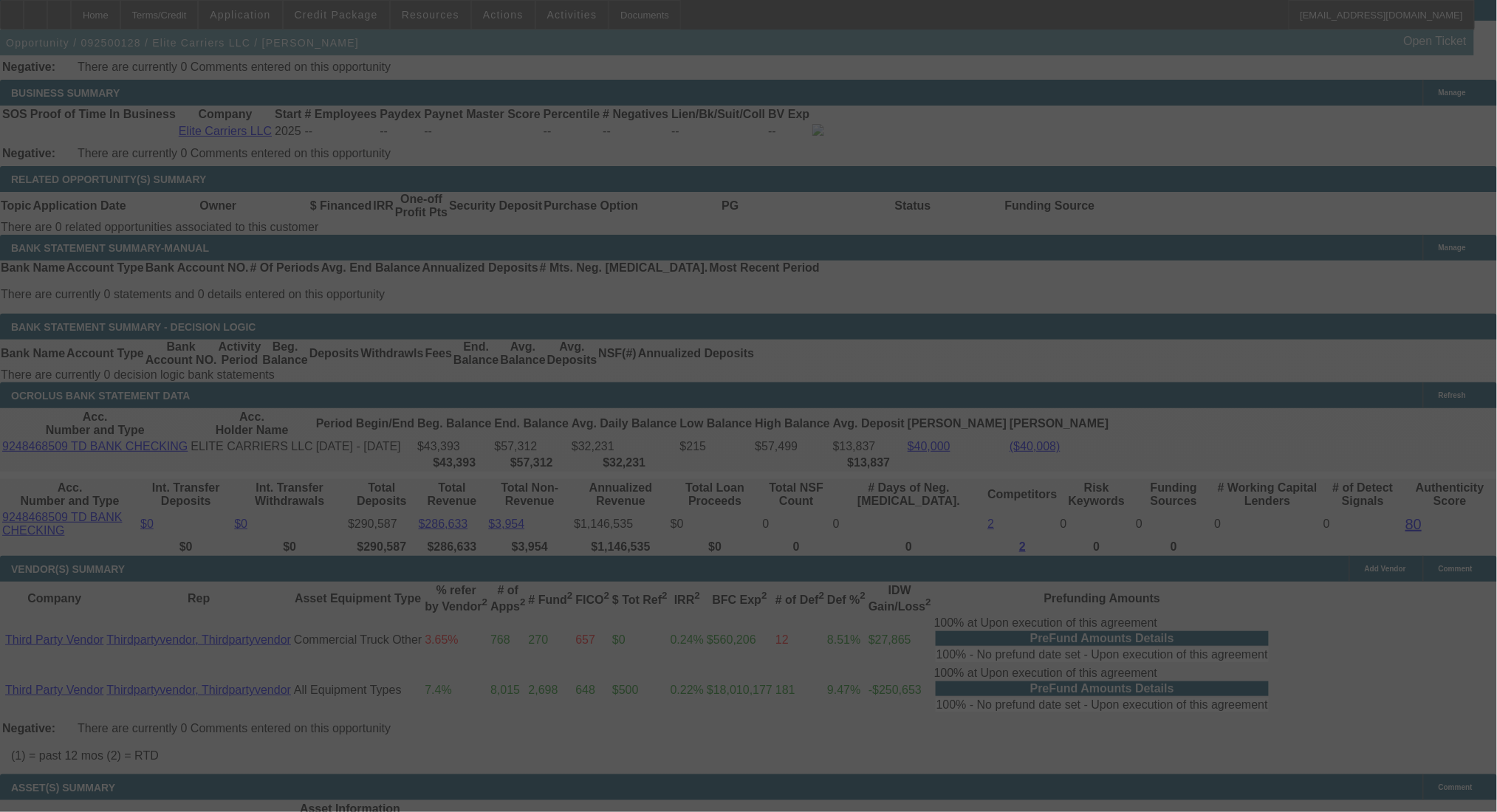
select select "0"
select select "2"
select select "0.1"
select select "4"
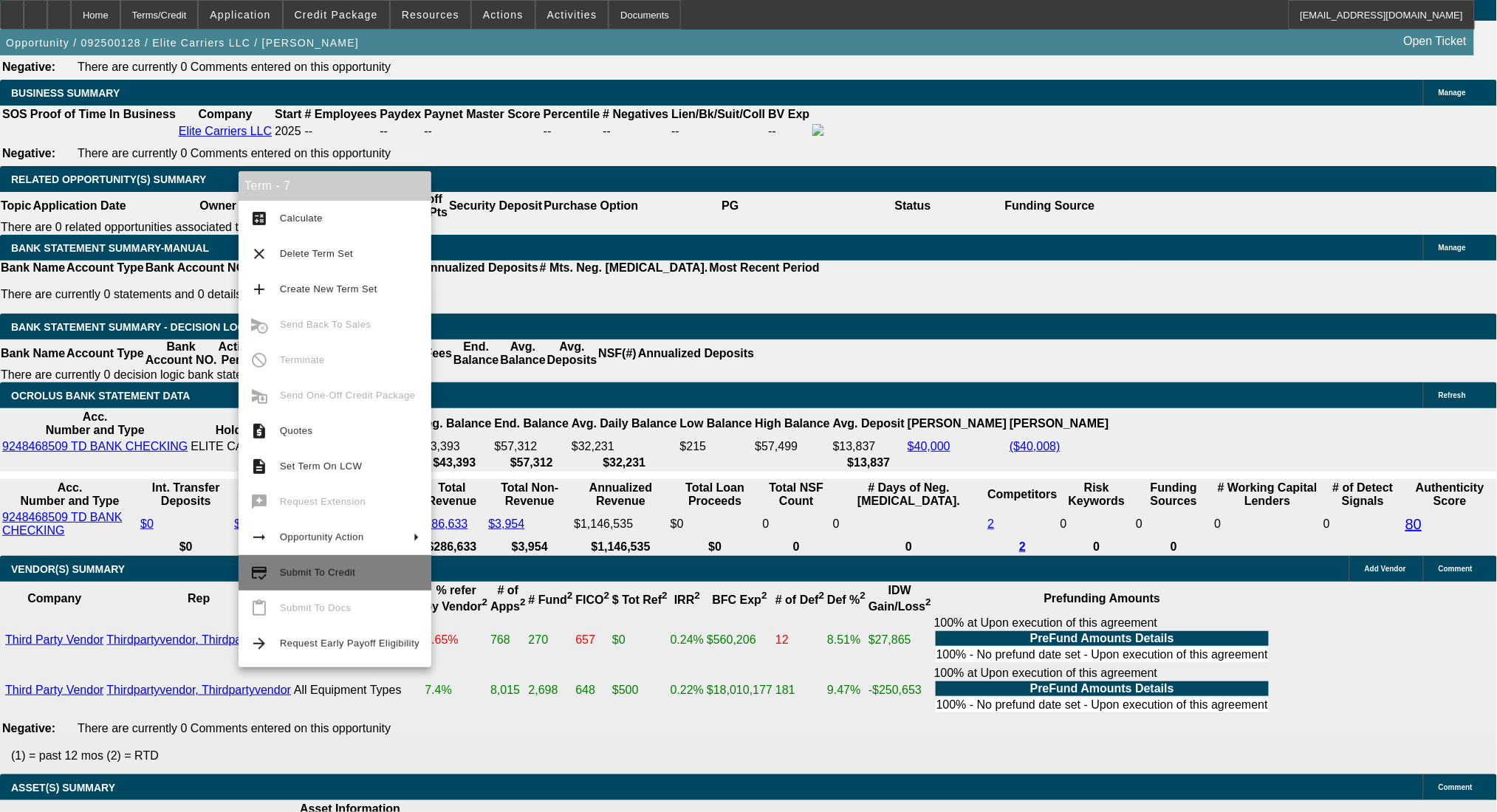
click at [352, 578] on span "Submit To Credit" at bounding box center [349, 573] width 139 height 18
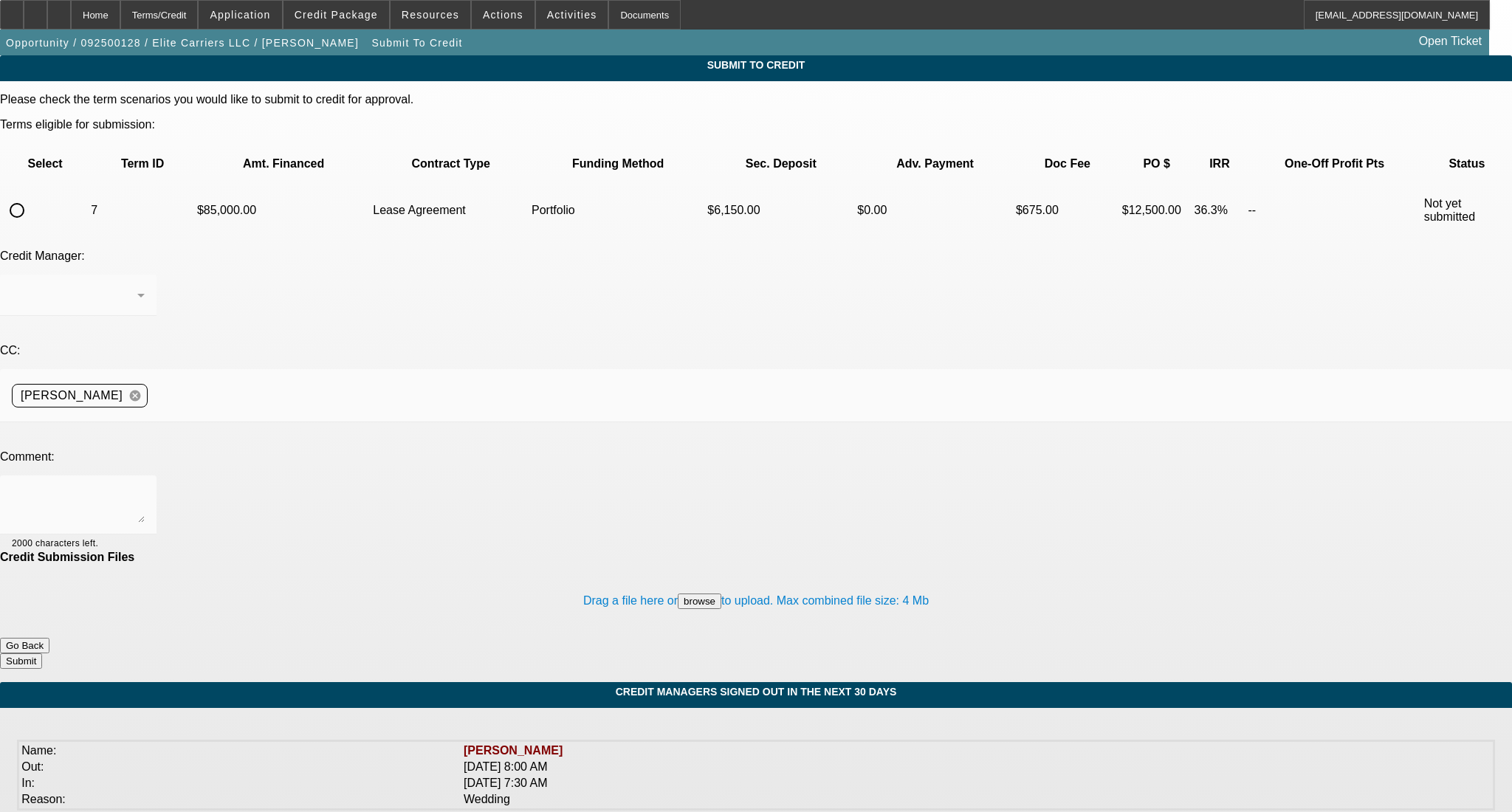
click at [32, 196] on input "radio" at bounding box center [16, 210] width 29 height 29
radio input "true"
click at [145, 274] on div "[PERSON_NAME]" at bounding box center [78, 295] width 133 height 42
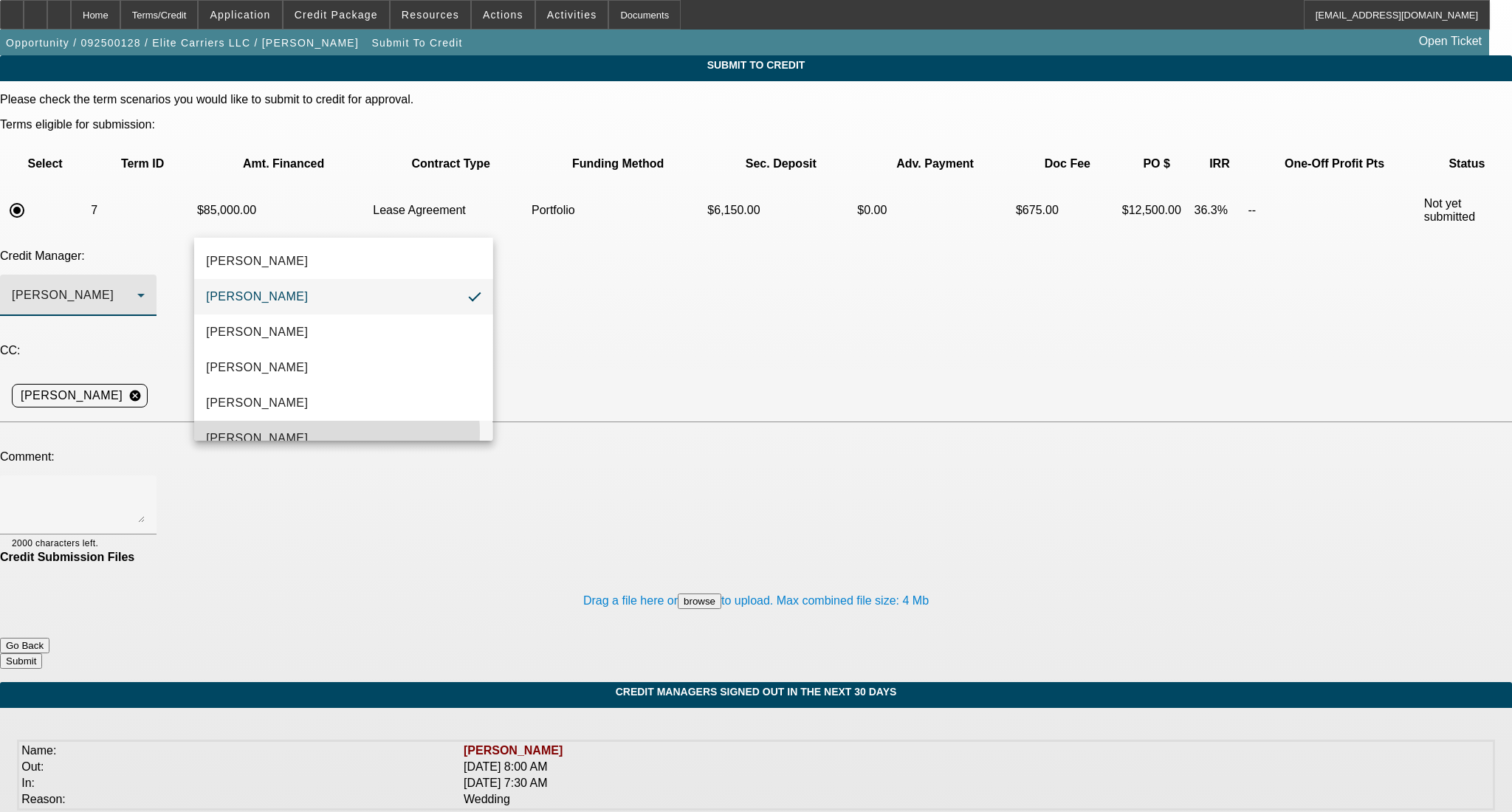
click at [332, 432] on mat-option "Oliva, Samuel" at bounding box center [343, 437] width 298 height 35
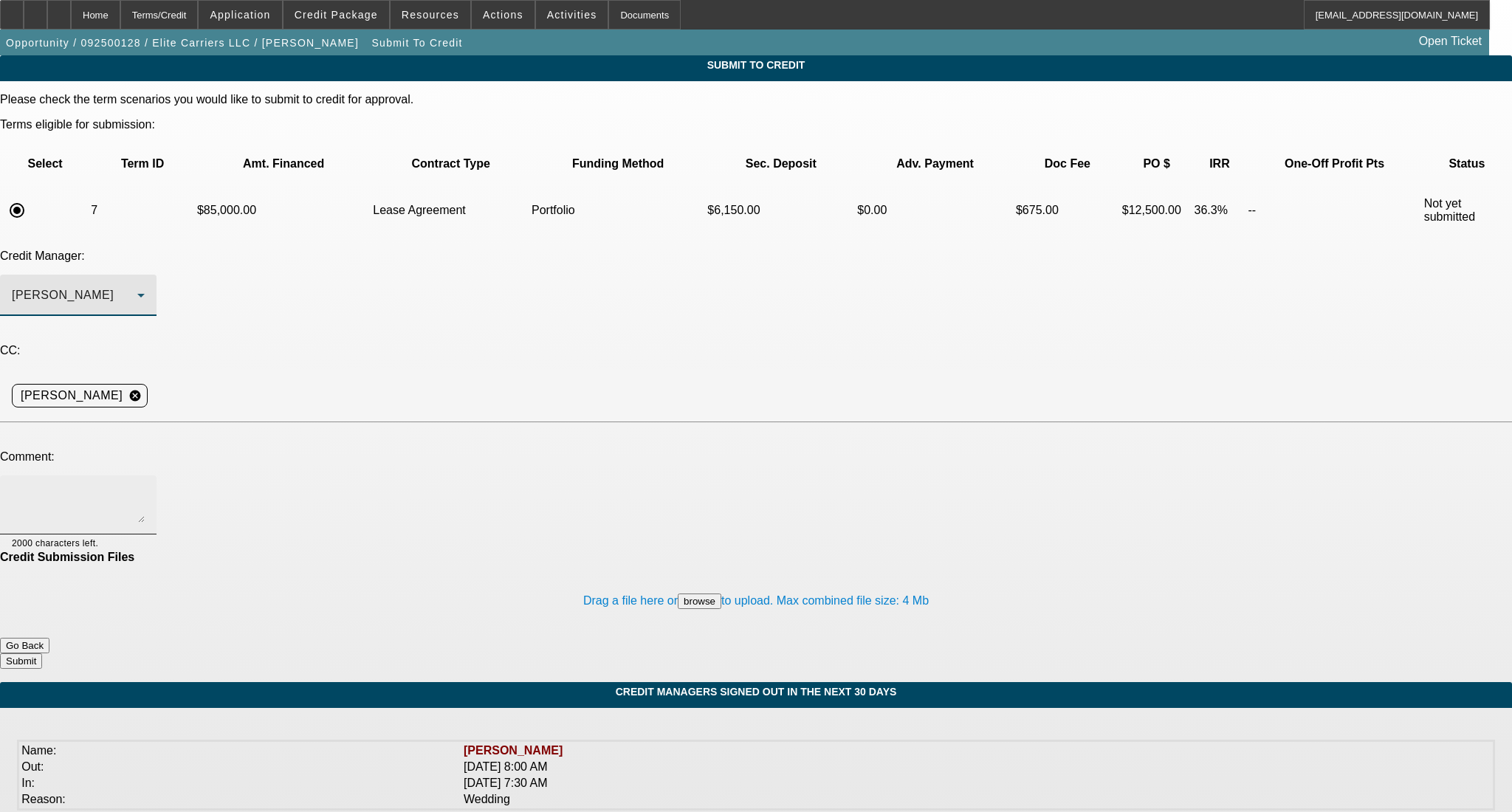
click at [145, 487] on textarea at bounding box center [78, 504] width 133 height 35
paste textarea "Good Afternoon Sam- Currently approved customer found a truck 15 years newer th…"
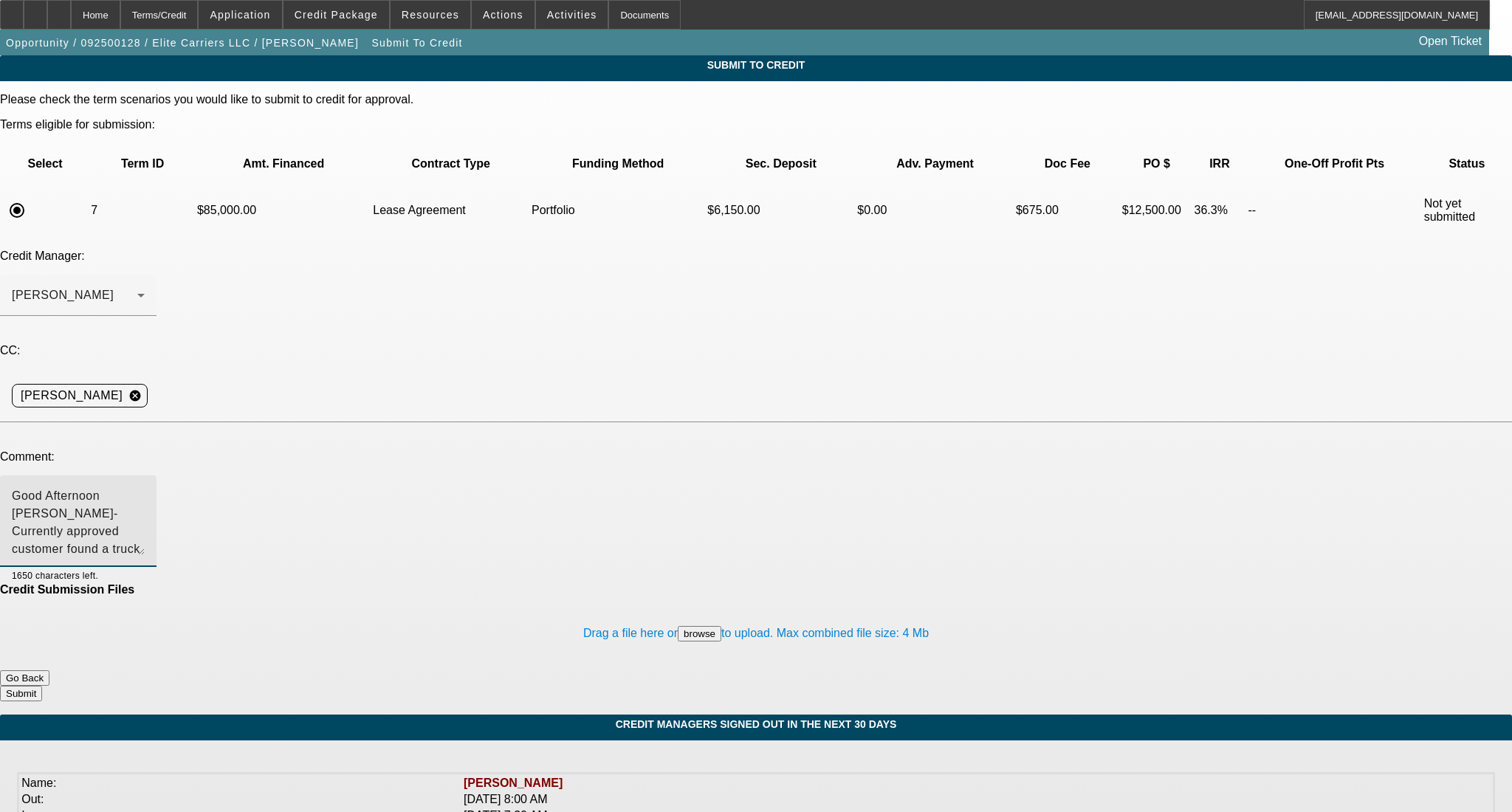
drag, startPoint x: 953, startPoint y: 369, endPoint x: 954, endPoint y: 422, distance: 53.0
click at [145, 487] on textarea "Good Afternoon Sam- Currently approved customer found a truck 15 years newer th…" at bounding box center [78, 521] width 133 height 68
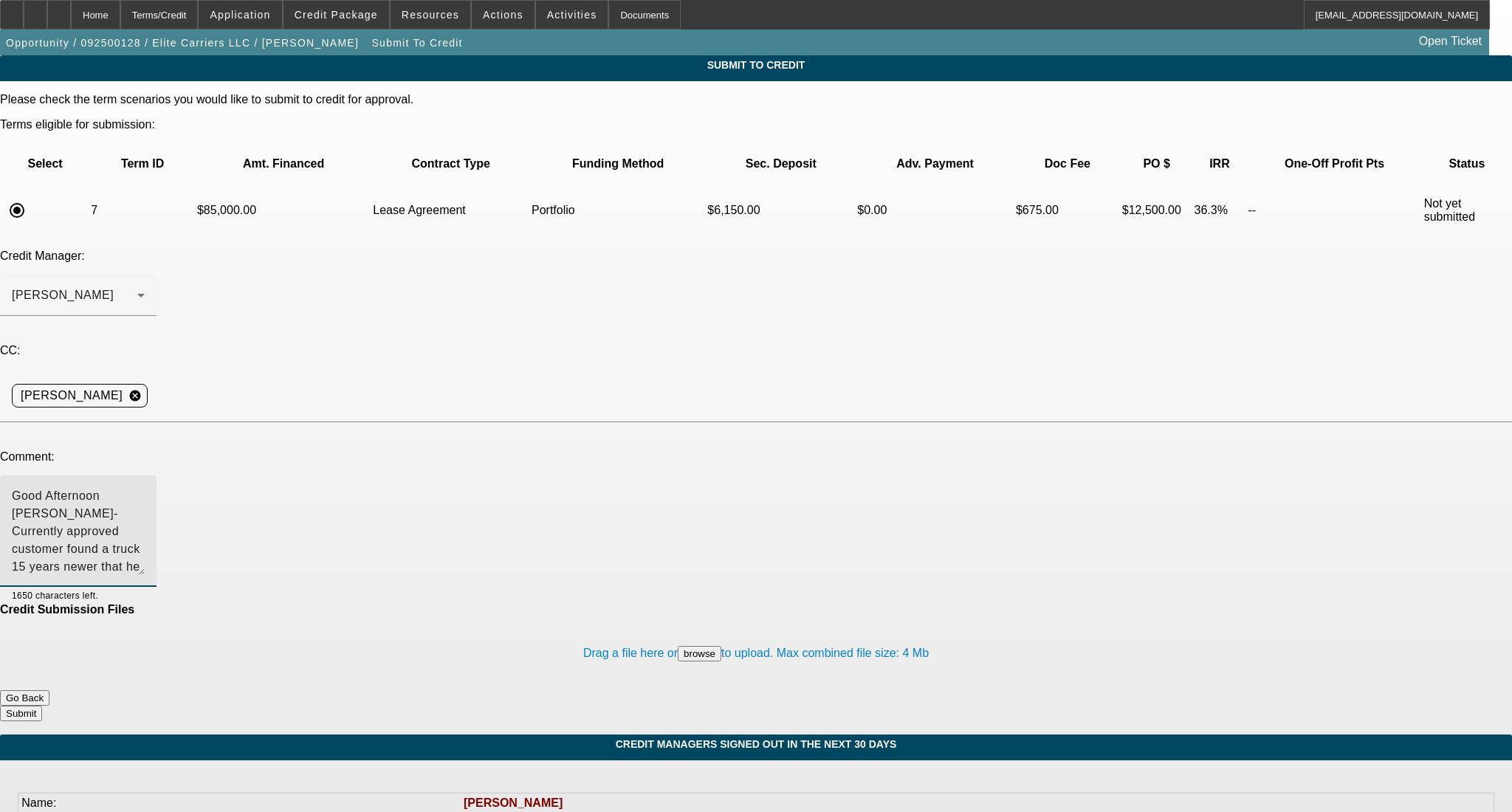
type textarea "Good Afternoon Sam- Currently approved customer found a truck 15 years newer th…"
click at [42, 705] on button "Submit" at bounding box center [21, 713] width 42 height 15
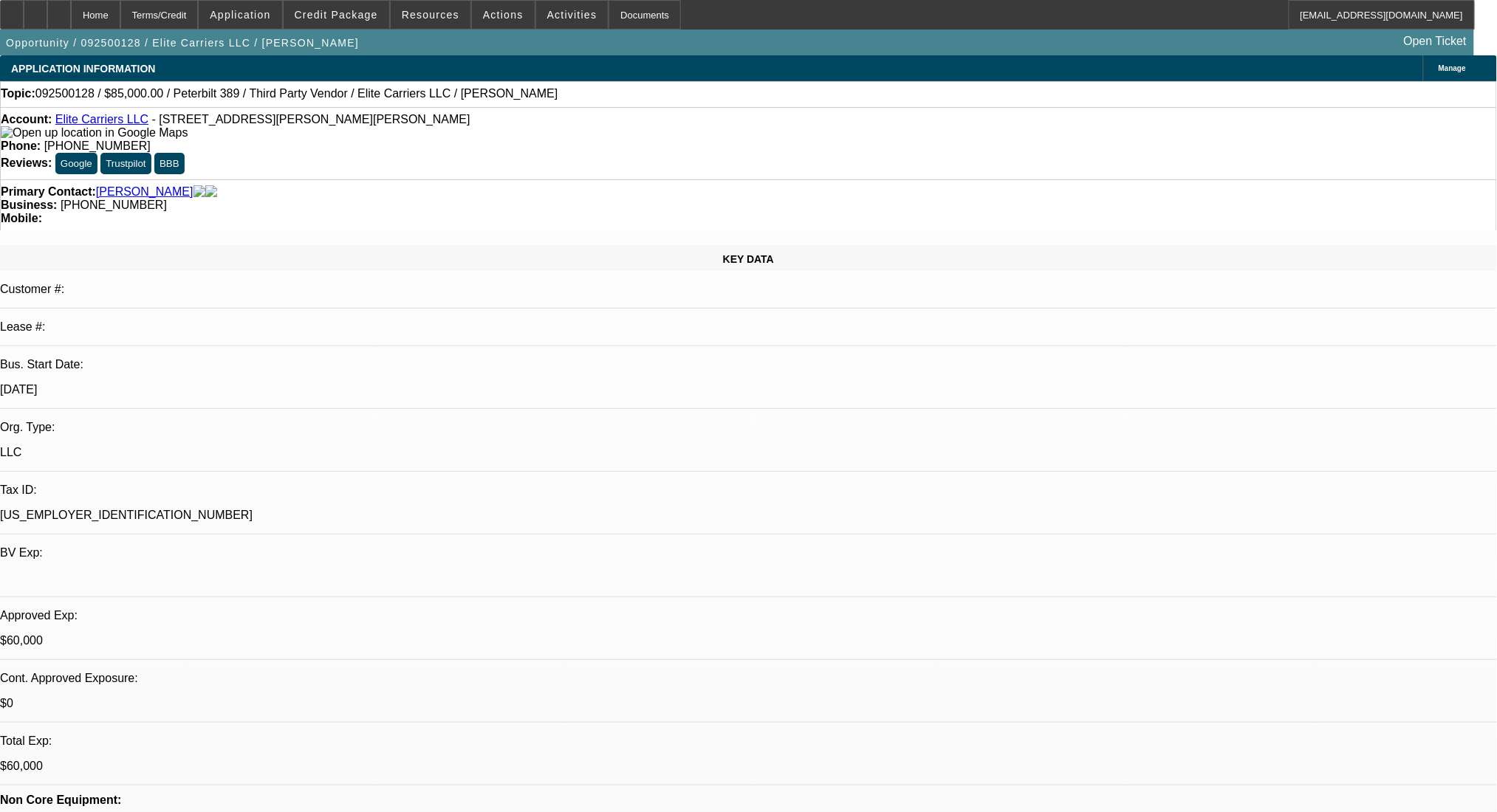
select select "0"
select select "2"
select select "0.1"
select select "4"
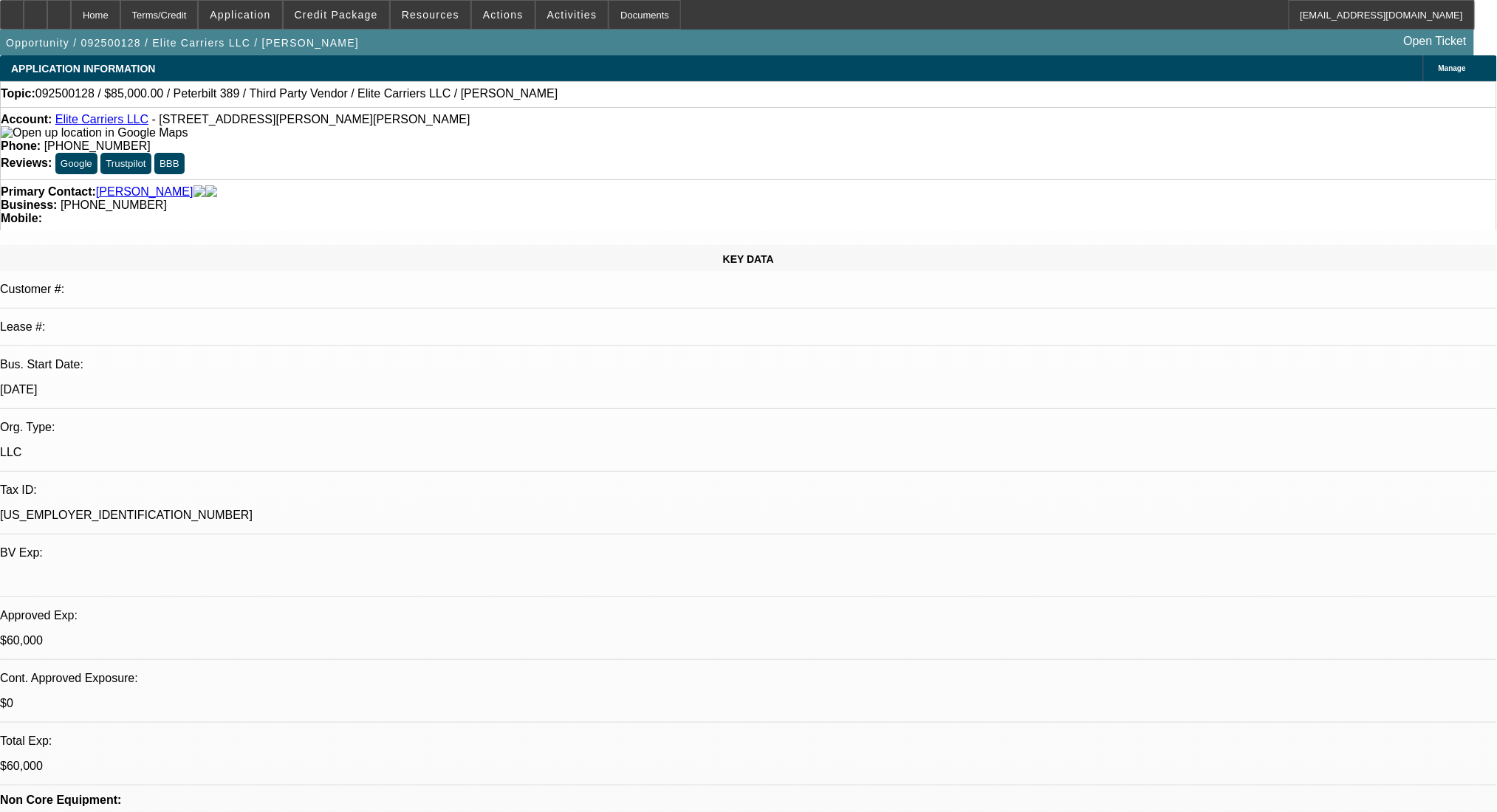
select select "0"
select select "2"
select select "0.1"
select select "4"
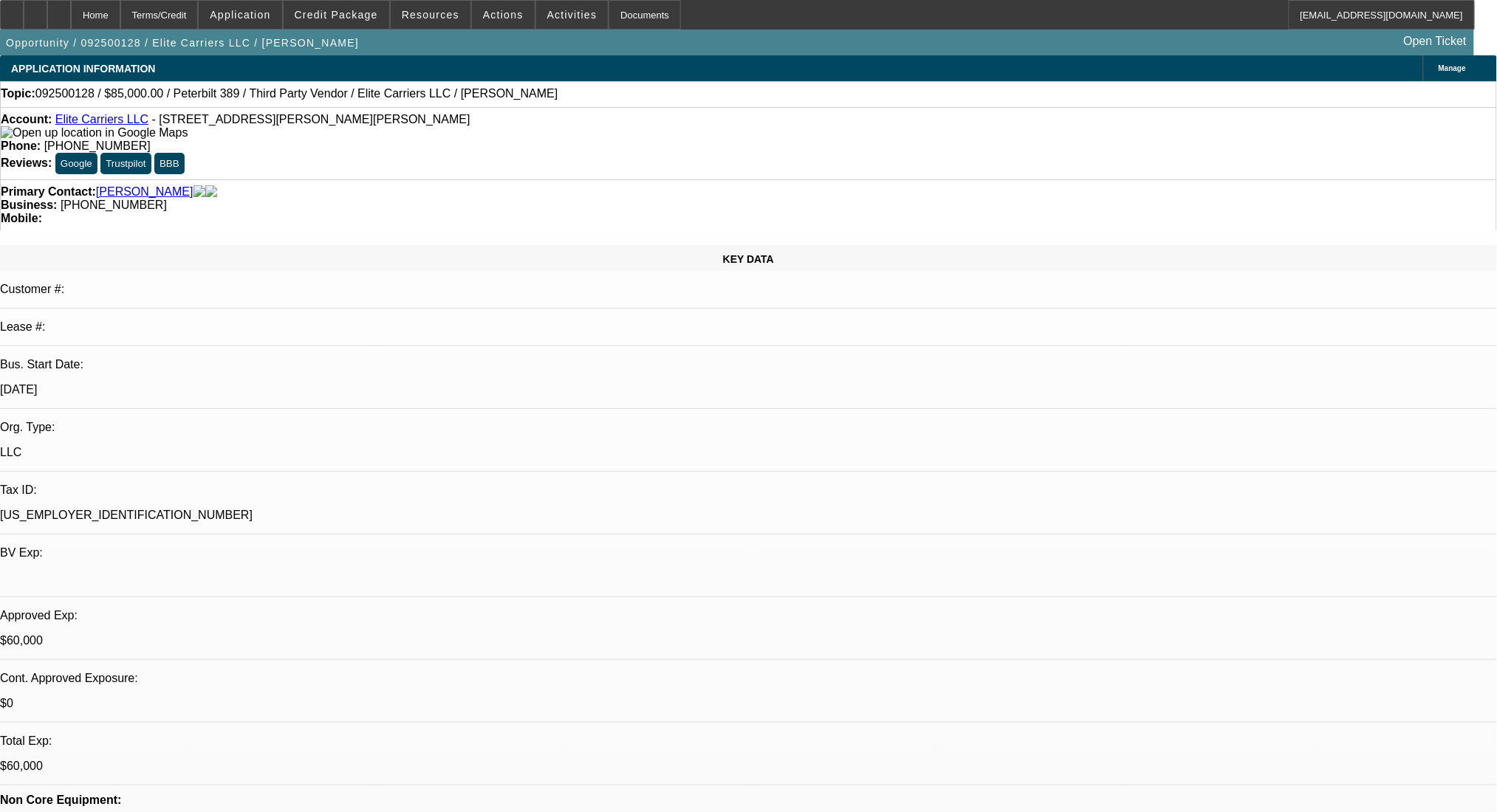
select select "0"
select select "2"
select select "0.1"
select select "4"
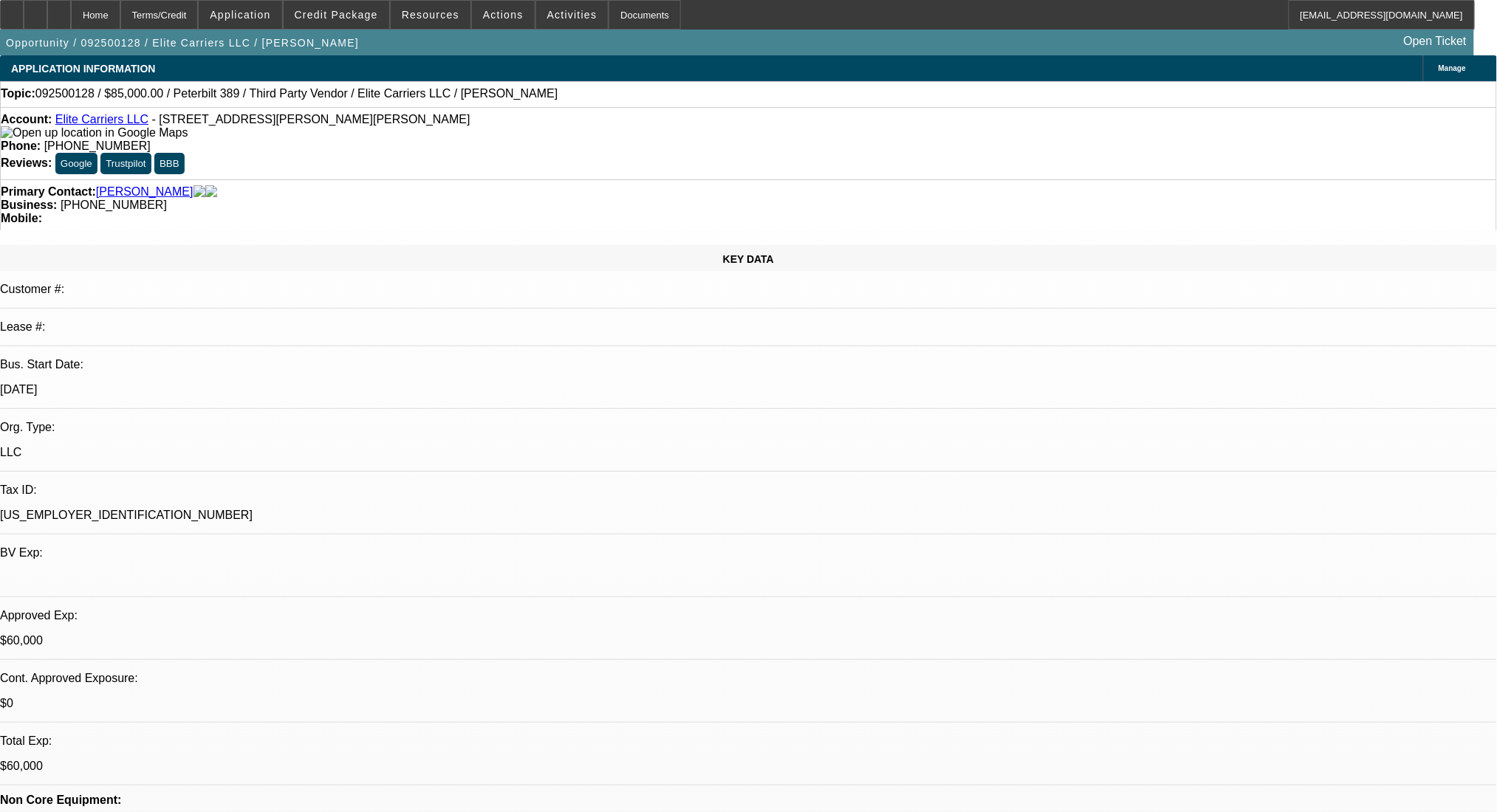
select select "0"
select select "2"
select select "0.1"
select select "4"
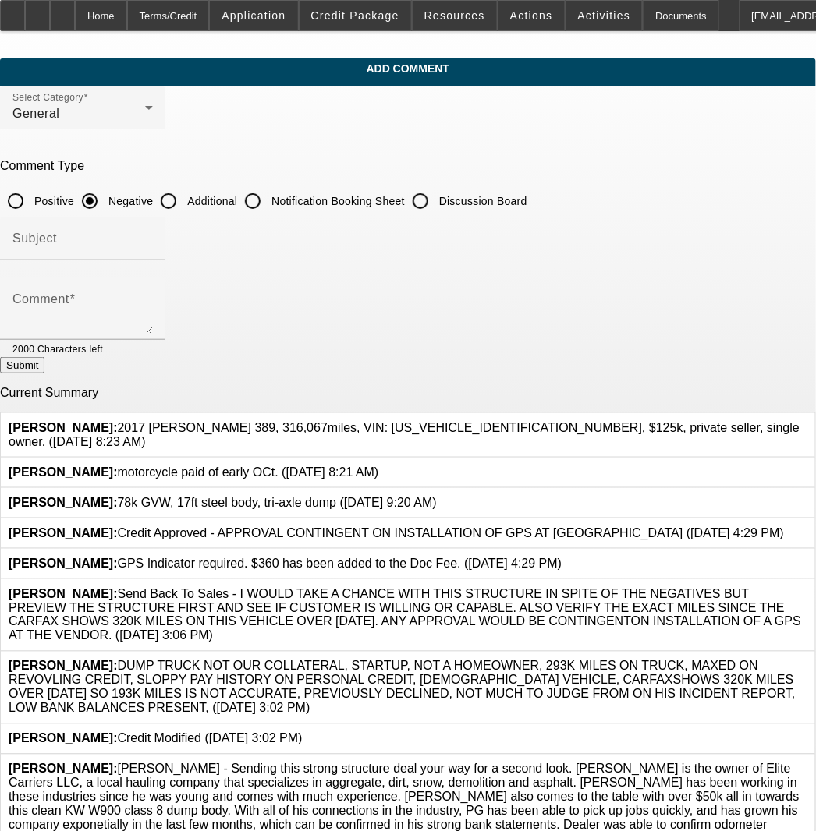
click at [184, 206] on input "Additional" at bounding box center [168, 201] width 31 height 31
radio input "true"
click at [153, 303] on textarea "Comment" at bounding box center [82, 314] width 140 height 37
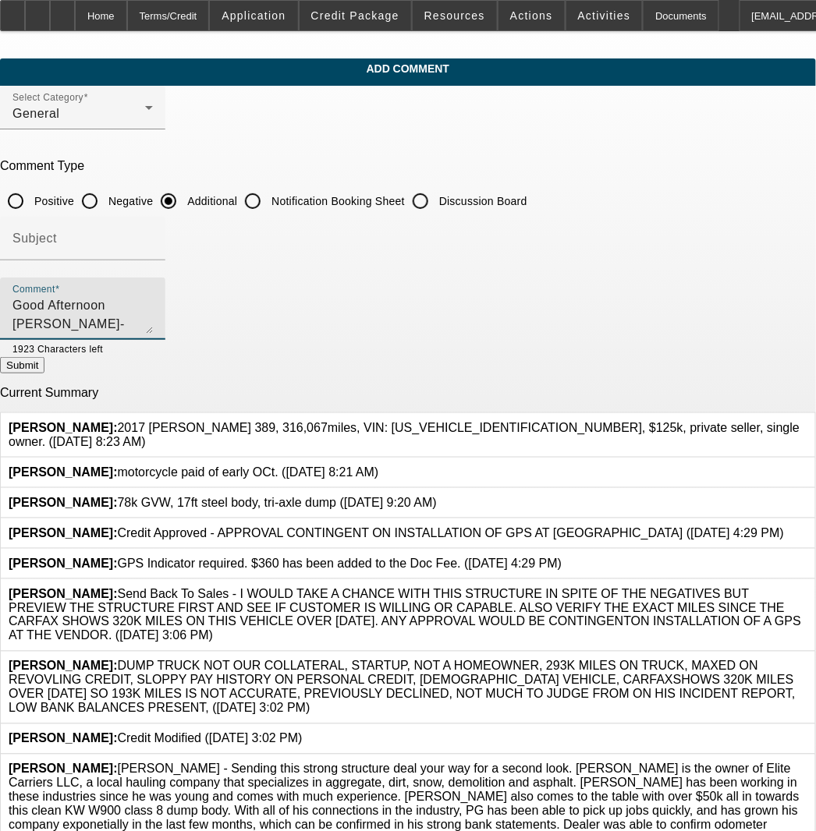
click at [153, 309] on textarea "Good Afternoon Sam- Currently approved customer found a truck 15years newer." at bounding box center [82, 314] width 140 height 37
click at [153, 306] on textarea "Good Afternoon Sam- Currently approved customer found a truck 15 years newer." at bounding box center [82, 314] width 140 height 37
click at [153, 322] on textarea "Good Afternoon Sam- Currently approved customer found a truck 15 years newer th…" at bounding box center [82, 314] width 140 height 37
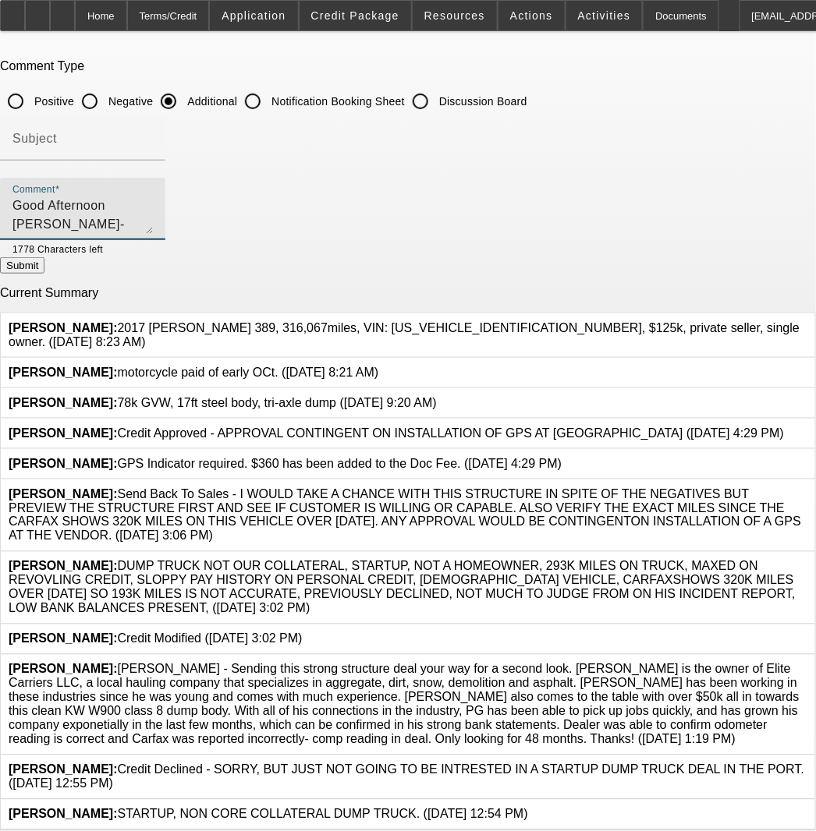
scroll to position [109, 0]
click at [153, 207] on textarea "Good Afternoon Sam- Currently approved customer found a truck 15 years newer th…" at bounding box center [82, 214] width 140 height 37
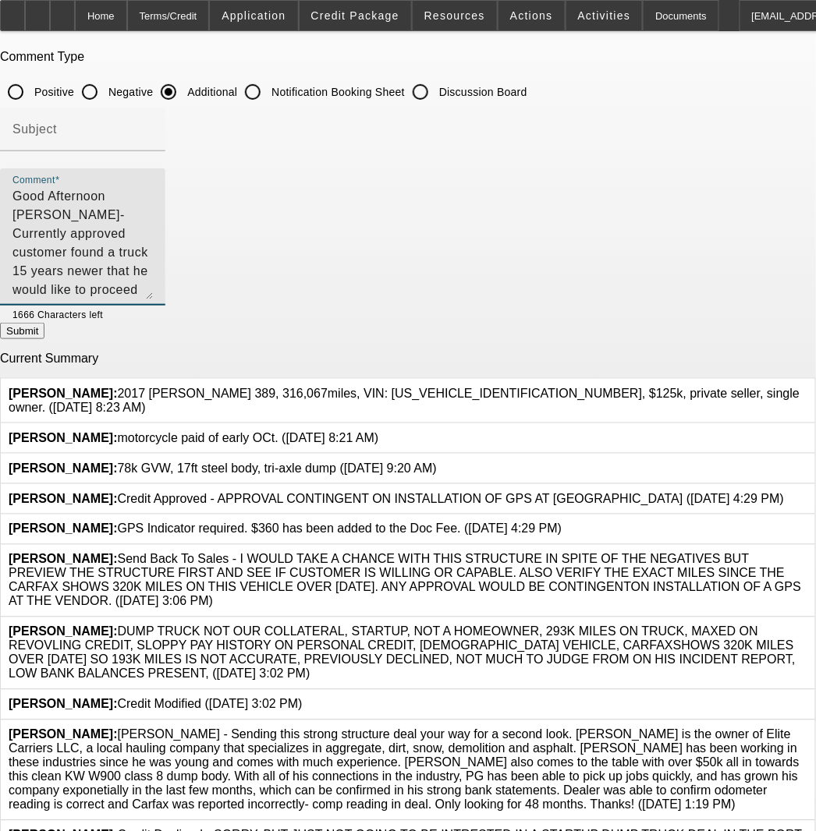
drag, startPoint x: 756, startPoint y: 220, endPoint x: 741, endPoint y: 296, distance: 78.0
click at [153, 296] on textarea "Good Afternoon Sam- Currently approved customer found a truck 15 years newer th…" at bounding box center [82, 243] width 140 height 112
click at [153, 228] on textarea "Good Afternoon Sam- Currently approved customer found a truck 15 years newer th…" at bounding box center [82, 243] width 140 height 113
drag, startPoint x: 316, startPoint y: 232, endPoint x: -2, endPoint y: 179, distance: 322.7
click at [0, 179] on html "Home Terms/Credit Application Credit Package Resources Actions Activities Docum…" at bounding box center [408, 306] width 816 height 831
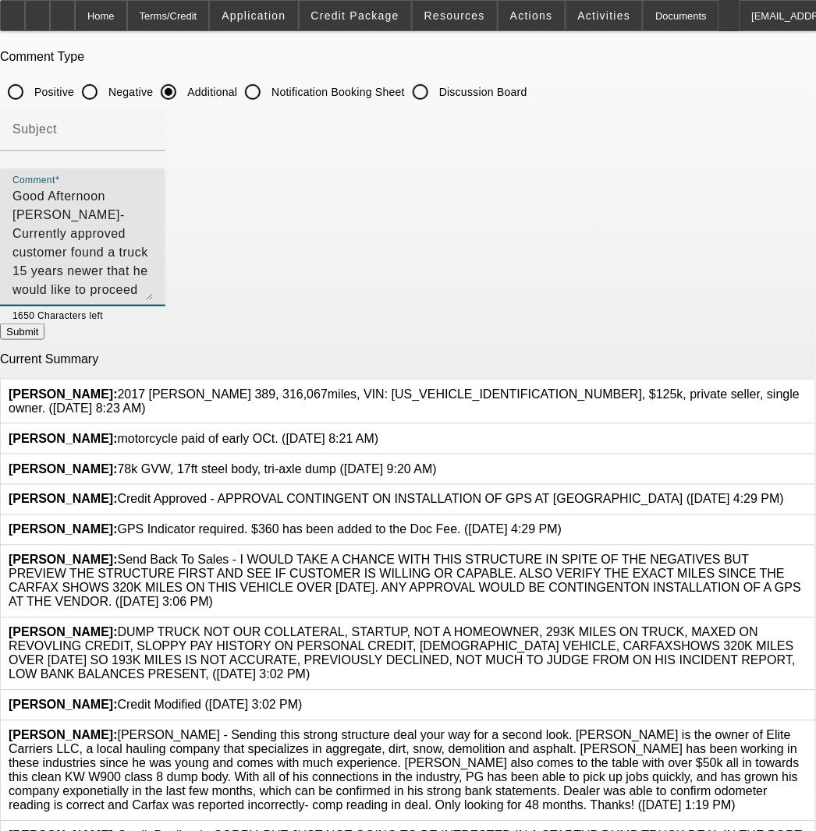
click at [153, 242] on textarea "Good Afternoon [PERSON_NAME]- Currently approved customer found a truck 15 year…" at bounding box center [82, 243] width 140 height 113
type textarea "Good Afternoon [PERSON_NAME]- Currently approved customer found a truck 15 year…"
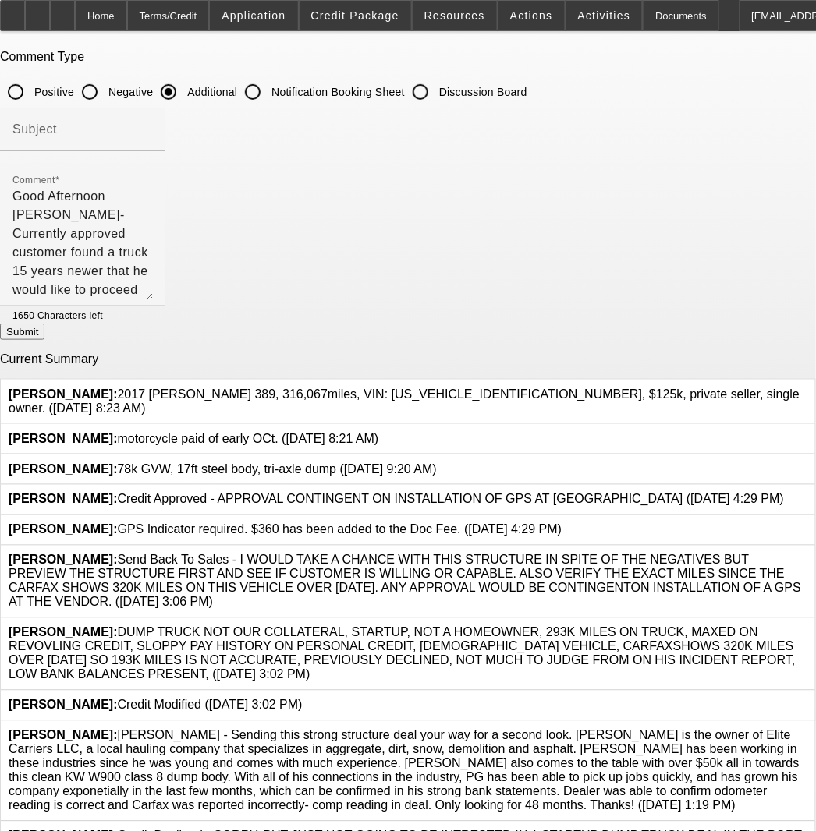
click at [44, 340] on button "Submit" at bounding box center [22, 332] width 44 height 16
radio input "true"
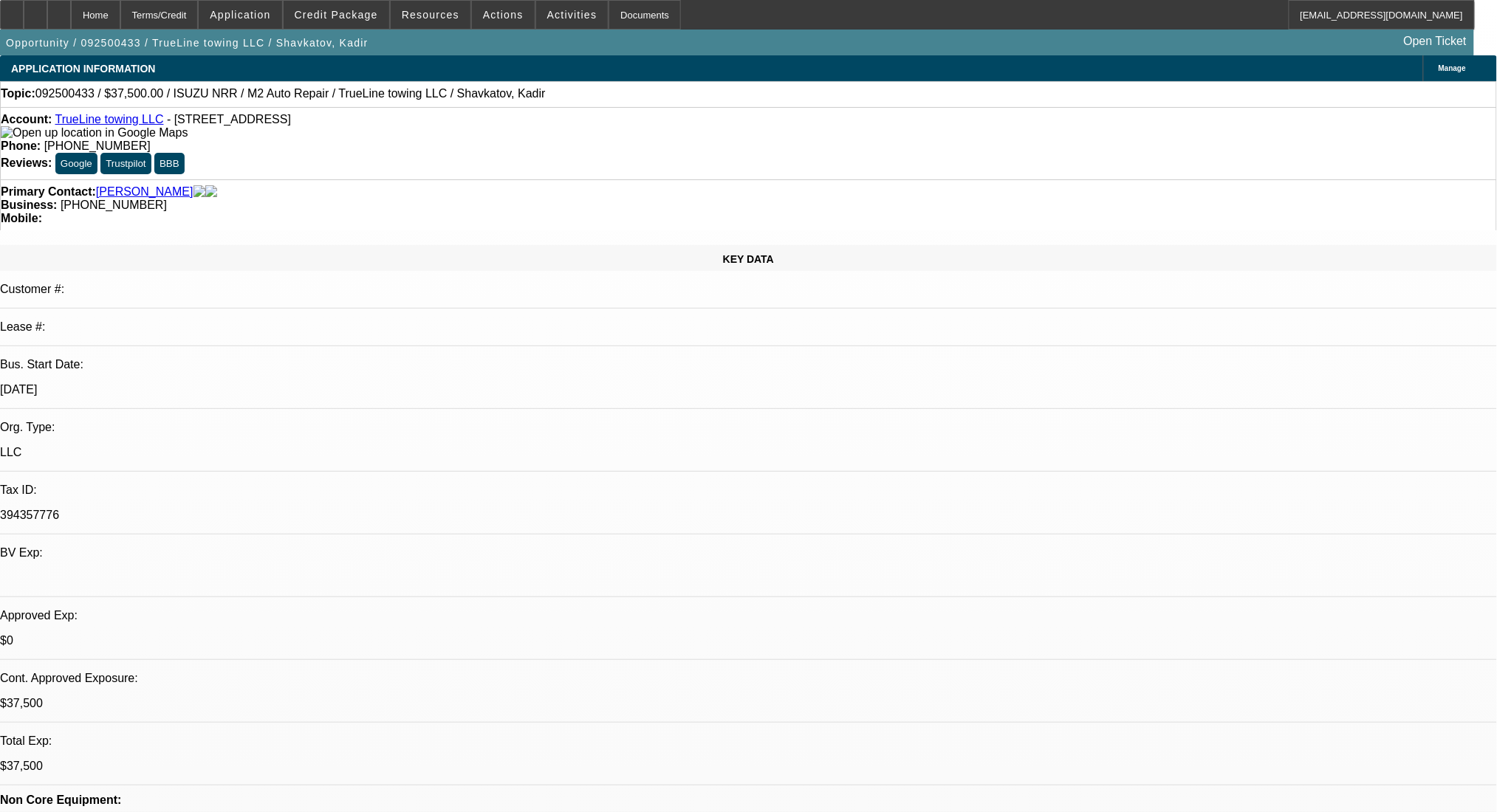
select select "0"
select select "2"
select select "0.1"
select select "4"
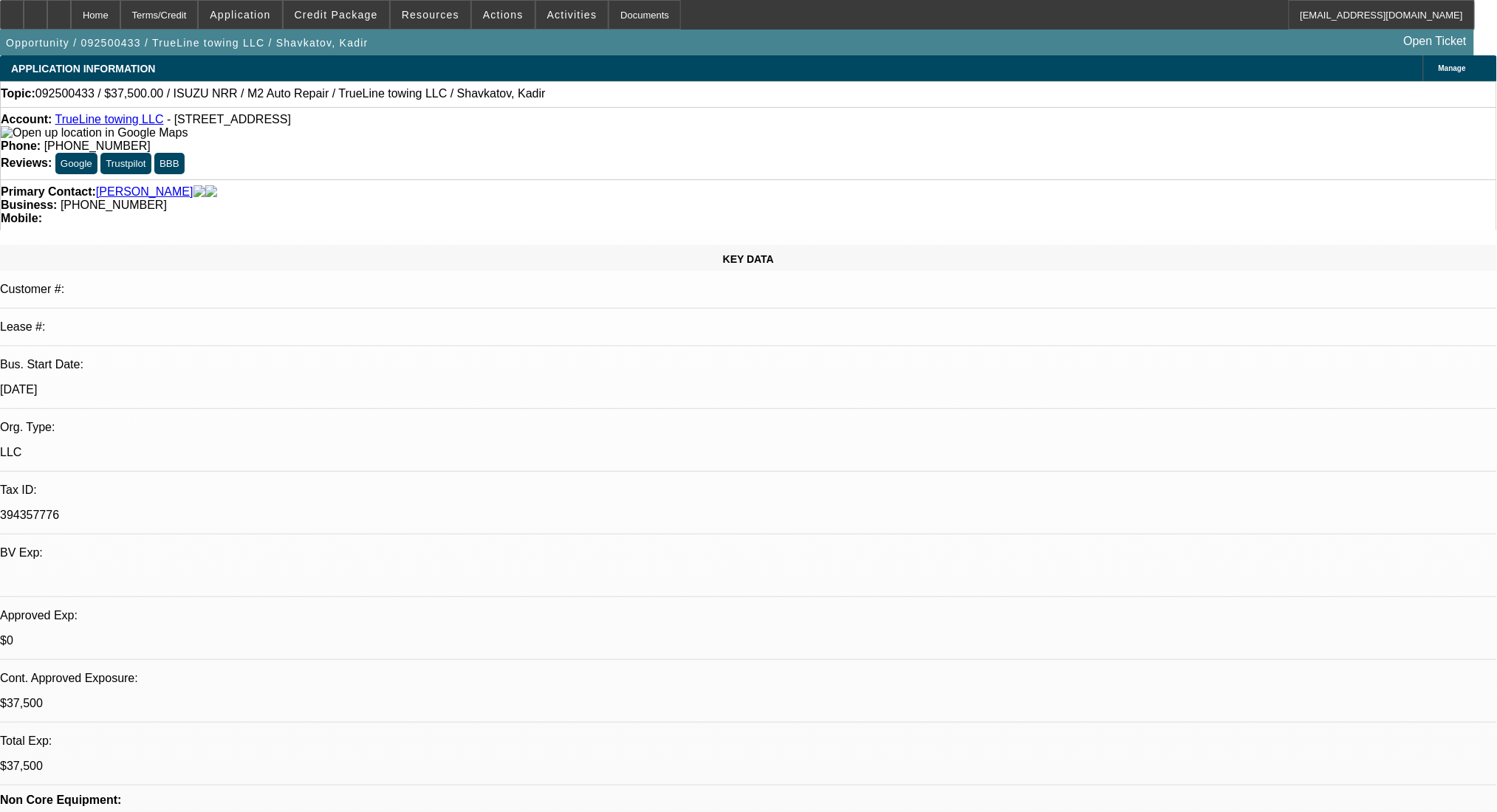
select select "0"
select select "2"
select select "0.1"
select select "4"
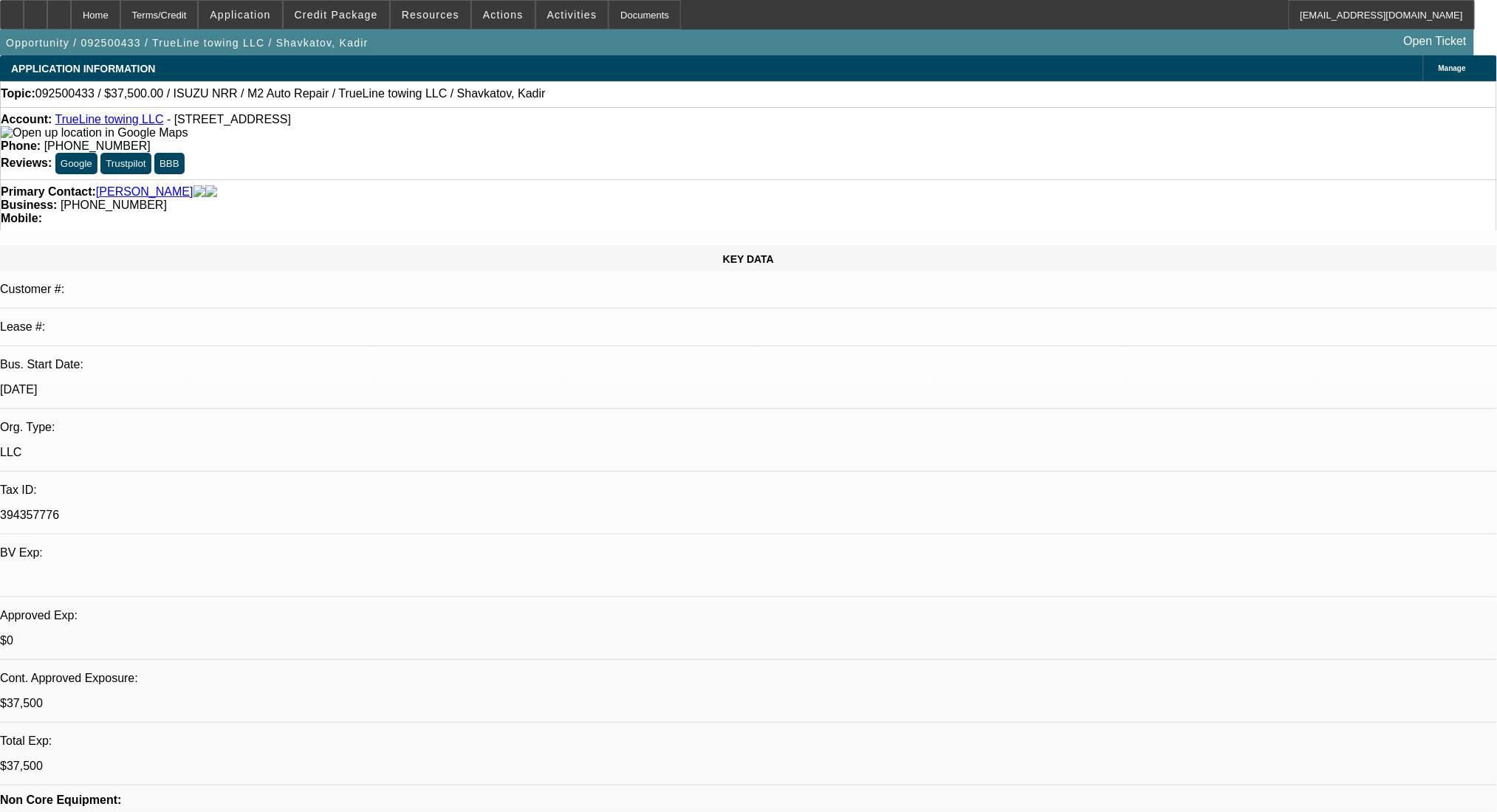
select select "0"
select select "2"
select select "0.1"
select select "4"
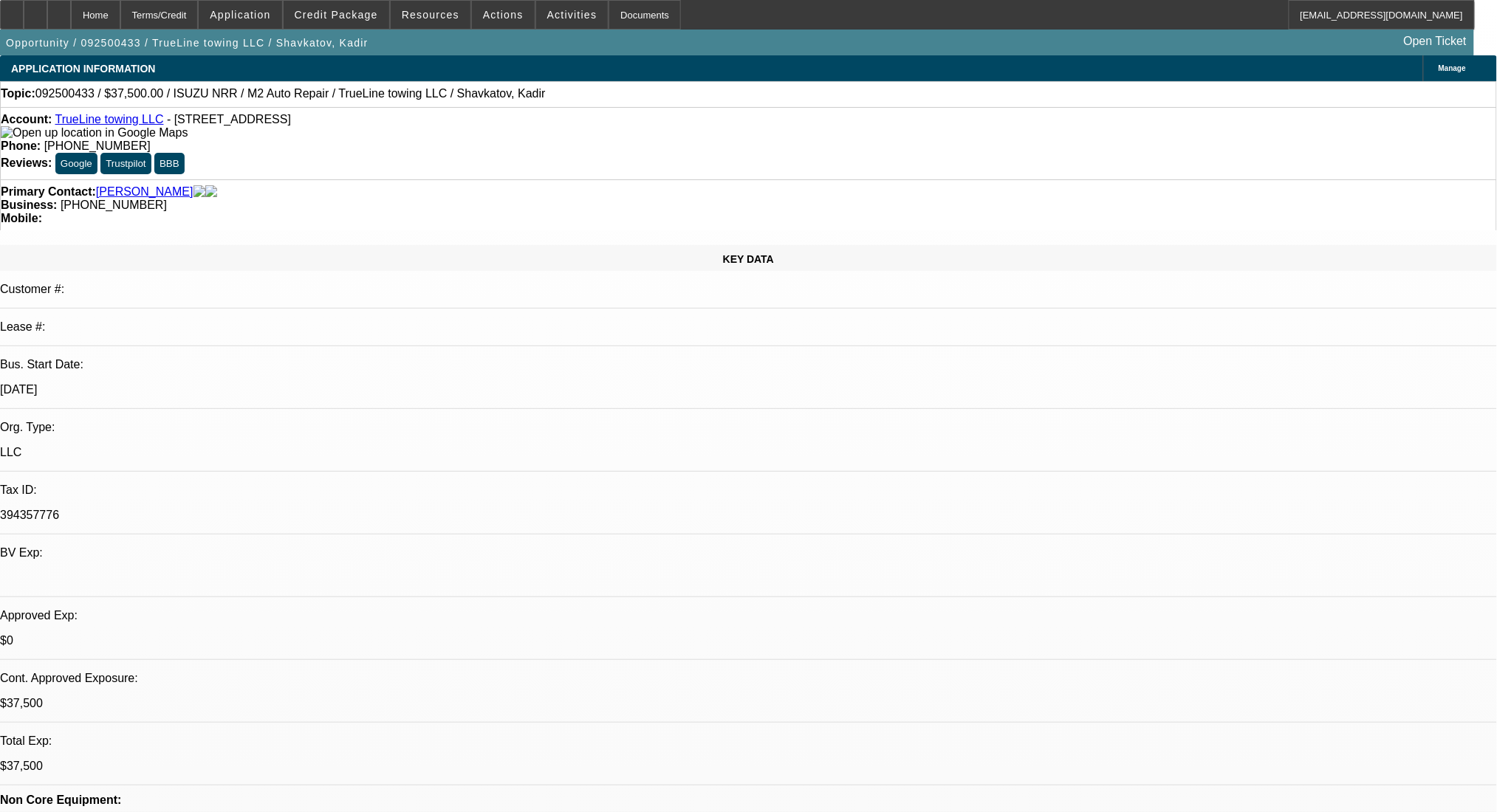
select select "0"
select select "2"
select select "0.1"
select select "4"
